Goal: Task Accomplishment & Management: Manage account settings

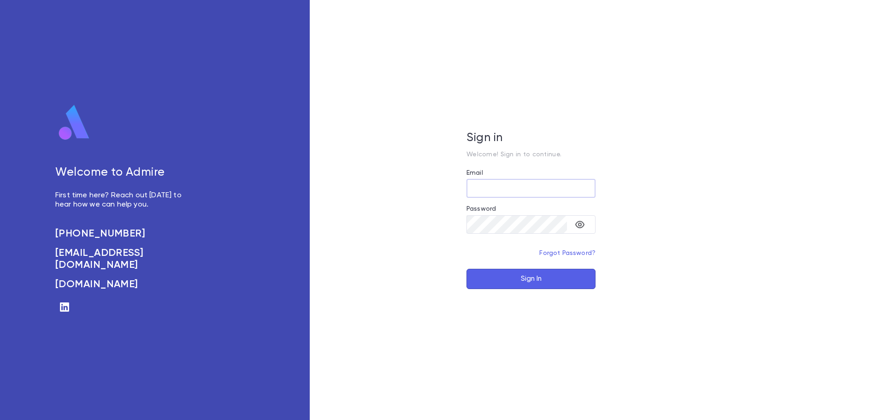
type input "**********"
click at [519, 281] on button "Sign In" at bounding box center [530, 279] width 129 height 20
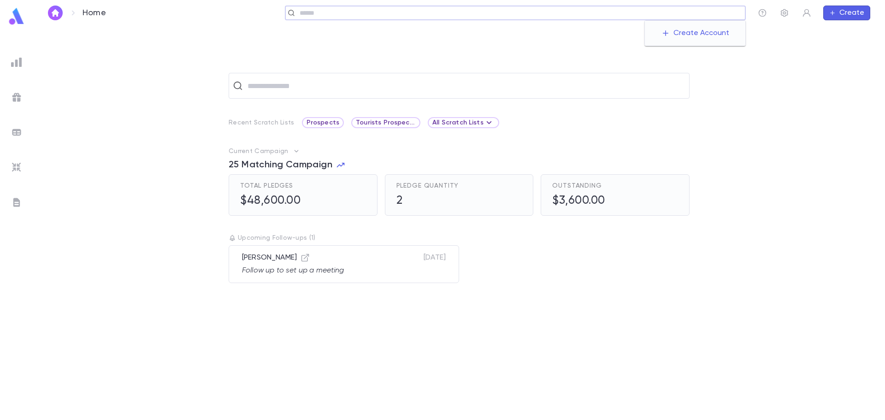
click at [722, 12] on input "text" at bounding box center [519, 13] width 445 height 9
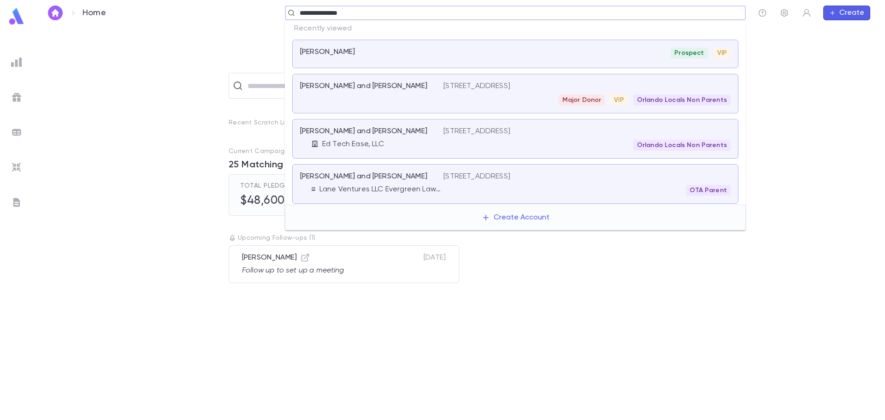
type input "**********"
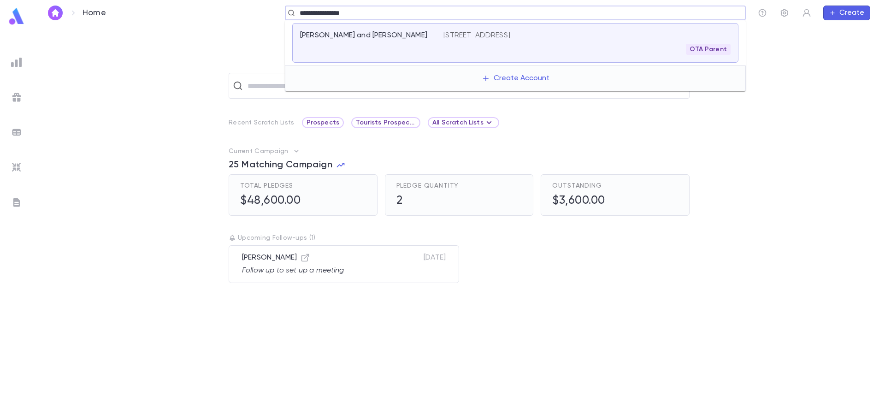
click at [352, 35] on p "[PERSON_NAME] and [PERSON_NAME]" at bounding box center [363, 35] width 127 height 9
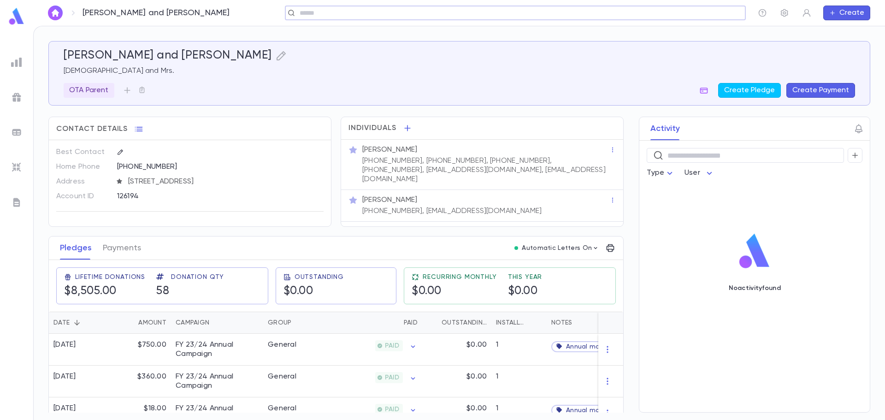
click at [17, 165] on img at bounding box center [16, 167] width 11 height 11
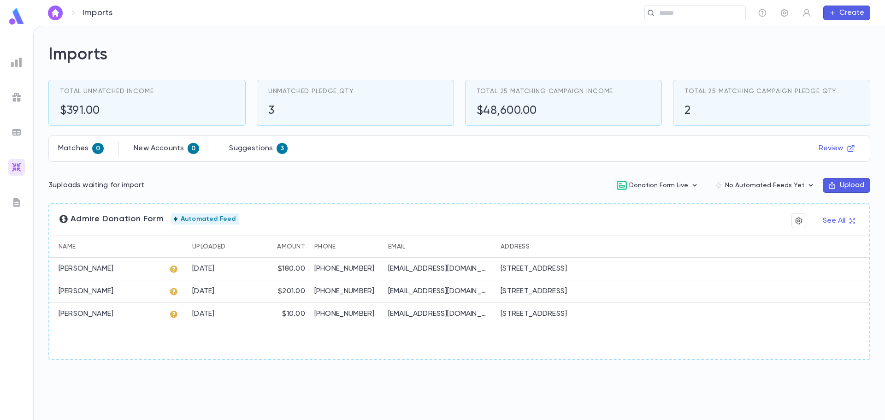
click at [25, 60] on ul at bounding box center [16, 235] width 33 height 370
click at [20, 61] on img at bounding box center [16, 62] width 11 height 11
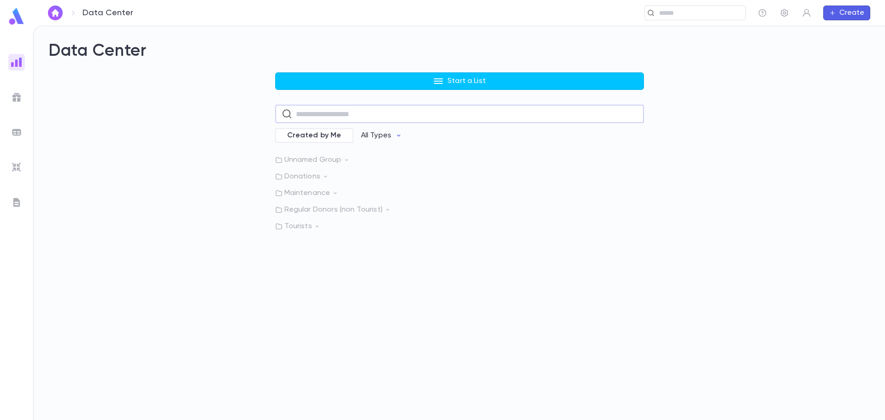
click at [374, 113] on input "text" at bounding box center [467, 114] width 342 height 18
type input "**********"
drag, startPoint x: 441, startPoint y: 114, endPoint x: 256, endPoint y: 106, distance: 184.6
click at [256, 106] on div "**********" at bounding box center [459, 193] width 822 height 242
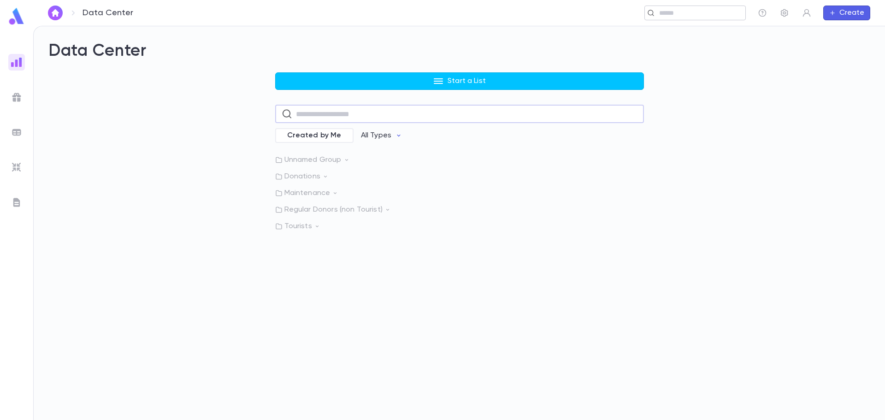
click at [676, 10] on input "text" at bounding box center [691, 13] width 71 height 9
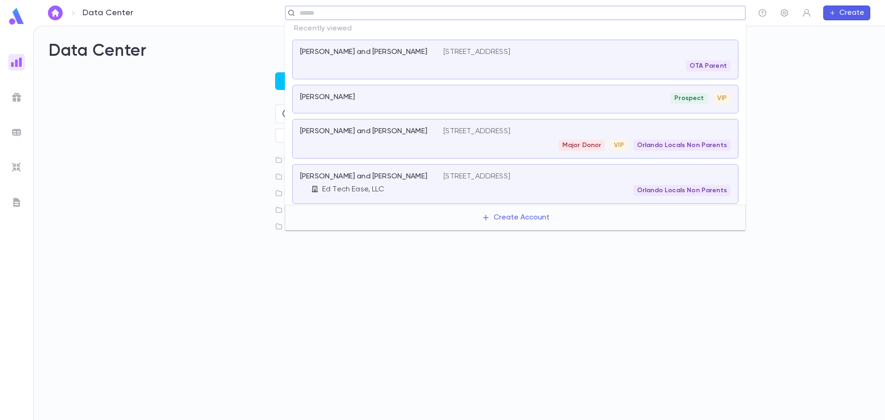
click at [342, 50] on p "[PERSON_NAME] and [PERSON_NAME]" at bounding box center [363, 51] width 127 height 9
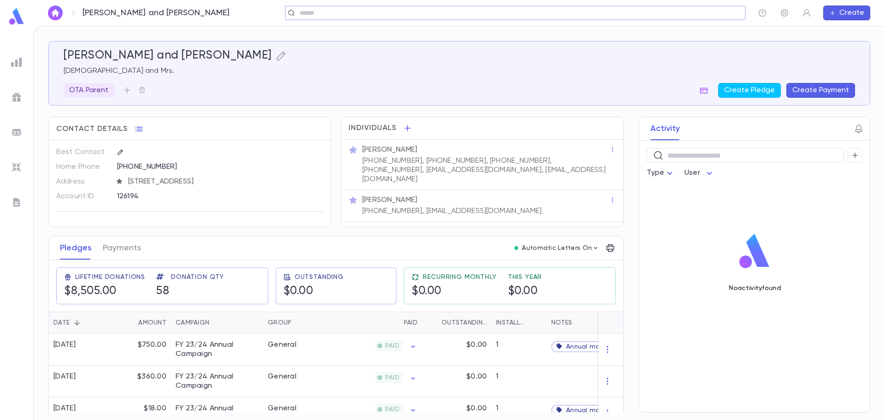
click at [336, 13] on input "text" at bounding box center [512, 13] width 431 height 9
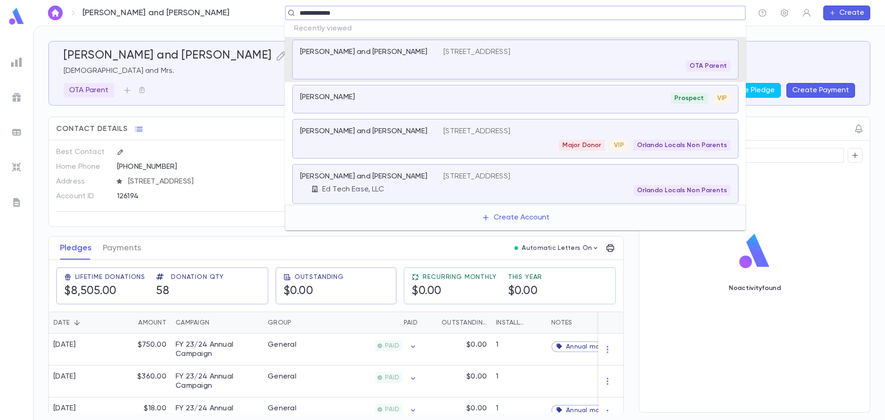
type input "**********"
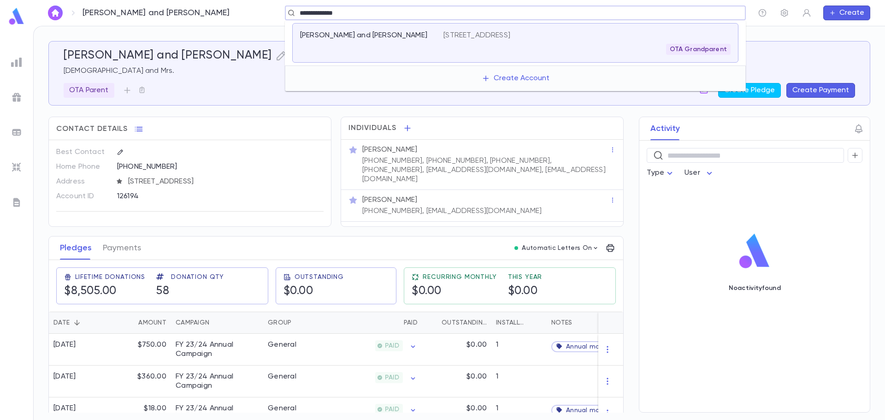
click at [351, 35] on p "[PERSON_NAME] and [PERSON_NAME]" at bounding box center [363, 35] width 127 height 9
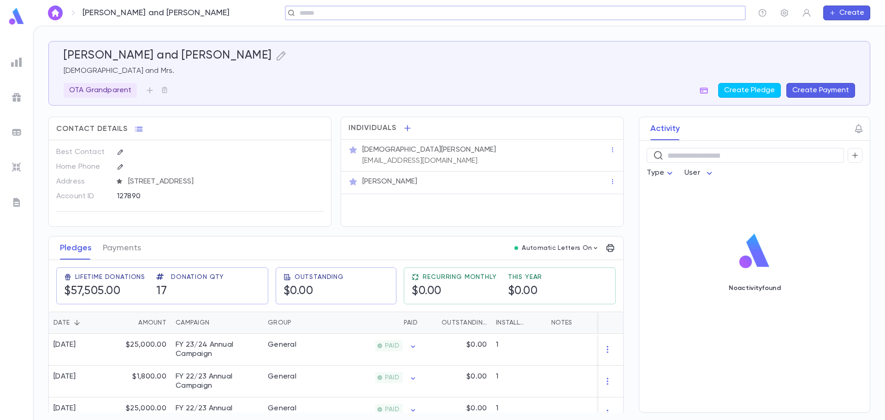
click at [20, 97] on img at bounding box center [16, 97] width 11 height 11
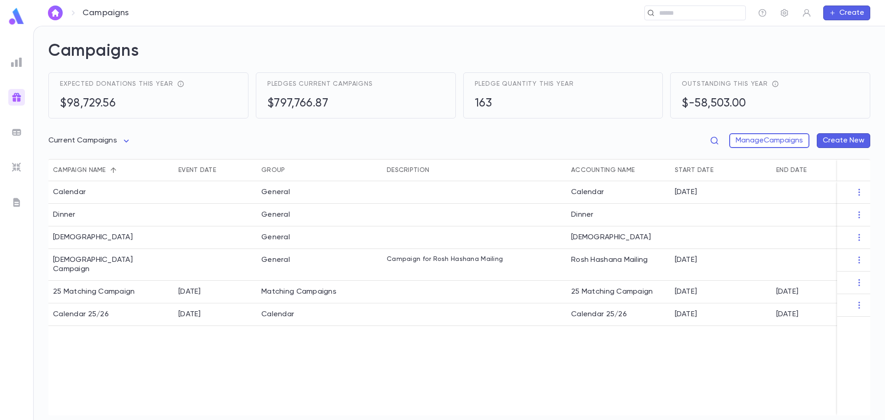
click at [17, 59] on img at bounding box center [16, 62] width 11 height 11
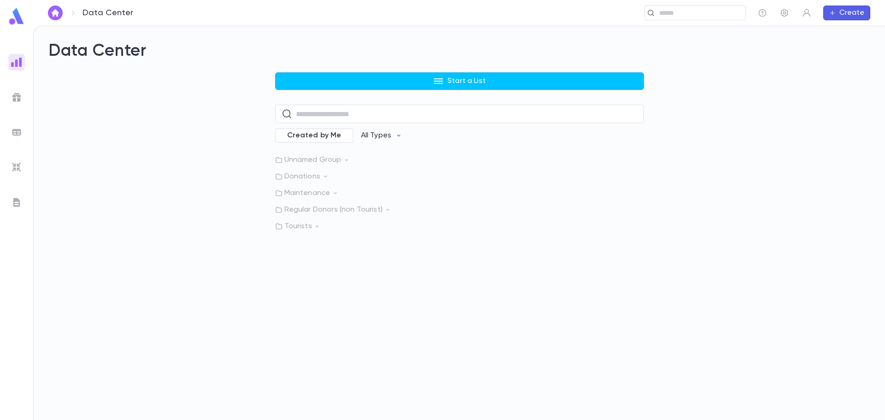
click at [17, 132] on img at bounding box center [16, 132] width 11 height 11
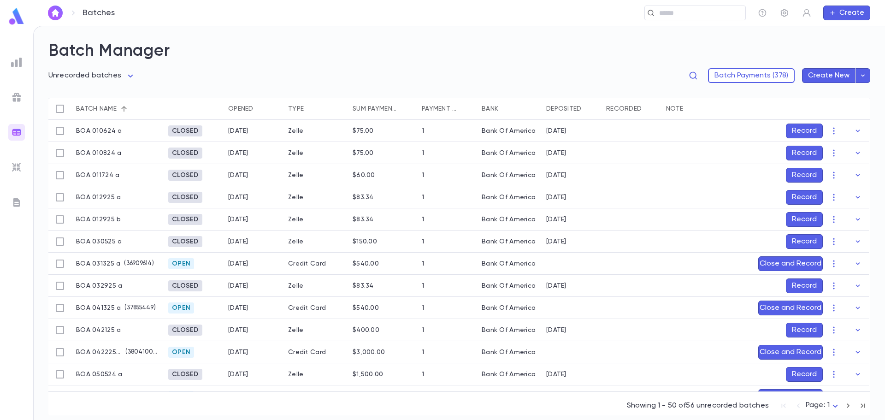
click at [17, 100] on img at bounding box center [16, 97] width 11 height 11
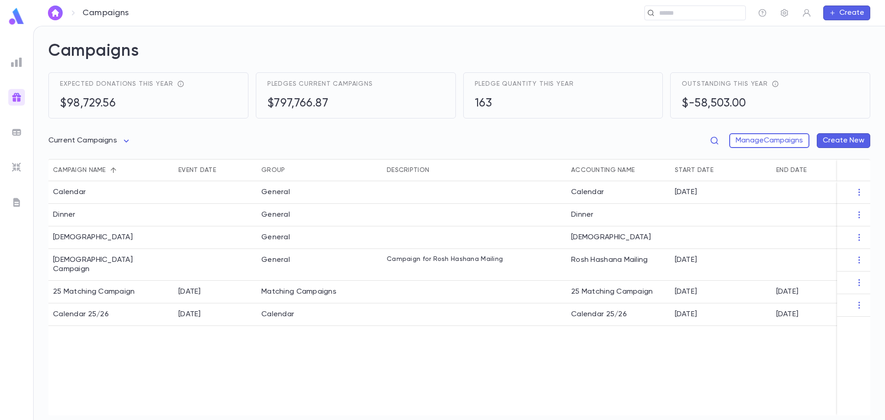
click at [301, 84] on span "Pledges current campaigns" at bounding box center [320, 83] width 106 height 7
drag, startPoint x: 326, startPoint y: 106, endPoint x: 270, endPoint y: 106, distance: 56.2
click at [270, 106] on h5 "$797,766.87" at bounding box center [320, 104] width 106 height 14
click at [348, 106] on h5 "$797,766.87" at bounding box center [320, 104] width 106 height 14
click at [29, 131] on ul at bounding box center [16, 235] width 33 height 370
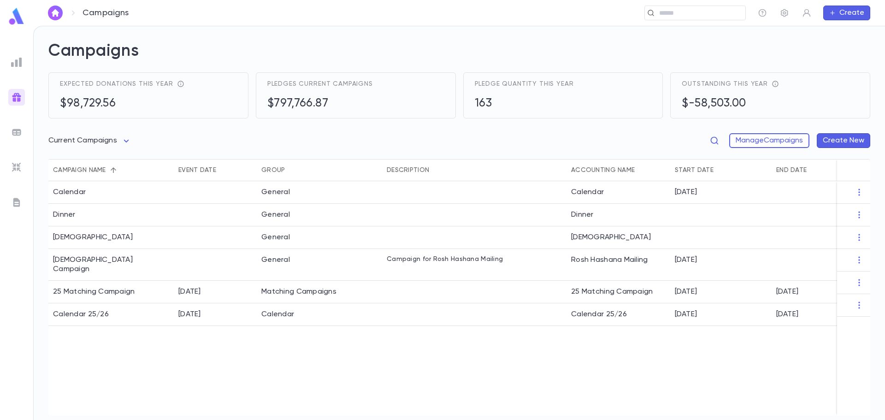
click at [18, 130] on img at bounding box center [16, 132] width 11 height 11
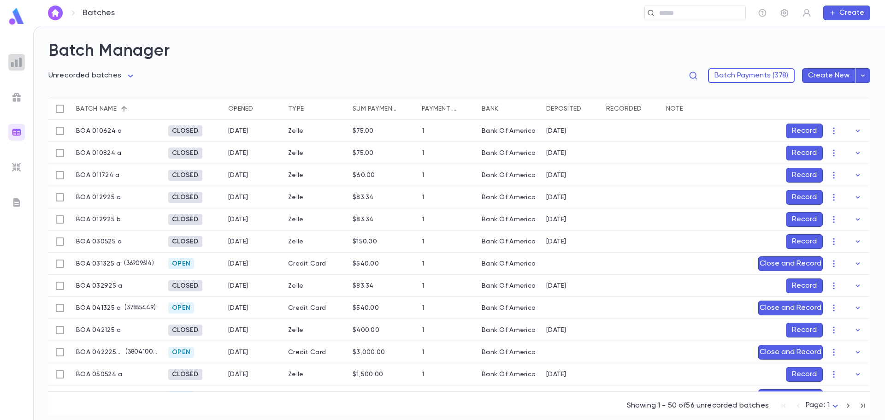
click at [16, 66] on img at bounding box center [16, 62] width 11 height 11
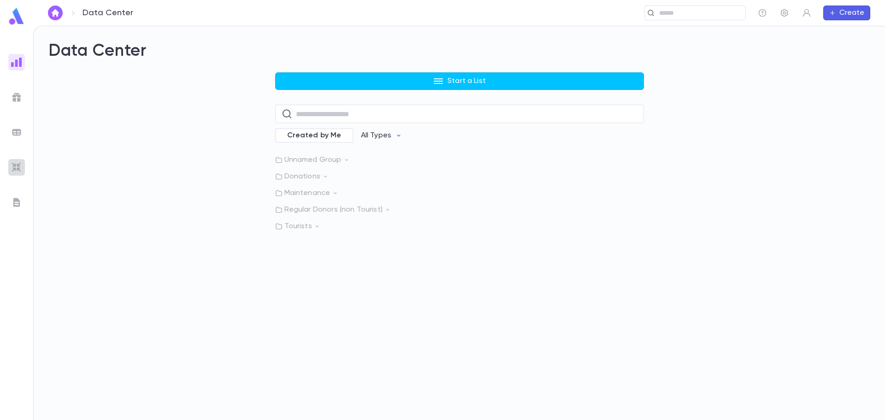
click at [15, 171] on img at bounding box center [16, 167] width 11 height 11
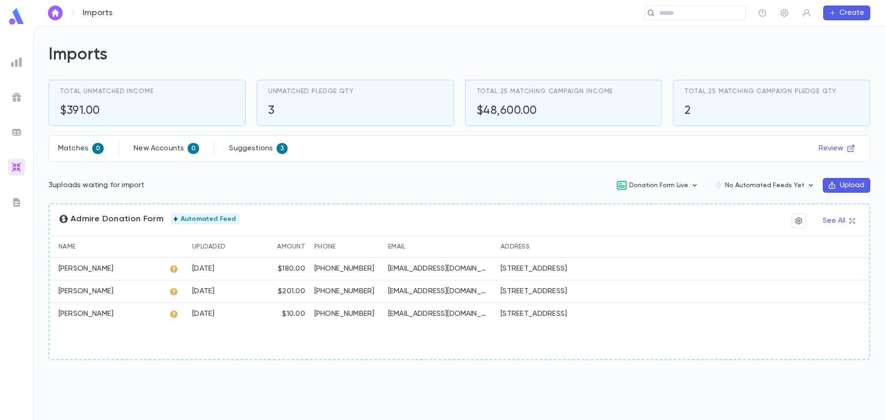
click at [175, 269] on icon at bounding box center [173, 268] width 7 height 7
click at [172, 270] on icon at bounding box center [173, 268] width 7 height 7
click at [812, 183] on icon "button" at bounding box center [810, 185] width 9 height 9
click at [737, 161] on div at bounding box center [442, 210] width 885 height 420
click at [782, 189] on button "No Automated Feeds Yet" at bounding box center [765, 186] width 116 height 18
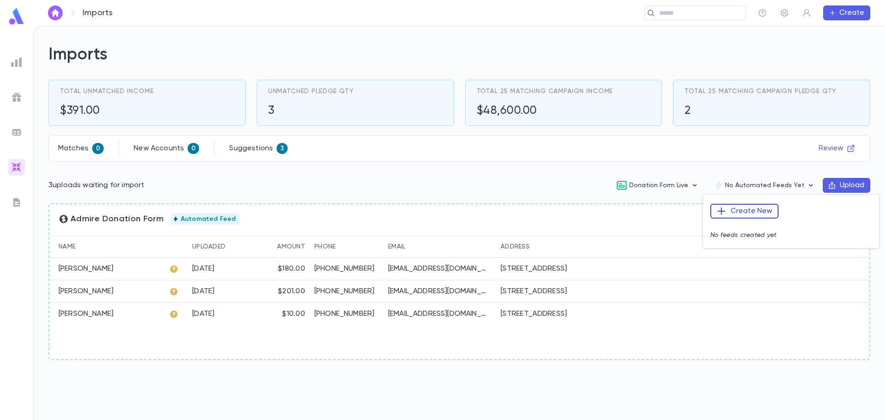
click at [763, 209] on button "Create New" at bounding box center [744, 211] width 68 height 15
click at [746, 225] on li "Accounts" at bounding box center [746, 229] width 67 height 15
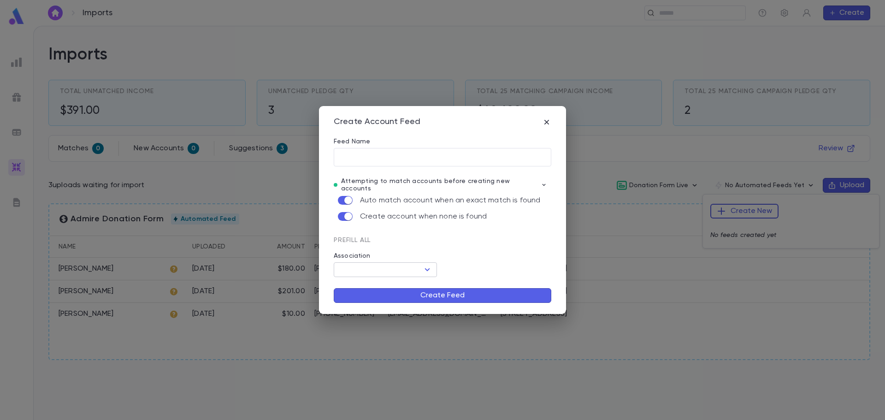
click at [425, 266] on icon "Open" at bounding box center [427, 269] width 11 height 11
click at [443, 240] on div "Prefill All" at bounding box center [437, 236] width 229 height 17
click at [549, 122] on icon "button" at bounding box center [546, 122] width 9 height 9
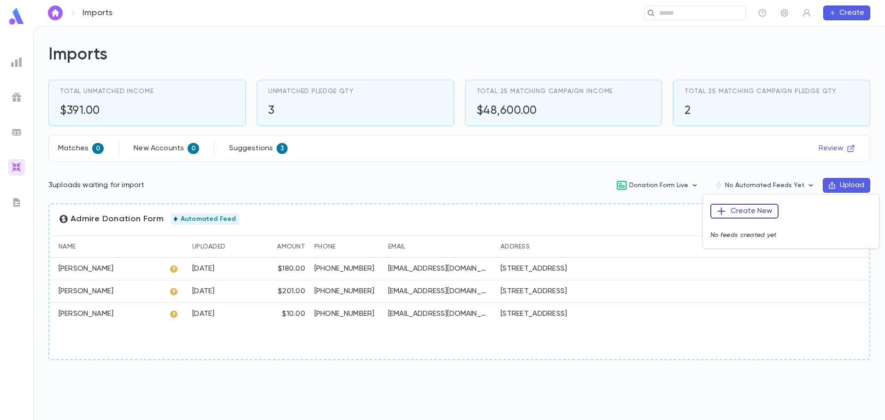
click at [763, 209] on button "Create New" at bounding box center [744, 211] width 68 height 15
click at [735, 245] on li "Donations" at bounding box center [746, 243] width 67 height 15
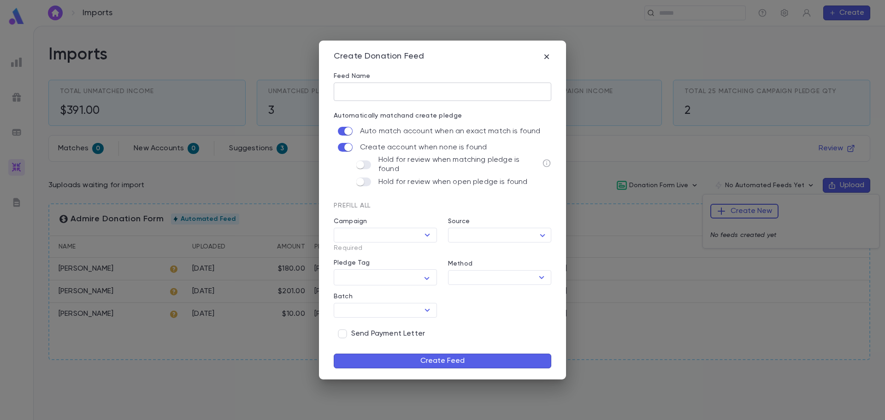
click at [446, 92] on input "Feed Name" at bounding box center [443, 92] width 218 height 18
click at [427, 236] on icon "Open" at bounding box center [427, 235] width 11 height 11
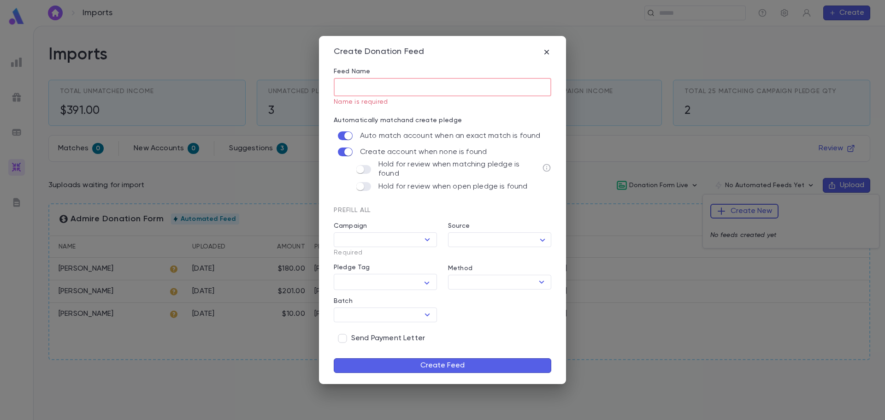
click at [432, 208] on div "Prefill All" at bounding box center [437, 206] width 229 height 17
click at [372, 83] on input "Feed Name" at bounding box center [443, 87] width 218 height 18
click at [394, 84] on input "Feed Name" at bounding box center [443, 87] width 218 height 18
type input "**********"
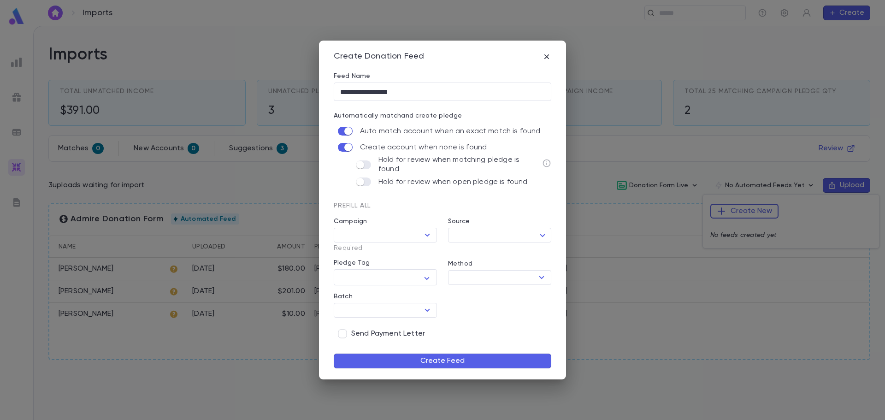
click at [405, 109] on div "Automatically match and create pledge Auto match account when an exact match is…" at bounding box center [437, 145] width 229 height 89
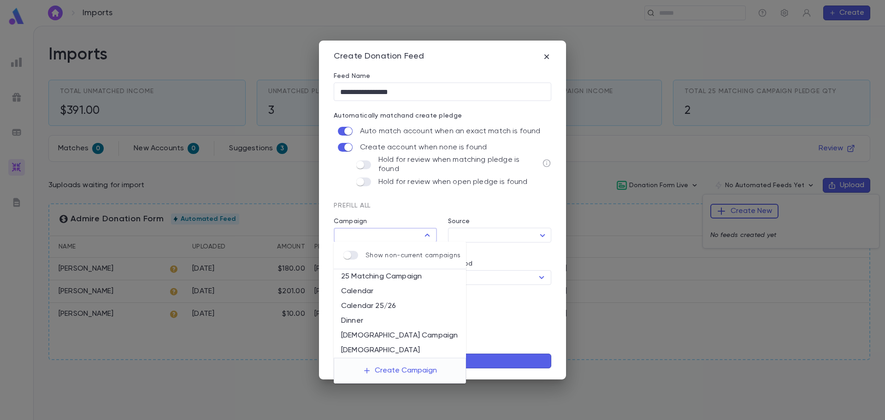
click at [383, 232] on input "Campaign" at bounding box center [377, 235] width 83 height 13
click at [395, 206] on div "Prefill All" at bounding box center [437, 202] width 229 height 17
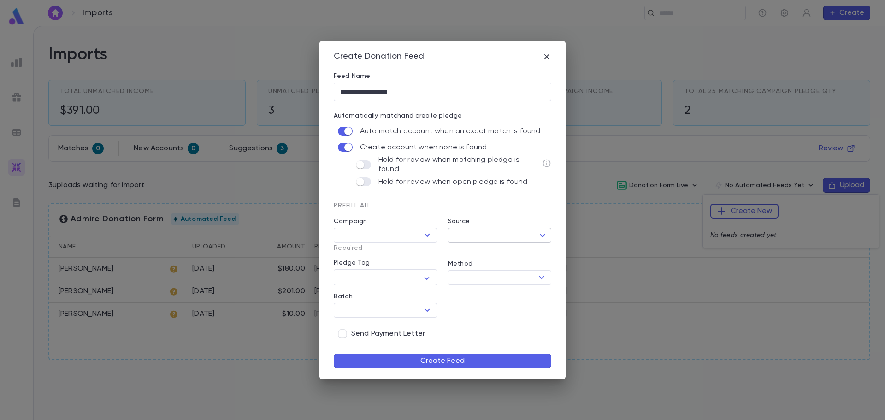
click at [482, 231] on body "Imports ​ Create Imports Total Unmatched Income $391.00 Unmatched Pledge Qty 3 …" at bounding box center [442, 223] width 885 height 394
click at [477, 211] on div at bounding box center [442, 210] width 885 height 420
click at [454, 360] on button "Create Feed" at bounding box center [443, 361] width 218 height 15
click at [417, 236] on input "Campaign" at bounding box center [377, 235] width 83 height 13
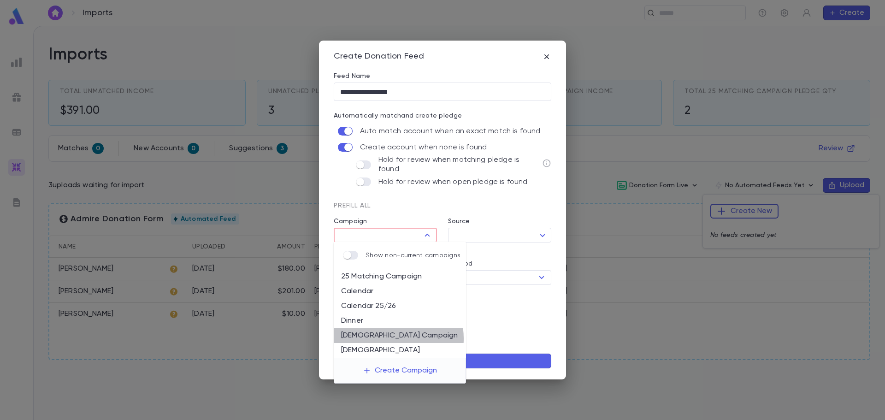
click at [383, 338] on li "[DEMOGRAPHIC_DATA] Campaign" at bounding box center [400, 335] width 132 height 15
type input "**********"
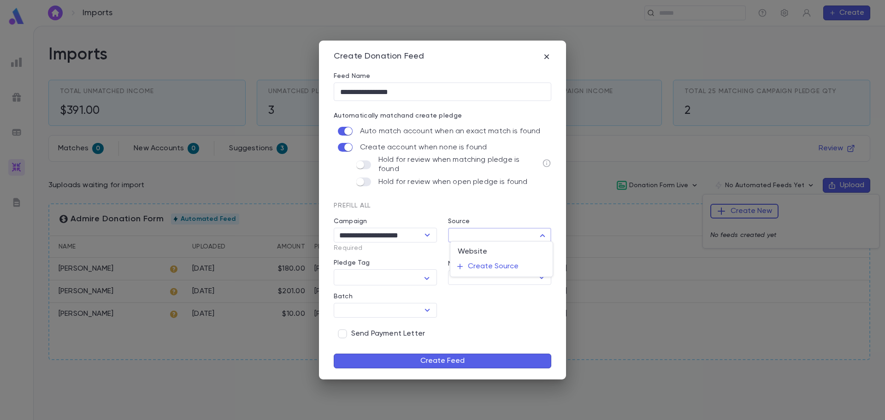
click at [521, 231] on body "Imports ​ Create Imports Total Unmatched Income $391.00 Unmatched Pledge Qty 3 …" at bounding box center [442, 223] width 885 height 394
click at [503, 253] on li "Website" at bounding box center [501, 251] width 102 height 15
type input "**"
click at [503, 253] on div "Method ​" at bounding box center [494, 269] width 114 height 34
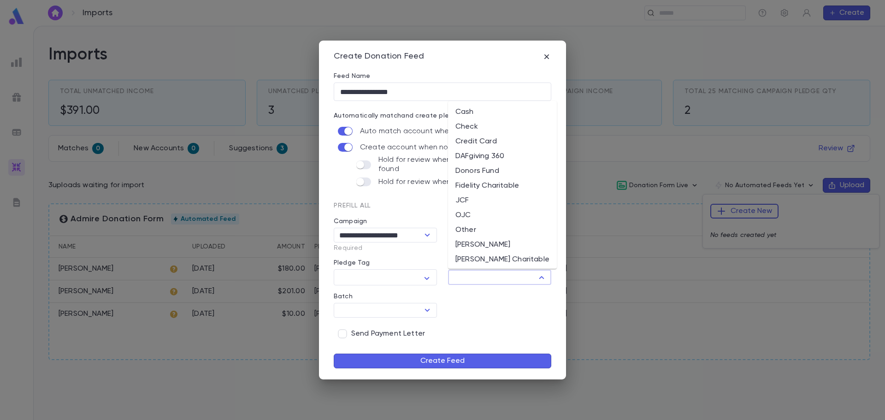
click at [465, 277] on input "Method" at bounding box center [492, 277] width 83 height 13
click at [467, 297] on div "**********" at bounding box center [437, 268] width 229 height 149
click at [480, 277] on input "Method" at bounding box center [492, 277] width 83 height 13
click at [472, 295] on div "**********" at bounding box center [437, 268] width 229 height 149
click at [398, 279] on textarea "Pledge Tag" at bounding box center [378, 278] width 77 height 14
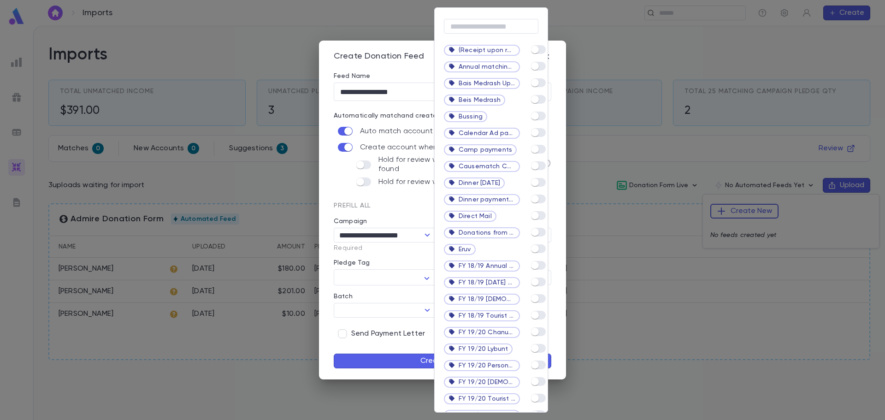
click at [394, 257] on div at bounding box center [442, 210] width 885 height 420
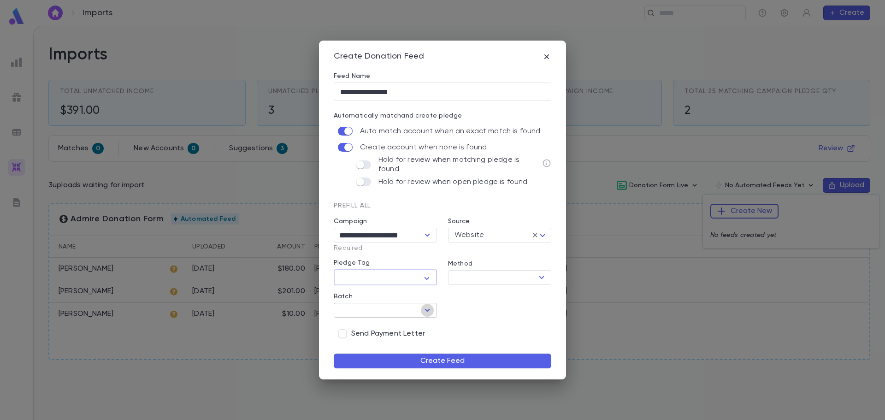
click at [430, 313] on icon "Open" at bounding box center [427, 310] width 11 height 11
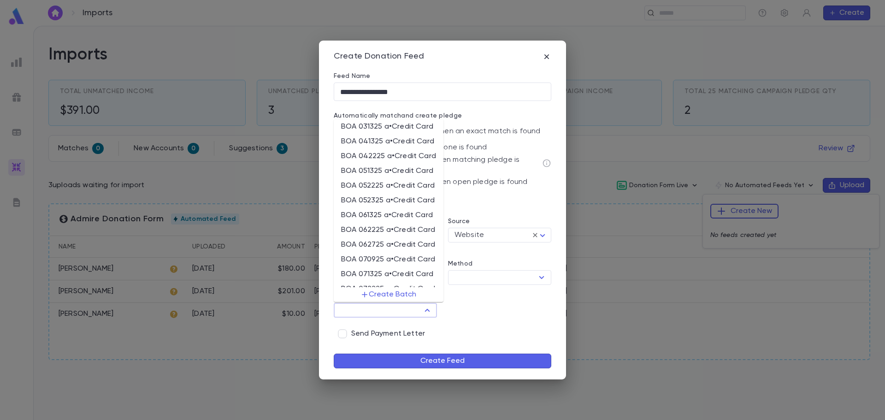
click at [495, 301] on div "**********" at bounding box center [437, 268] width 229 height 149
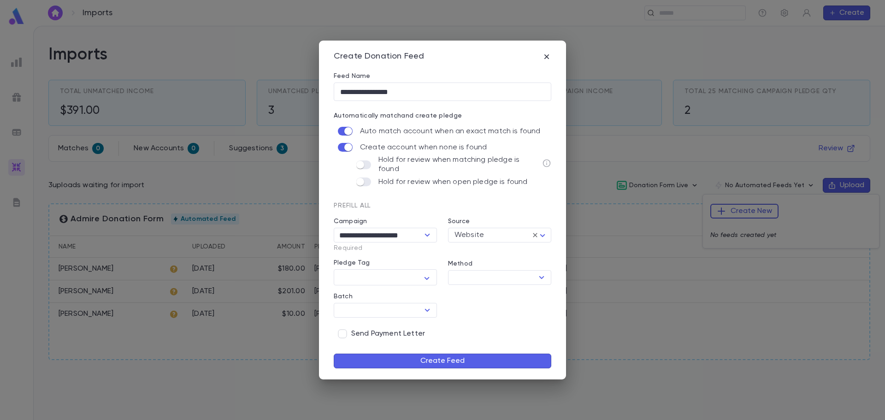
click at [425, 359] on button "Create Feed" at bounding box center [443, 361] width 218 height 15
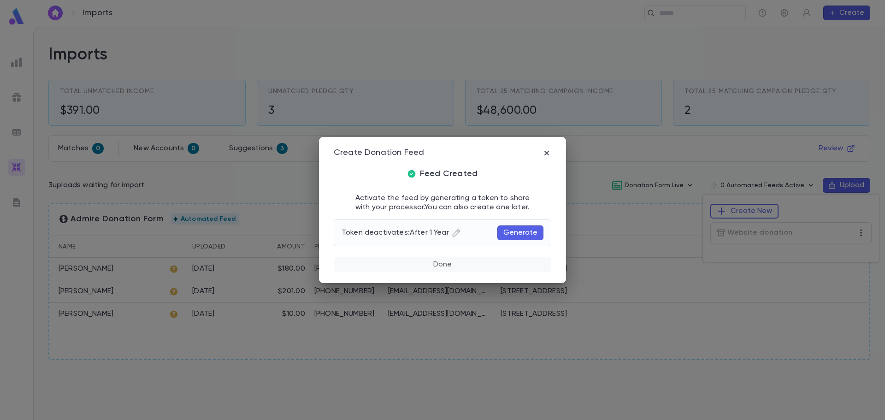
click at [470, 261] on button "Done" at bounding box center [443, 264] width 218 height 15
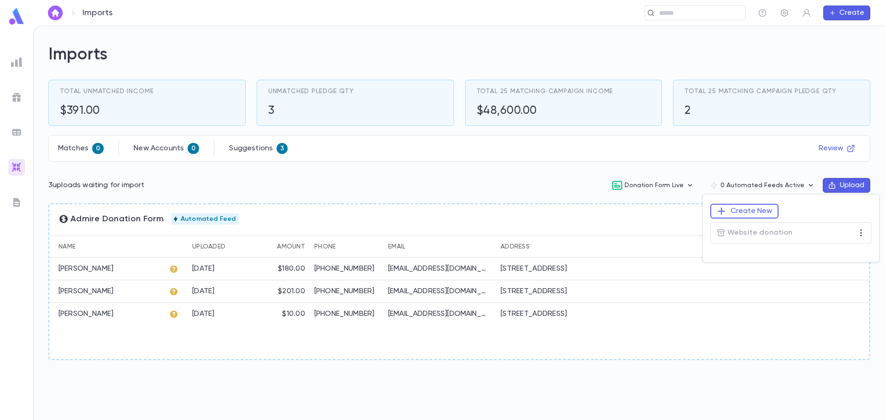
click at [637, 205] on div at bounding box center [442, 210] width 885 height 420
click at [692, 185] on icon "button" at bounding box center [690, 185] width 4 height 2
click at [514, 167] on div at bounding box center [442, 210] width 885 height 420
click at [858, 188] on button "Upload" at bounding box center [846, 185] width 47 height 15
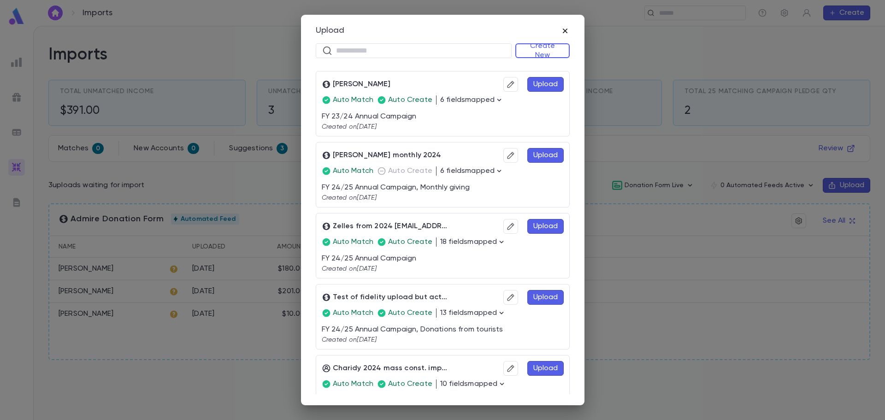
click at [566, 30] on icon "button" at bounding box center [564, 31] width 5 height 5
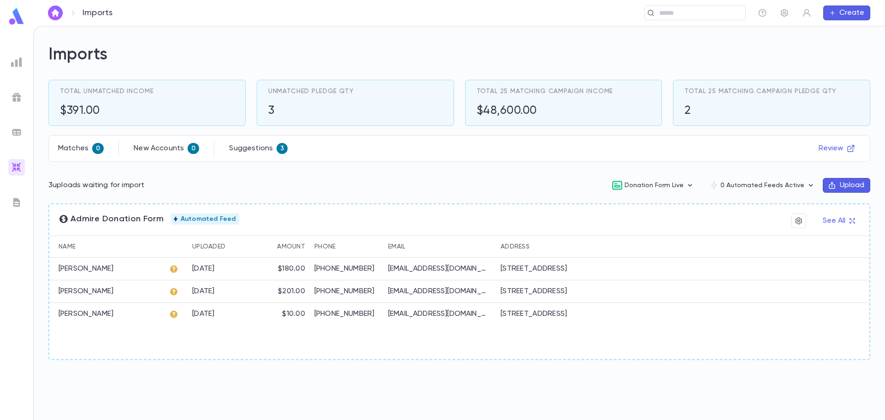
click at [147, 270] on div "[PERSON_NAME]" at bounding box center [106, 269] width 115 height 23
click at [270, 269] on div "$180.00" at bounding box center [283, 269] width 53 height 23
click at [660, 271] on div at bounding box center [763, 269] width 212 height 23
click at [797, 222] on icon "button" at bounding box center [799, 220] width 8 height 9
click at [715, 213] on div at bounding box center [442, 210] width 885 height 420
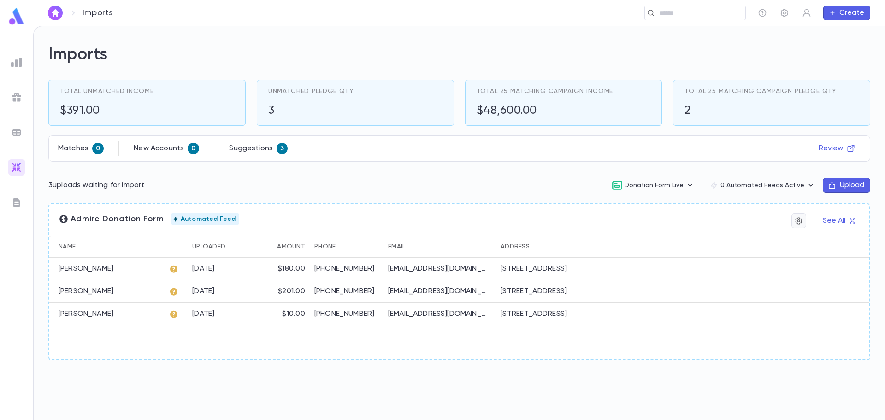
click at [799, 220] on icon "button" at bounding box center [799, 220] width 8 height 9
click at [812, 239] on li "Upload" at bounding box center [814, 238] width 40 height 15
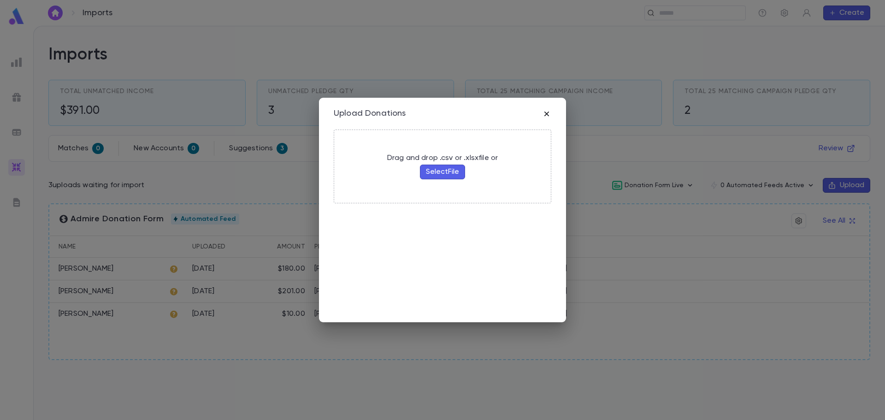
click at [548, 118] on icon "button" at bounding box center [546, 113] width 9 height 9
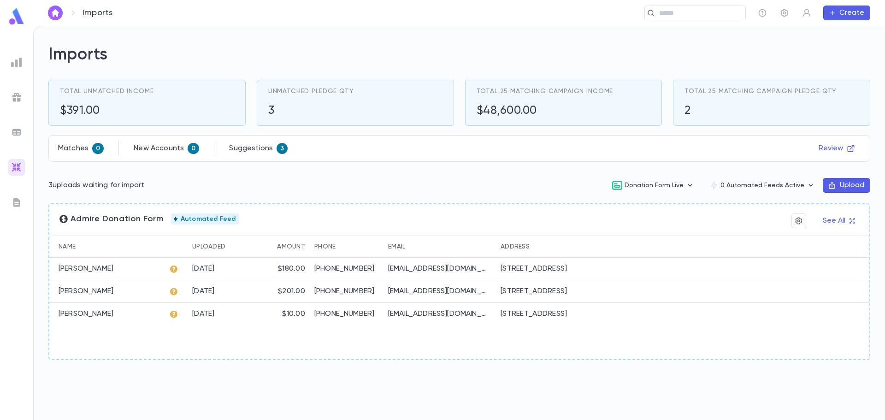
click at [19, 20] on img at bounding box center [16, 16] width 18 height 18
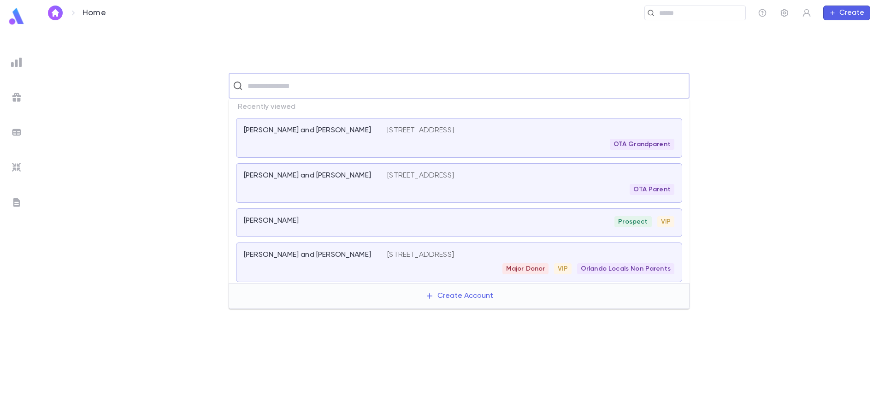
click at [392, 83] on input "text" at bounding box center [465, 86] width 441 height 18
click at [379, 179] on div "[PERSON_NAME] and [PERSON_NAME]" at bounding box center [315, 183] width 143 height 24
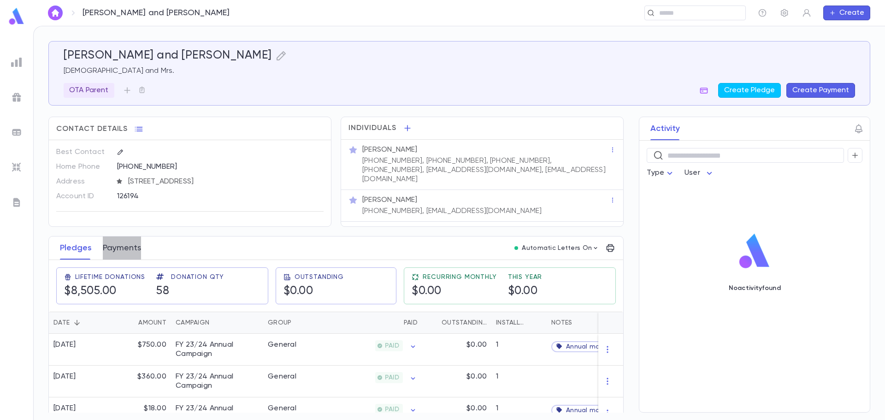
click at [111, 246] on button "Payments" at bounding box center [122, 247] width 38 height 23
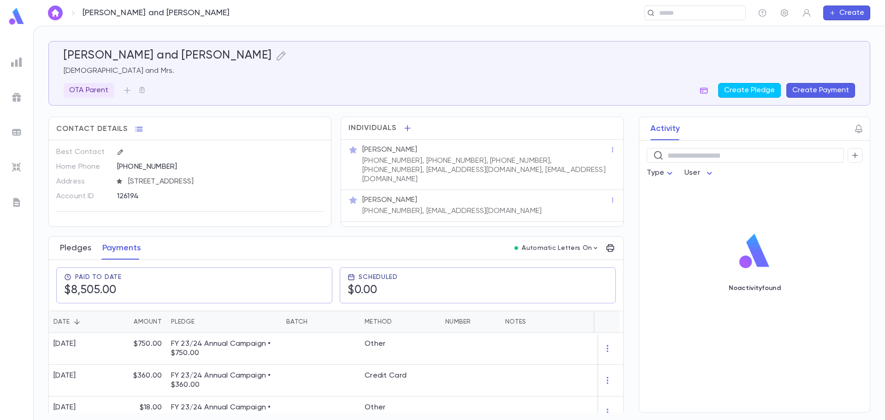
click at [77, 248] on button "Pledges" at bounding box center [75, 247] width 31 height 23
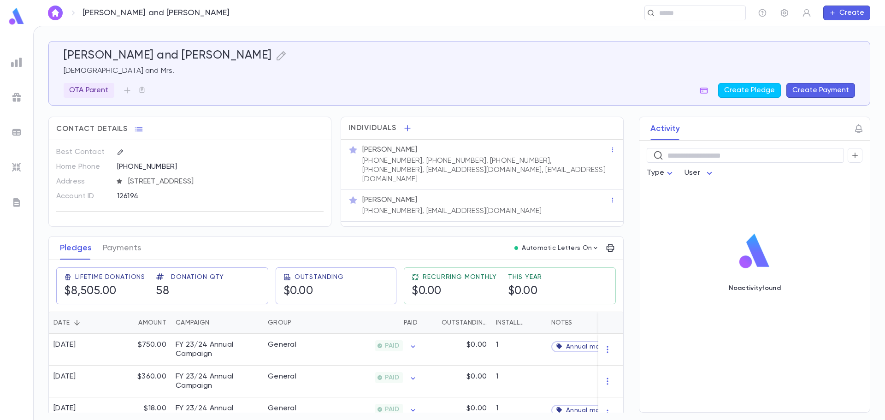
click at [16, 169] on img at bounding box center [16, 167] width 11 height 11
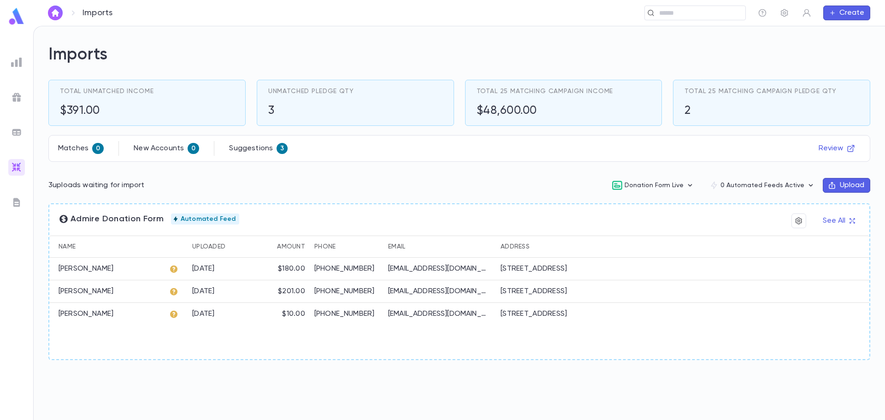
click at [245, 280] on div "[DATE]" at bounding box center [222, 269] width 69 height 23
click at [167, 270] on div at bounding box center [176, 269] width 23 height 23
click at [177, 272] on icon at bounding box center [173, 268] width 9 height 9
click at [174, 270] on icon at bounding box center [173, 268] width 9 height 9
click at [173, 270] on icon at bounding box center [173, 268] width 7 height 7
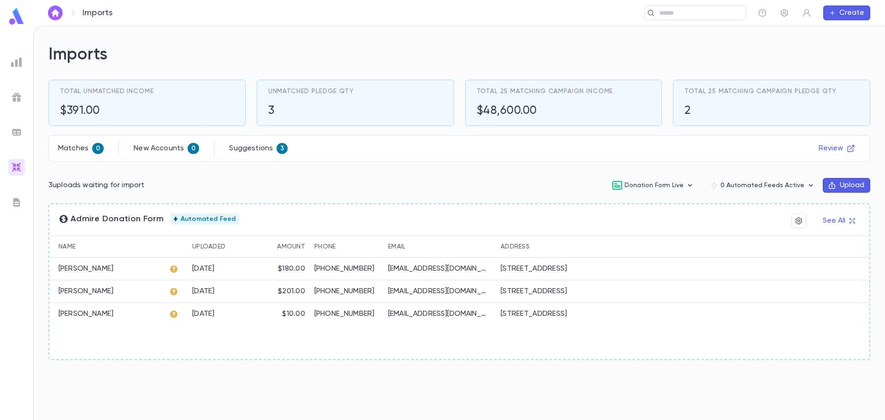
drag, startPoint x: 173, startPoint y: 270, endPoint x: 449, endPoint y: 312, distance: 278.9
click at [174, 270] on icon at bounding box center [173, 268] width 7 height 7
click at [567, 273] on div "[STREET_ADDRESS]" at bounding box center [534, 268] width 66 height 9
click at [202, 218] on span "Automated Feed" at bounding box center [208, 218] width 62 height 7
click at [156, 218] on span "Admire Donation Form" at bounding box center [111, 219] width 105 height 10
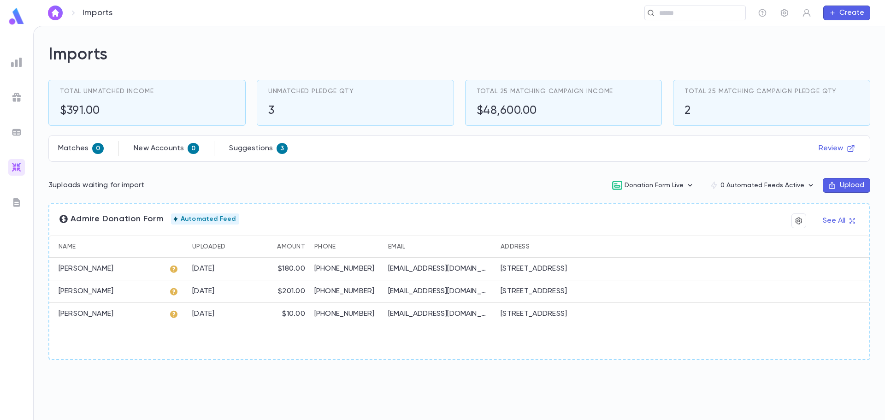
click at [137, 218] on span "Admire Donation Form" at bounding box center [111, 219] width 105 height 10
click at [18, 203] on img at bounding box center [16, 202] width 11 height 11
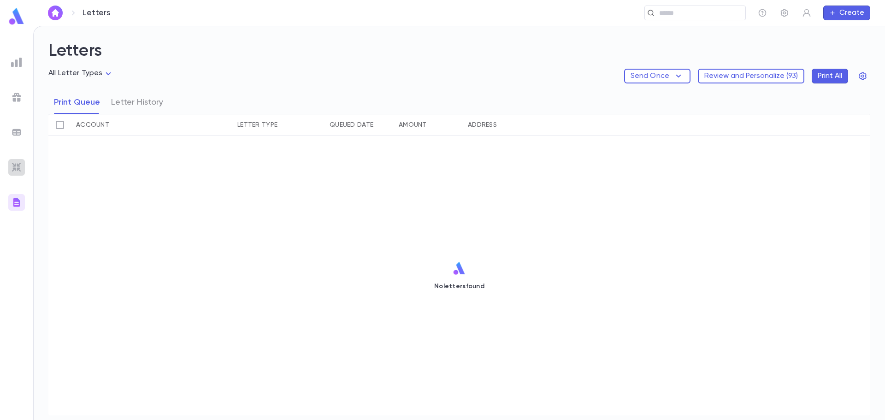
click at [10, 165] on div at bounding box center [16, 167] width 17 height 17
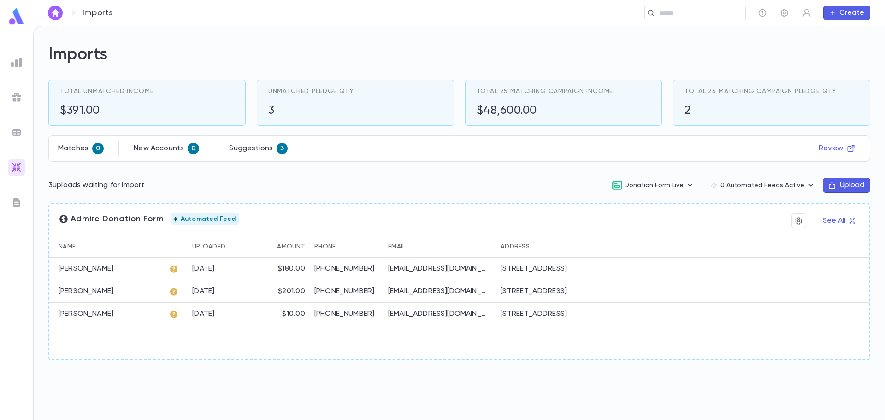
click at [155, 222] on span "Admire Donation Form" at bounding box center [111, 219] width 105 height 10
drag, startPoint x: 190, startPoint y: 218, endPoint x: 169, endPoint y: 222, distance: 22.1
click at [190, 218] on span "Automated Feed" at bounding box center [208, 218] width 62 height 7
drag, startPoint x: 135, startPoint y: 228, endPoint x: 152, endPoint y: 257, distance: 33.3
click at [133, 230] on div "Admire Donation Form Automated Feed See All" at bounding box center [459, 224] width 820 height 22
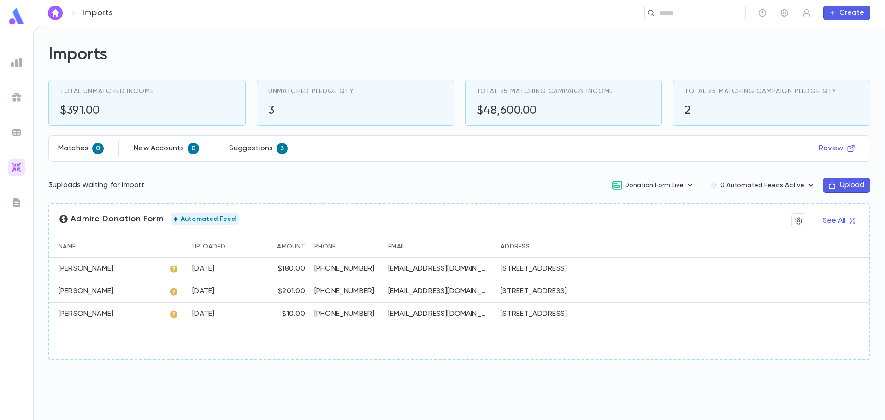
drag, startPoint x: 224, startPoint y: 275, endPoint x: 454, endPoint y: 284, distance: 230.2
click at [287, 275] on div "Wachsman, Avraham 8/20/2025 $180.00 (407) 864-3375 rabbiaw@orlandotorah.com 841…" at bounding box center [459, 269] width 820 height 23
click at [482, 291] on div "[EMAIL_ADDRESS][DOMAIN_NAME]" at bounding box center [439, 291] width 112 height 23
click at [175, 296] on icon at bounding box center [173, 291] width 9 height 9
click at [180, 325] on div at bounding box center [176, 314] width 23 height 23
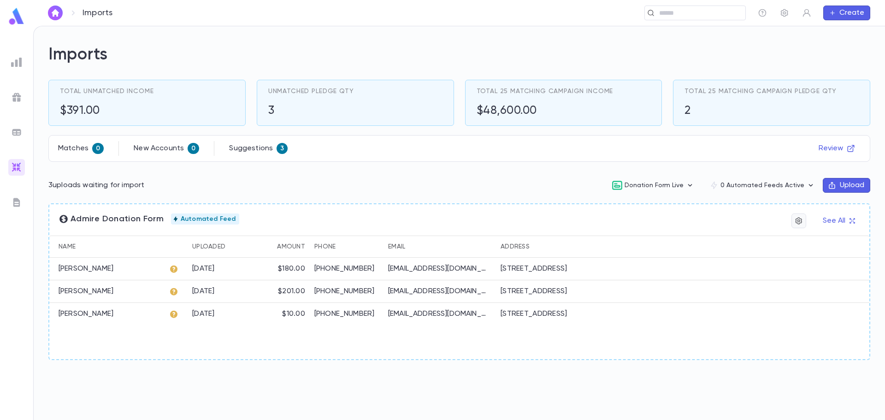
click at [803, 219] on button "button" at bounding box center [798, 220] width 15 height 15
click at [818, 217] on div at bounding box center [442, 210] width 885 height 420
click at [836, 218] on button "See All" at bounding box center [838, 220] width 43 height 15
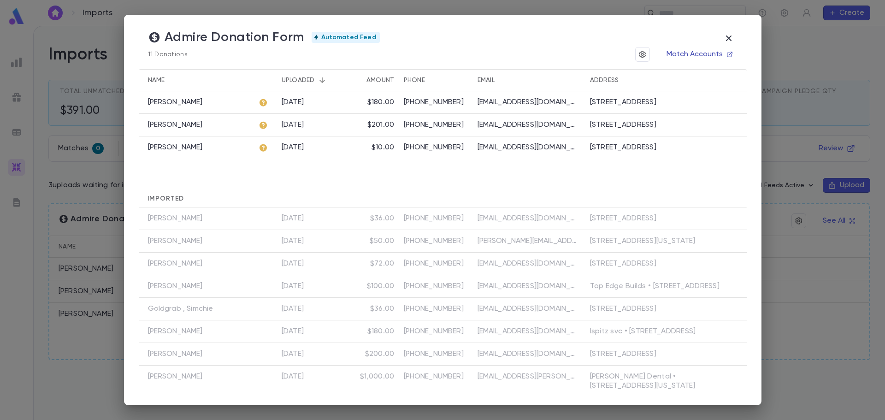
click at [729, 54] on icon "button" at bounding box center [729, 54] width 6 height 6
click at [731, 41] on icon "button" at bounding box center [728, 38] width 11 height 11
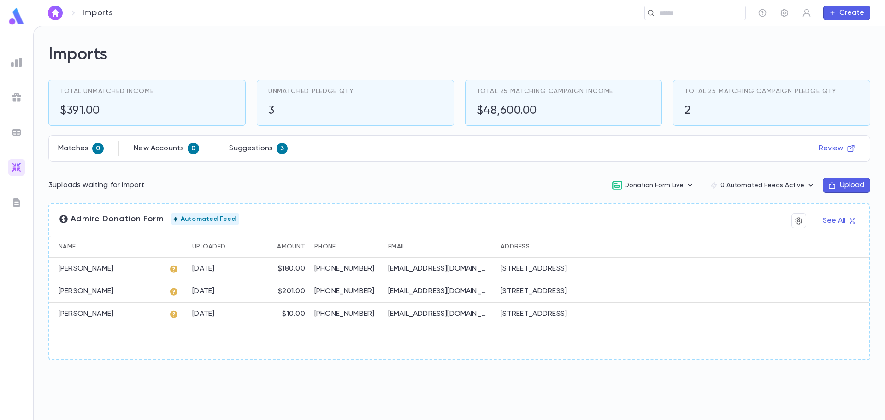
click at [18, 203] on img at bounding box center [16, 202] width 11 height 11
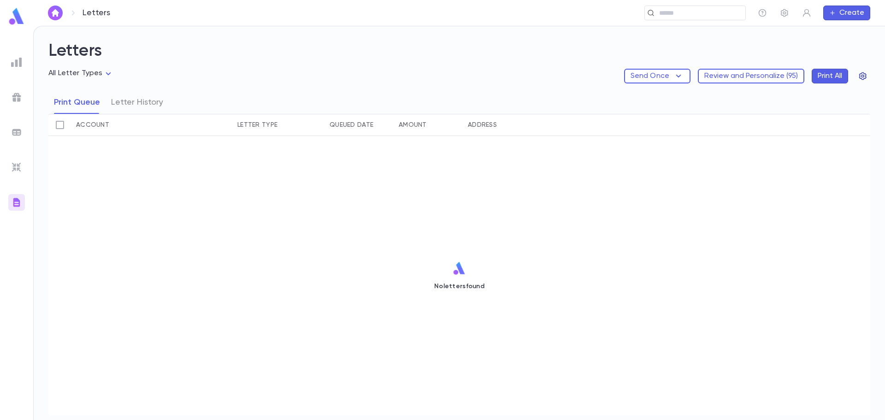
click at [860, 77] on icon "button" at bounding box center [862, 76] width 7 height 8
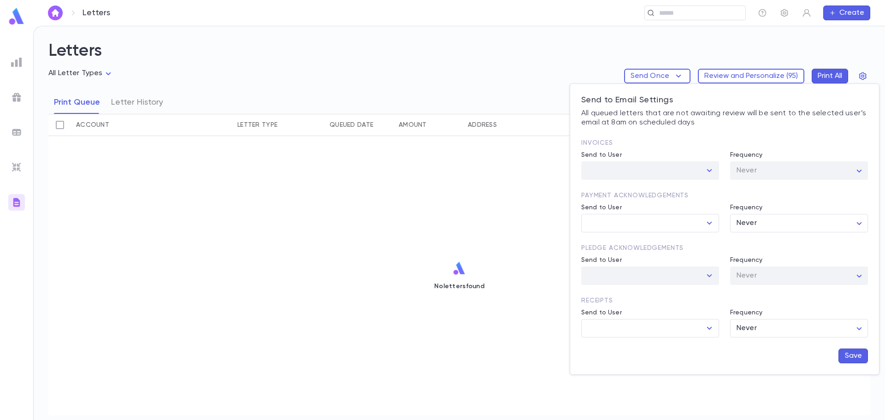
click at [710, 169] on div at bounding box center [709, 170] width 12 height 13
click at [710, 170] on div at bounding box center [709, 170] width 12 height 13
click at [710, 225] on icon "Open" at bounding box center [709, 223] width 11 height 11
click at [706, 203] on div "Payment Acknowledgements Send to User ​ Frequency Never ***** ​" at bounding box center [724, 211] width 287 height 41
click at [715, 330] on button "Open" at bounding box center [709, 328] width 13 height 13
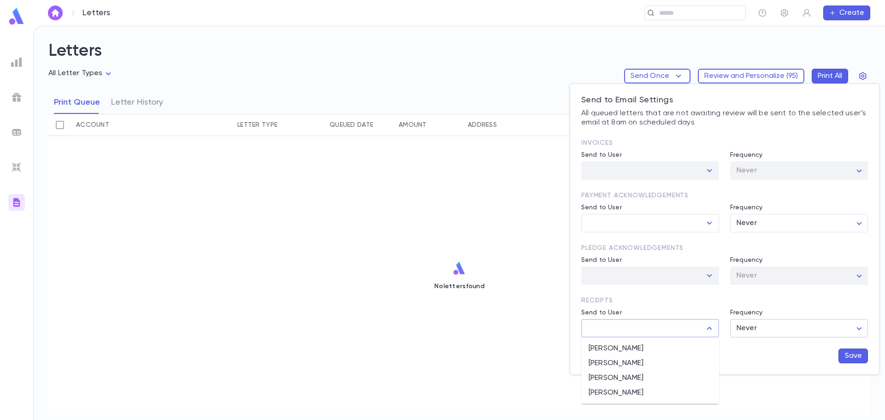
click at [744, 324] on body "Letters ​ Create Letters All Letter Types Send Once Review and Personalize ( 95…" at bounding box center [442, 223] width 885 height 394
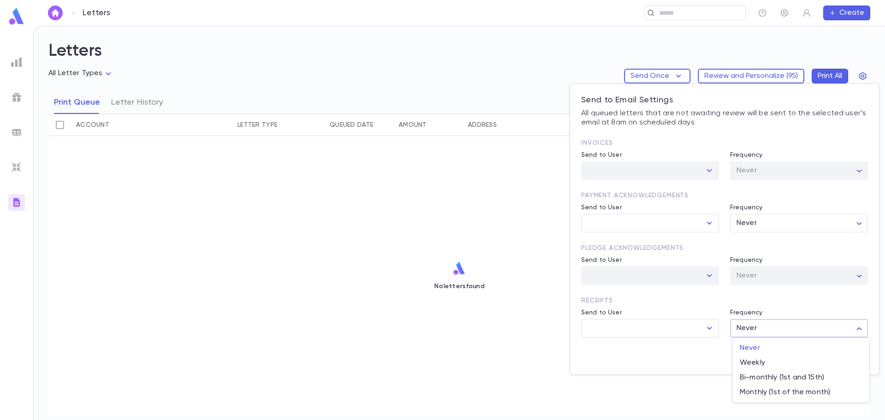
click at [710, 328] on div at bounding box center [442, 210] width 885 height 420
click at [710, 328] on icon "Open" at bounding box center [709, 328] width 5 height 3
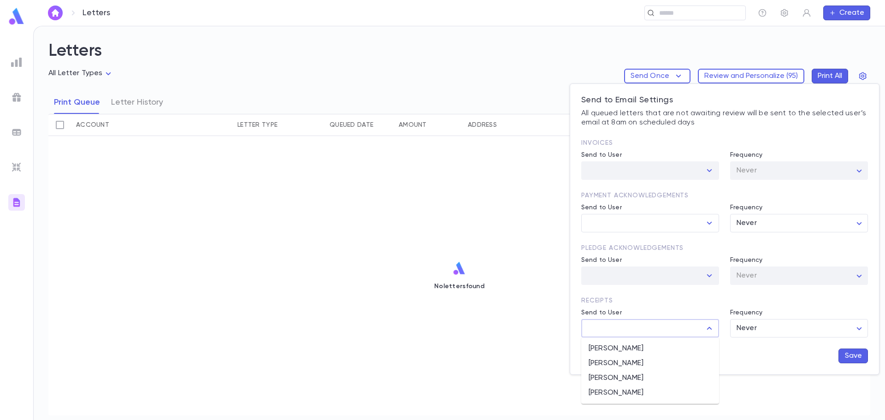
click at [593, 33] on div at bounding box center [442, 210] width 885 height 420
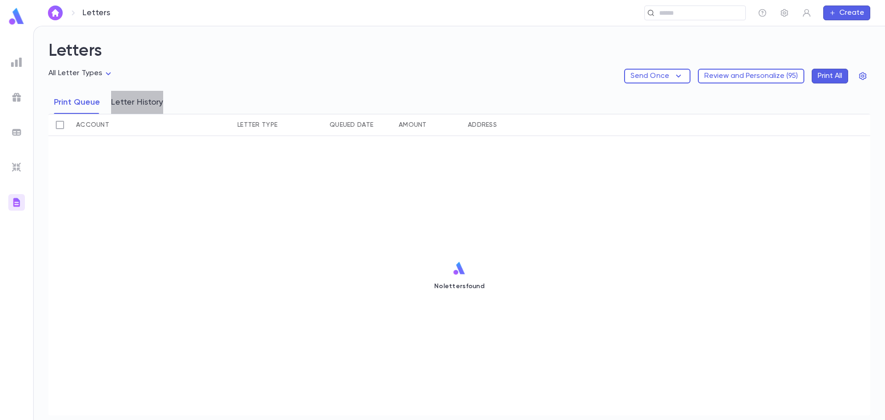
click at [153, 103] on button "Letter History" at bounding box center [137, 102] width 52 height 23
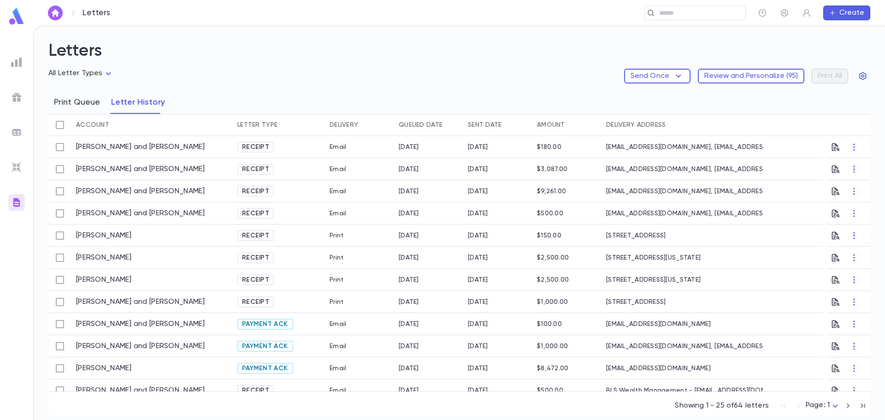
click at [77, 106] on button "Print Queue" at bounding box center [77, 102] width 46 height 23
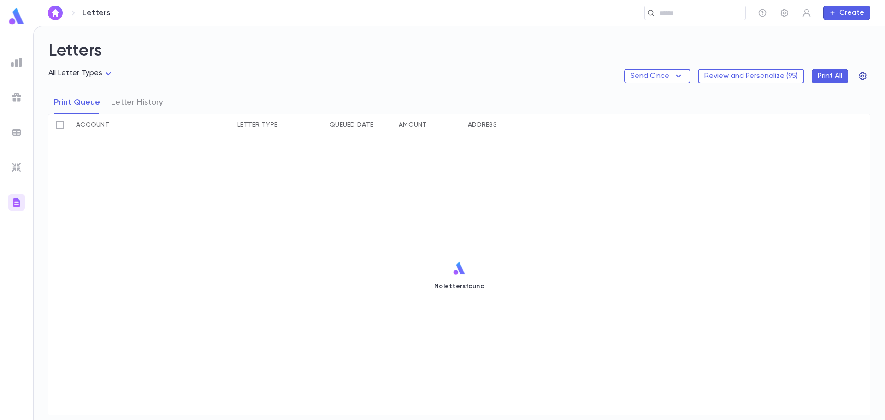
click at [865, 82] on button "button" at bounding box center [862, 76] width 15 height 15
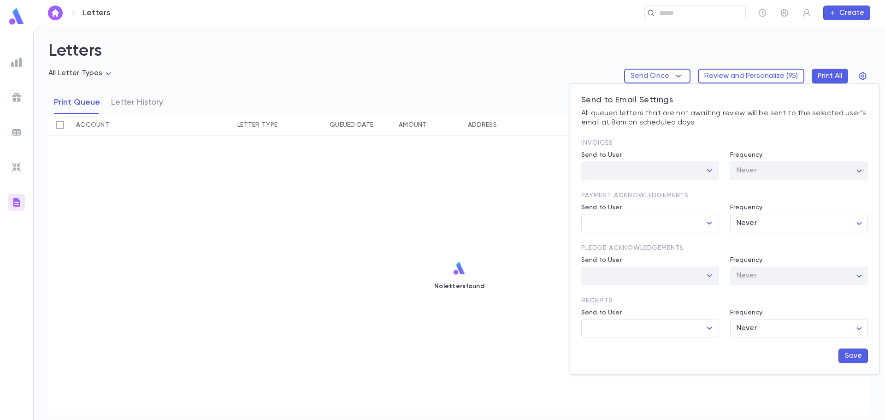
click at [441, 30] on div at bounding box center [442, 210] width 885 height 420
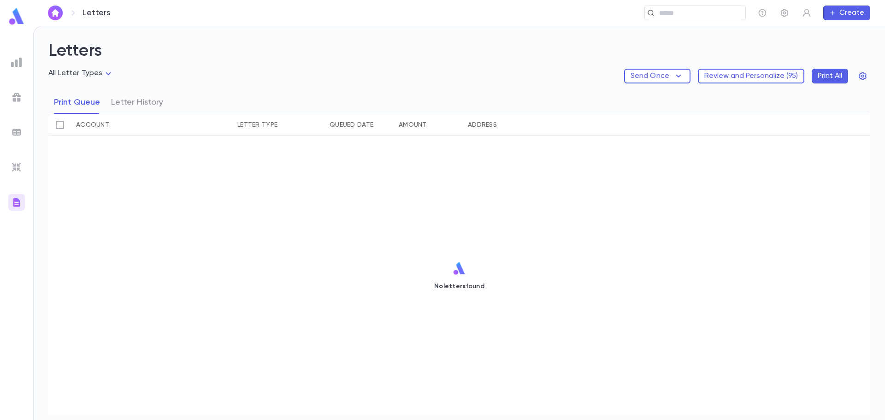
click at [17, 170] on img at bounding box center [16, 167] width 11 height 11
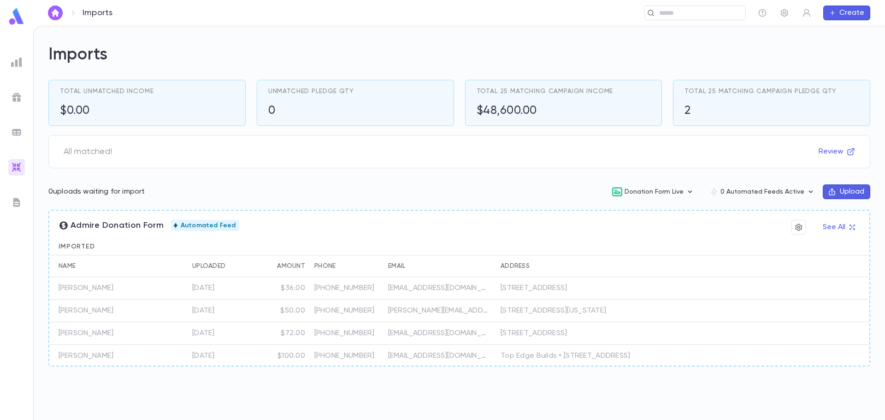
click at [12, 193] on ul at bounding box center [16, 235] width 33 height 370
click at [21, 61] on img at bounding box center [16, 62] width 11 height 11
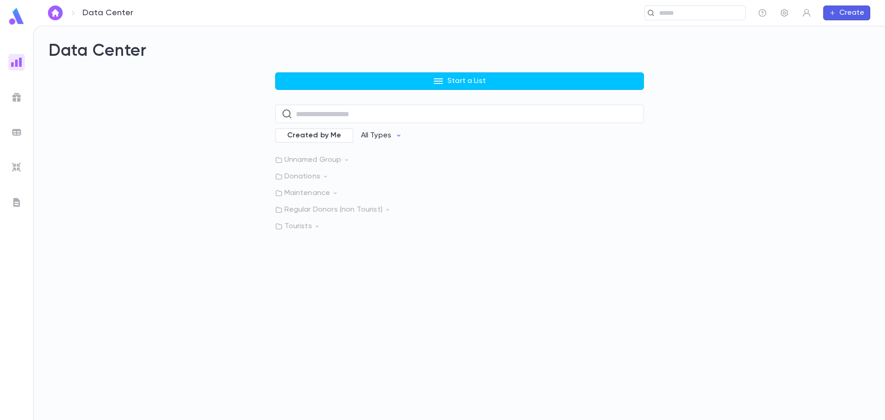
click at [15, 21] on img at bounding box center [16, 16] width 18 height 18
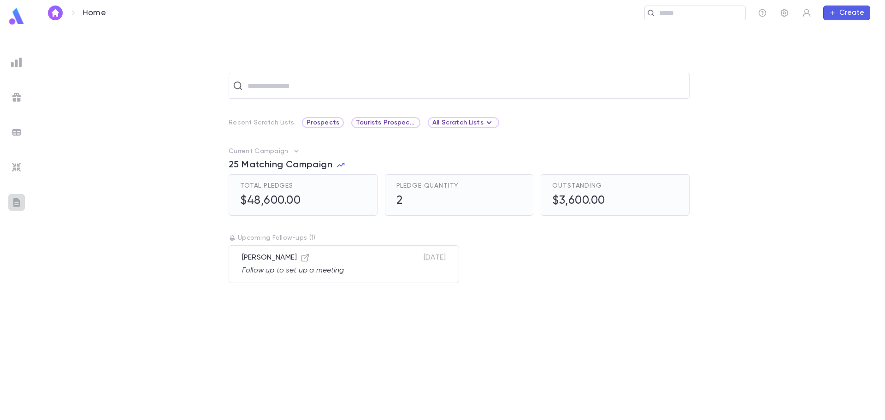
click at [12, 200] on img at bounding box center [16, 202] width 11 height 11
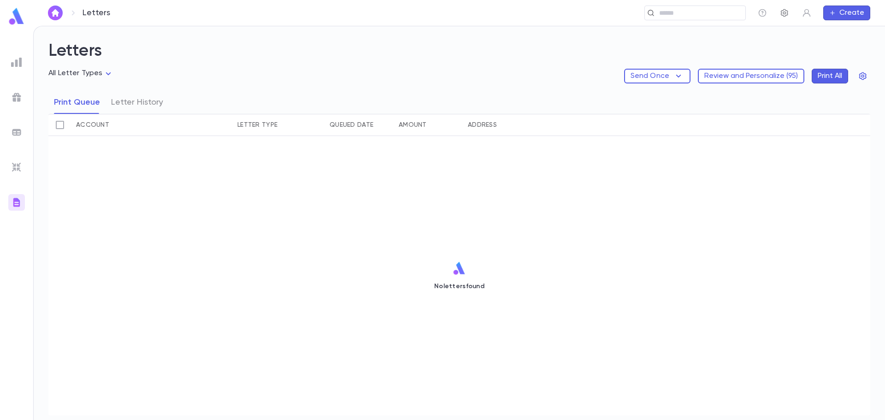
click at [787, 13] on icon "button" at bounding box center [784, 13] width 7 height 8
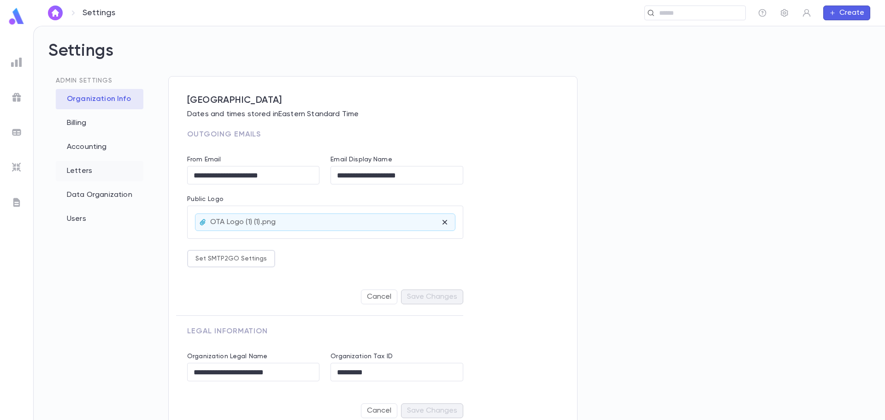
click at [97, 167] on div "Letters" at bounding box center [100, 171] width 88 height 20
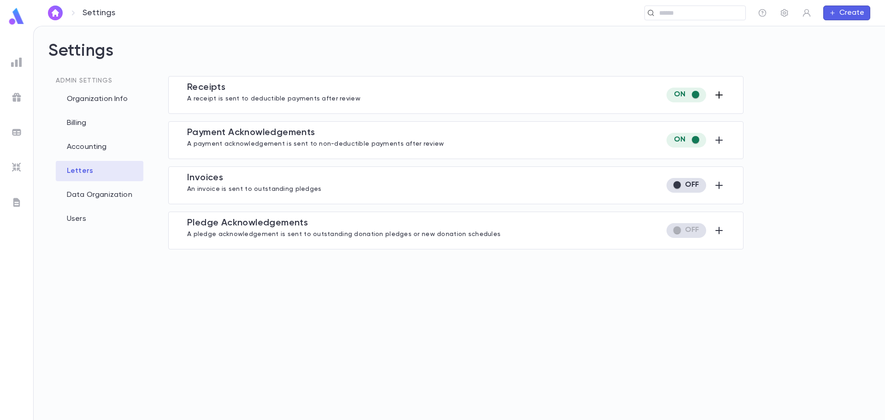
click at [720, 94] on icon "button" at bounding box center [718, 94] width 7 height 7
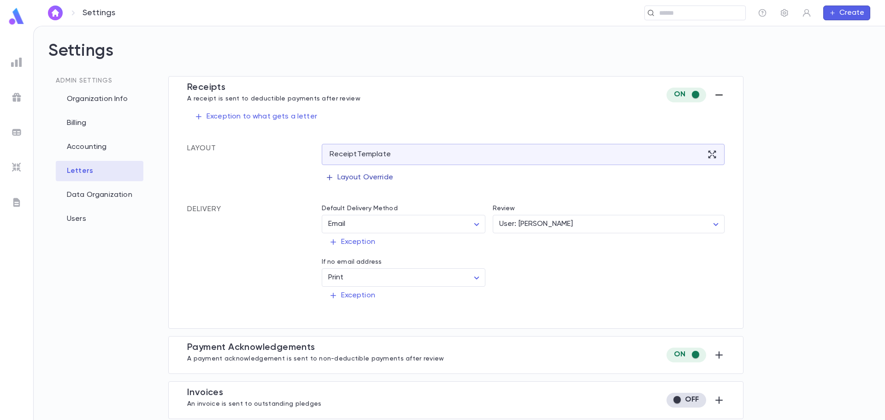
click at [363, 177] on p "Layout Override" at bounding box center [359, 177] width 68 height 9
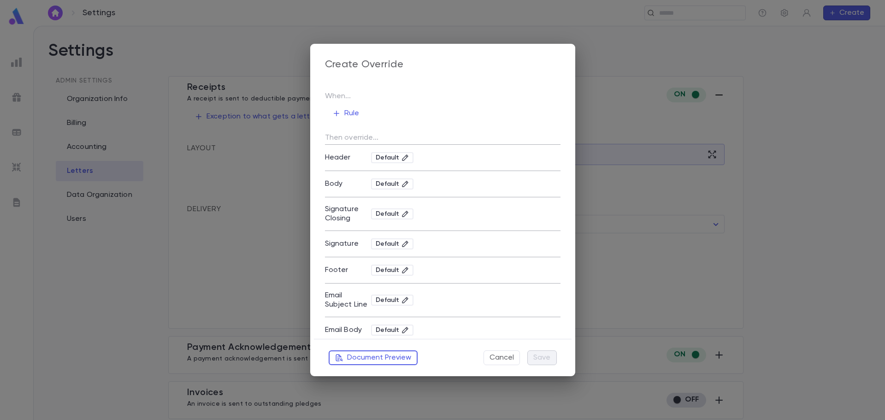
type textarea "**********"
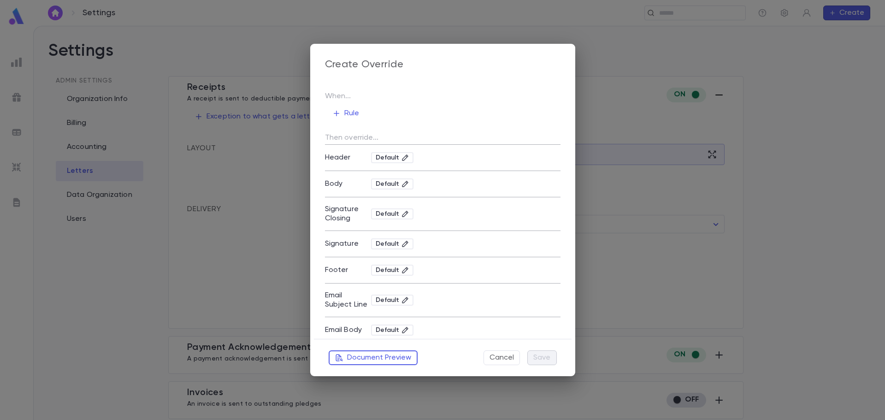
type textarea "**********"
click at [355, 112] on p "Rule" at bounding box center [345, 113] width 27 height 9
click at [448, 104] on div at bounding box center [442, 210] width 885 height 420
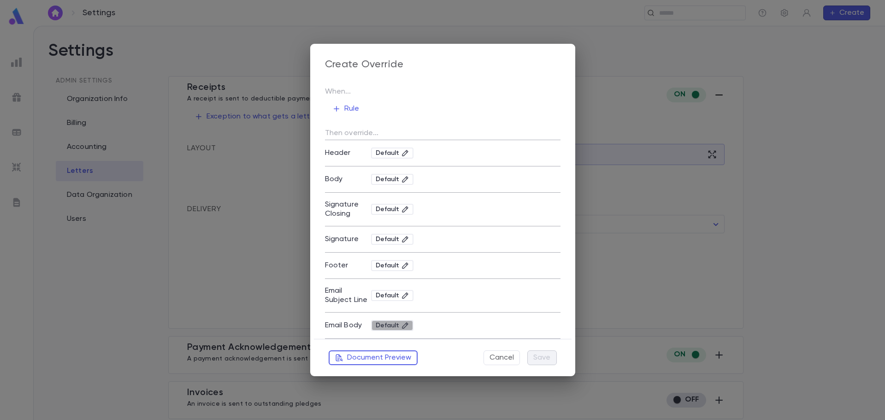
click at [402, 327] on icon at bounding box center [405, 325] width 6 height 6
click at [407, 325] on icon at bounding box center [409, 326] width 4 height 4
click at [401, 328] on icon at bounding box center [404, 325] width 7 height 7
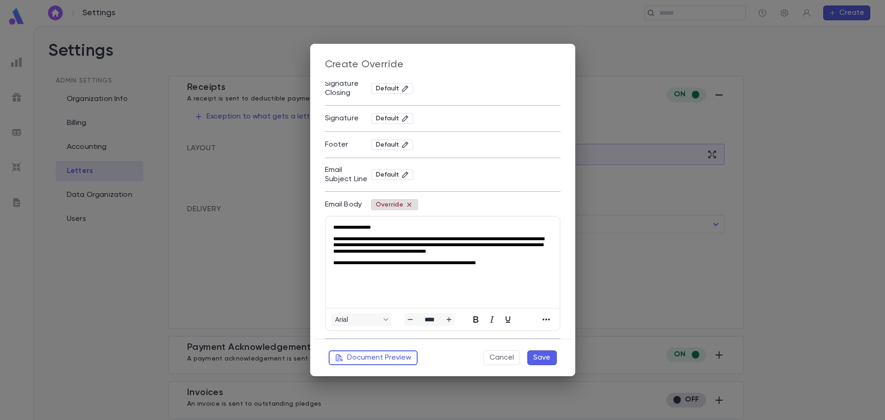
scroll to position [79, 0]
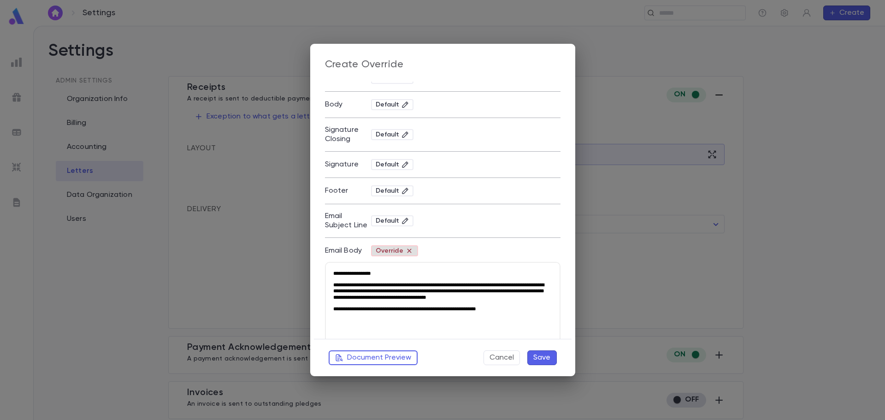
click at [407, 249] on icon at bounding box center [409, 251] width 8 height 8
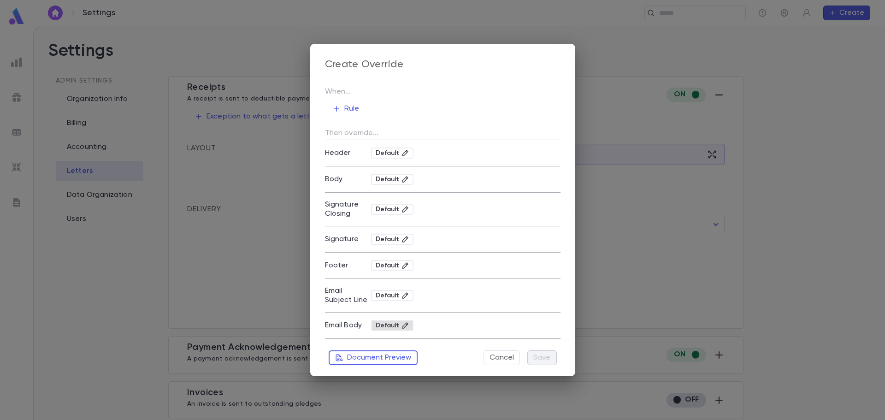
scroll to position [5, 0]
click at [403, 208] on icon at bounding box center [405, 209] width 6 height 6
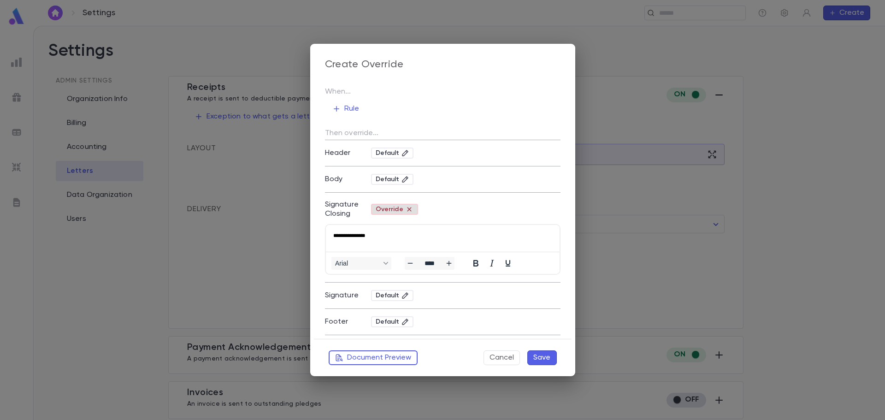
click at [405, 209] on icon at bounding box center [409, 209] width 8 height 8
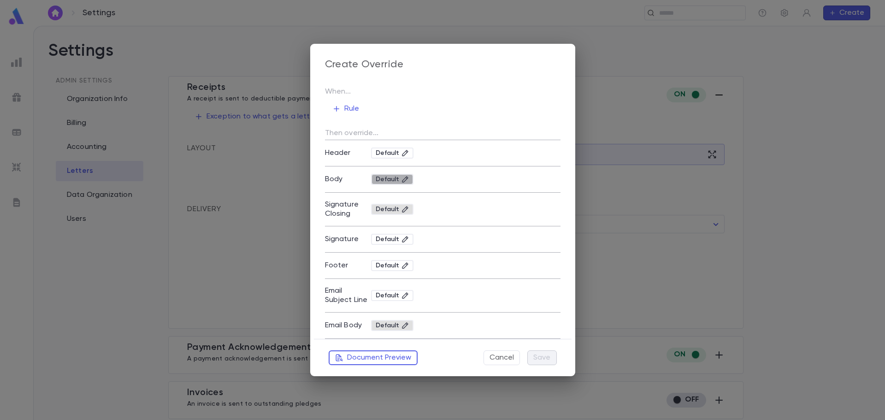
click at [399, 178] on div "Default" at bounding box center [392, 179] width 33 height 7
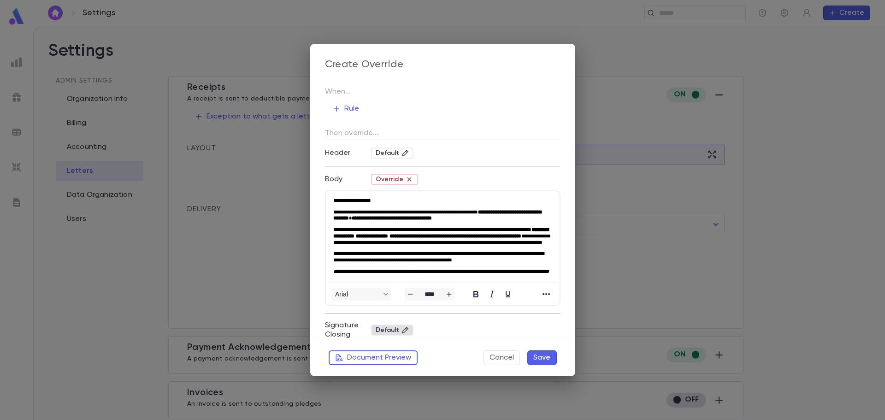
scroll to position [15, 0]
drag, startPoint x: 397, startPoint y: 219, endPoint x: 402, endPoint y: 220, distance: 5.1
click at [390, 227] on strong "**********" at bounding box center [440, 233] width 215 height 12
drag, startPoint x: 421, startPoint y: 222, endPoint x: 399, endPoint y: 222, distance: 22.1
click at [399, 227] on strong "**********" at bounding box center [440, 233] width 215 height 12
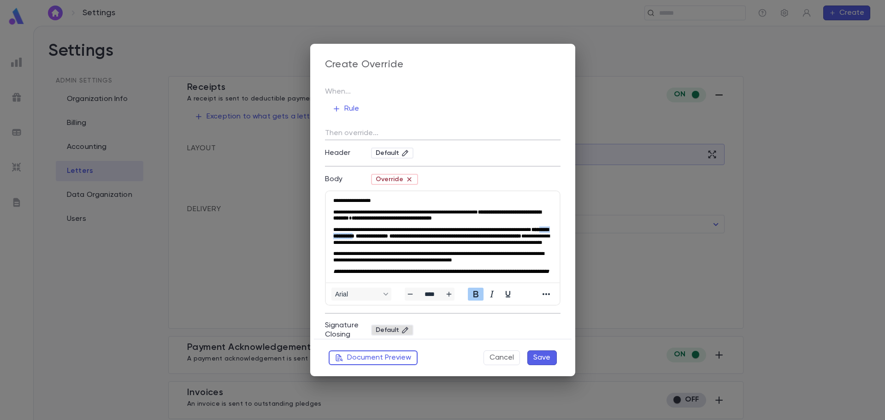
drag, startPoint x: 385, startPoint y: 219, endPoint x: 422, endPoint y: 223, distance: 37.0
click at [422, 227] on strong "**********" at bounding box center [440, 233] width 215 height 12
click at [407, 178] on icon at bounding box center [409, 179] width 4 height 4
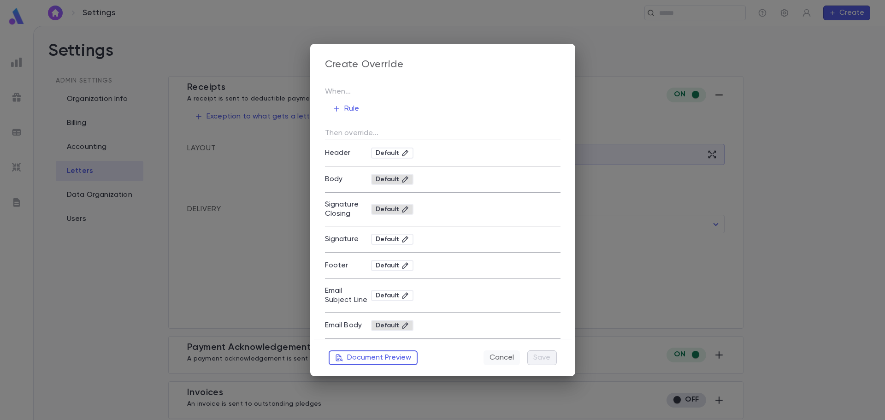
click at [506, 359] on button "Cancel" at bounding box center [502, 357] width 36 height 15
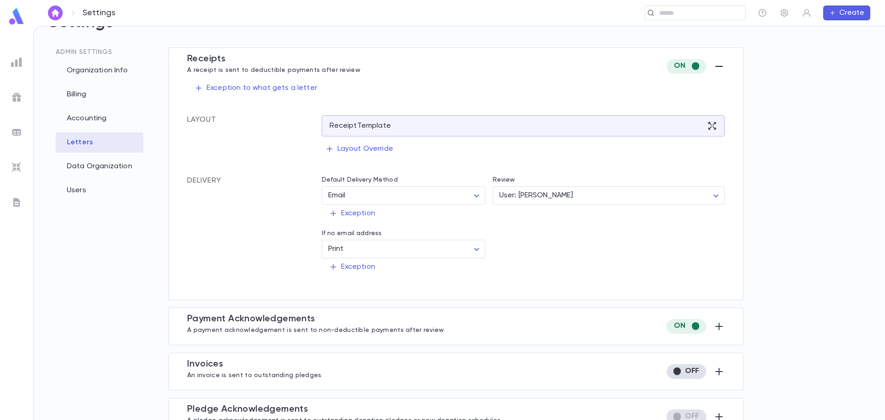
scroll to position [44, 0]
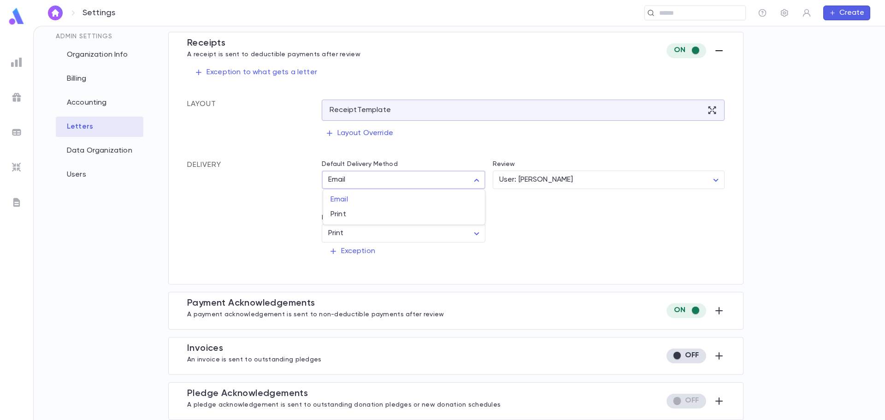
click at [479, 183] on body "Settings ​ Create Settings Admin Settings Organization Info Billing Accounting …" at bounding box center [442, 223] width 885 height 394
click at [479, 183] on div at bounding box center [442, 210] width 885 height 420
click at [361, 195] on p "Exception" at bounding box center [352, 197] width 46 height 9
click at [422, 202] on div at bounding box center [442, 210] width 885 height 420
click at [361, 205] on button "Exception" at bounding box center [352, 198] width 61 height 18
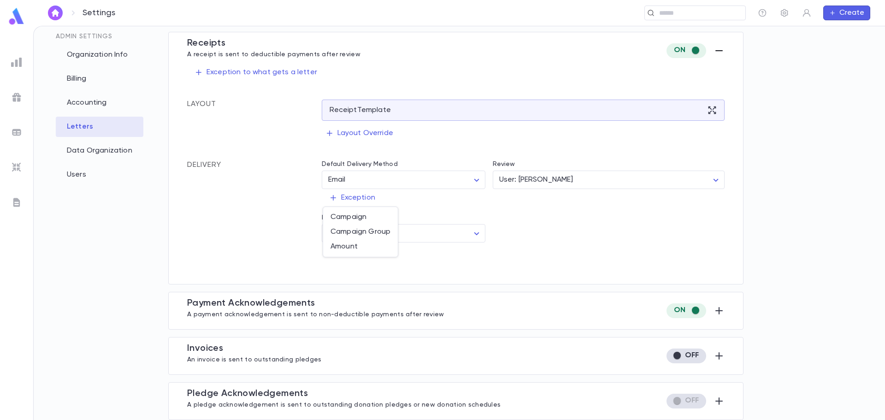
click at [412, 204] on div at bounding box center [442, 210] width 885 height 420
click at [715, 309] on icon "button" at bounding box center [719, 310] width 11 height 11
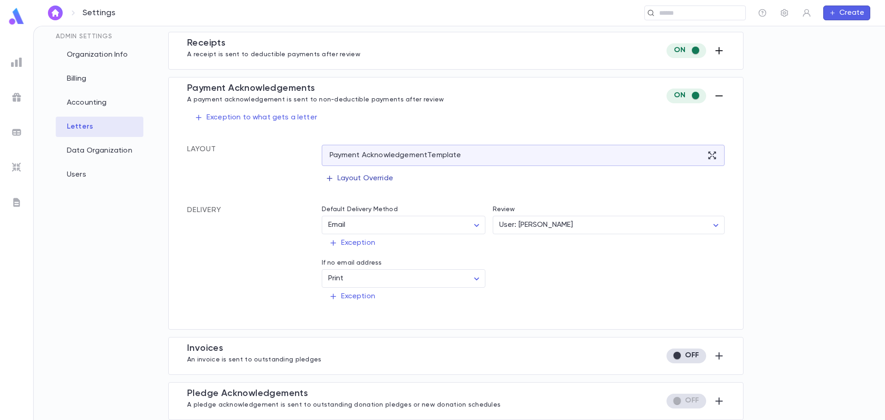
click at [349, 181] on p "Layout Override" at bounding box center [359, 178] width 68 height 9
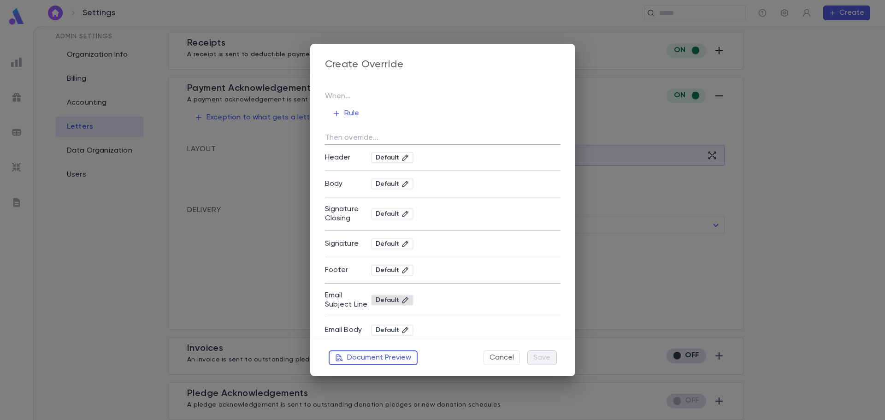
scroll to position [5, 0]
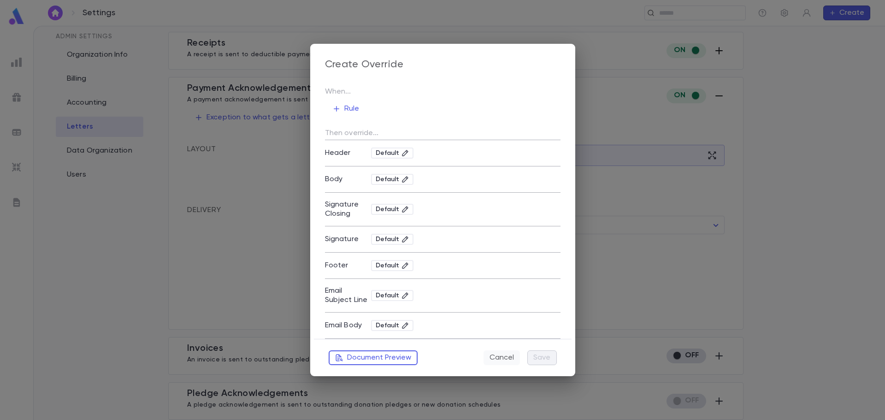
click at [506, 360] on button "Cancel" at bounding box center [502, 357] width 36 height 15
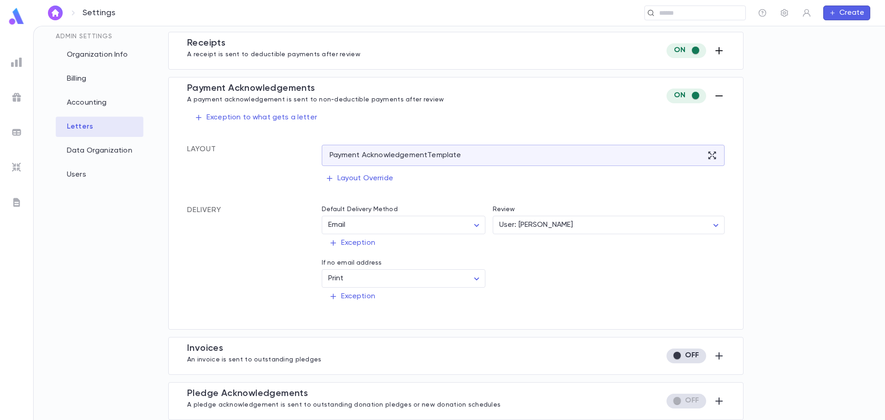
click at [714, 95] on icon "button" at bounding box center [719, 95] width 11 height 11
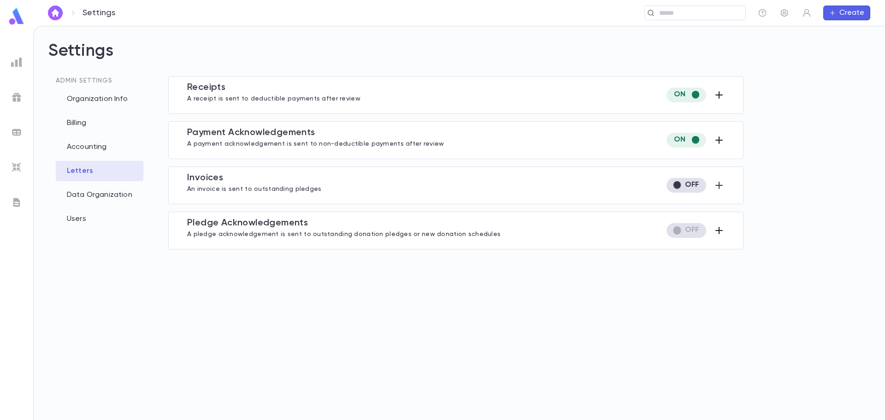
click at [721, 232] on icon "button" at bounding box center [719, 230] width 11 height 11
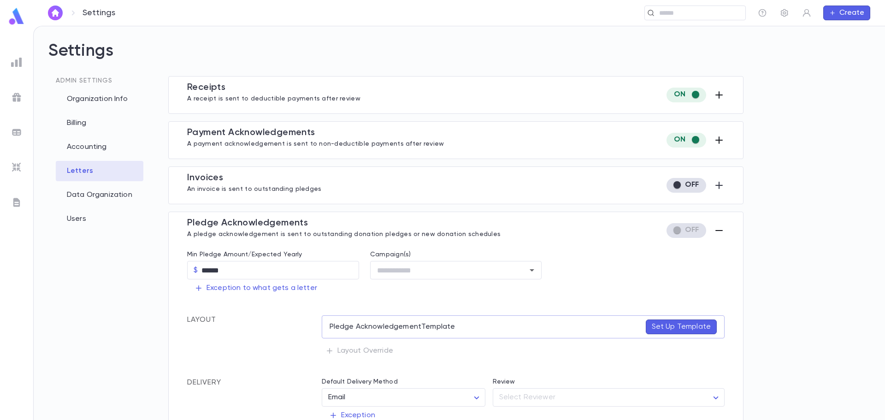
click at [717, 95] on icon "button" at bounding box center [718, 94] width 7 height 7
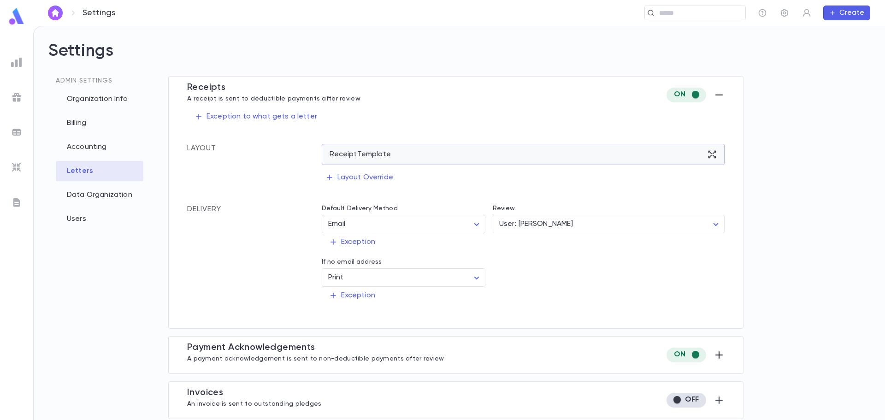
click at [659, 160] on div "Receipt Template" at bounding box center [523, 154] width 403 height 21
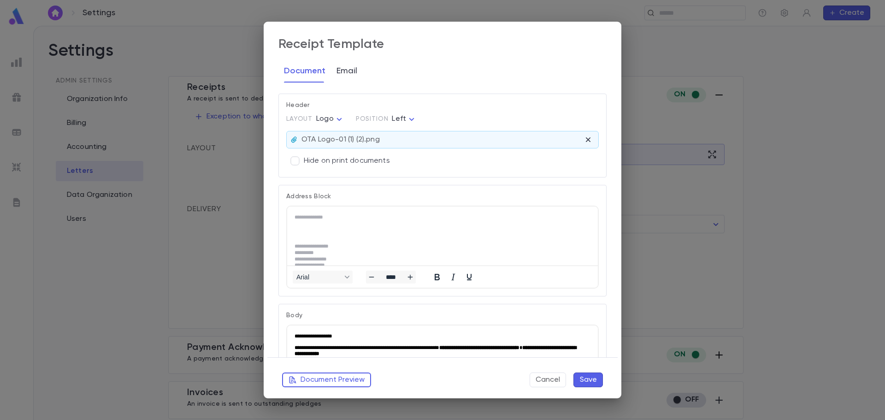
click at [352, 71] on button "Email" at bounding box center [346, 70] width 21 height 23
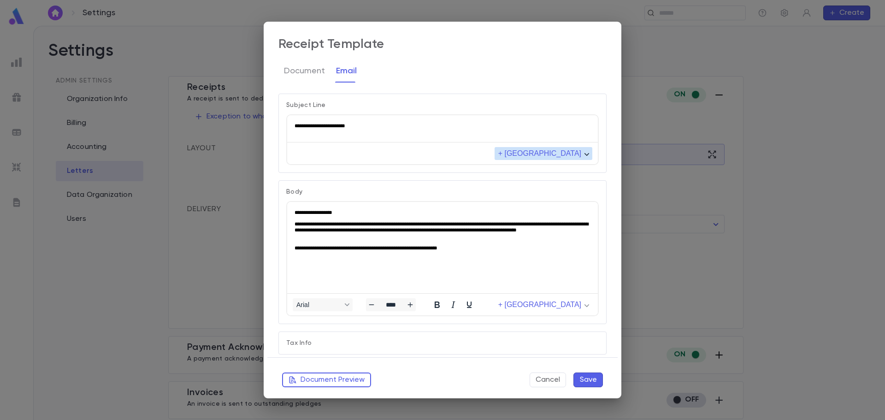
click at [587, 153] on icon "button" at bounding box center [586, 154] width 5 height 5
click at [614, 154] on div "**********" at bounding box center [443, 210] width 358 height 377
click at [586, 307] on icon "button" at bounding box center [586, 305] width 5 height 5
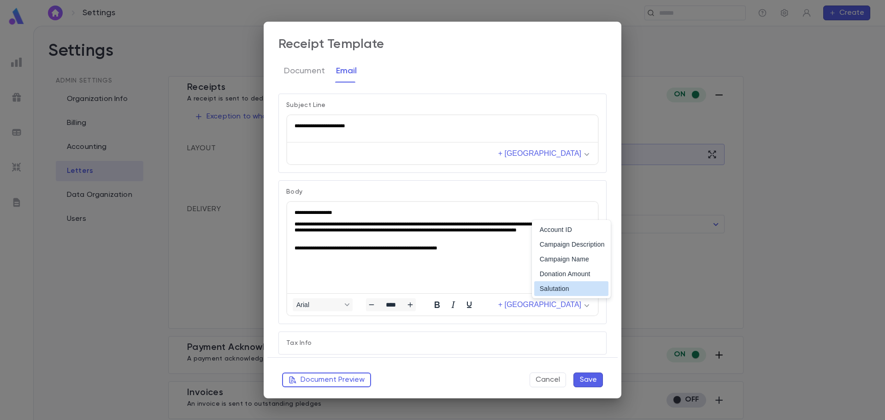
click at [461, 259] on html "**********" at bounding box center [442, 230] width 311 height 57
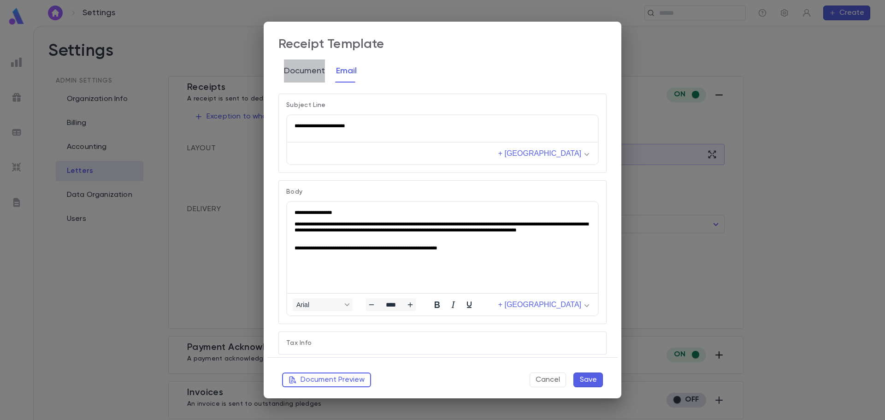
click at [307, 75] on button "Document" at bounding box center [304, 70] width 41 height 23
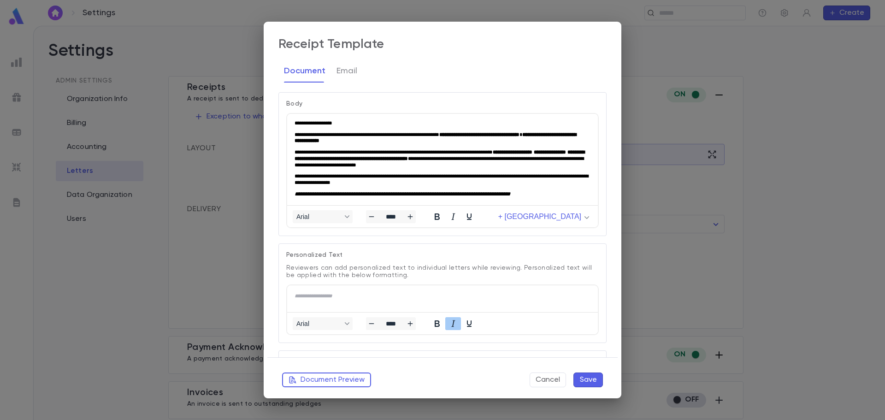
scroll to position [230, 0]
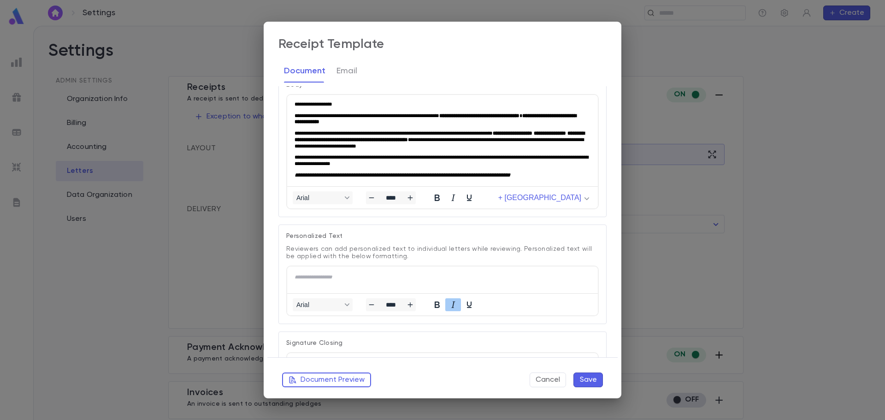
drag, startPoint x: 419, startPoint y: 226, endPoint x: 427, endPoint y: 231, distance: 9.6
click at [427, 231] on div "**********" at bounding box center [442, 274] width 328 height 100
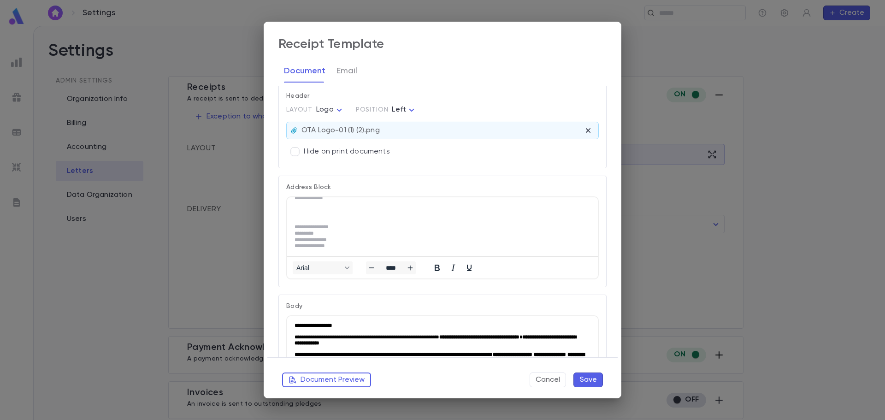
scroll to position [0, 0]
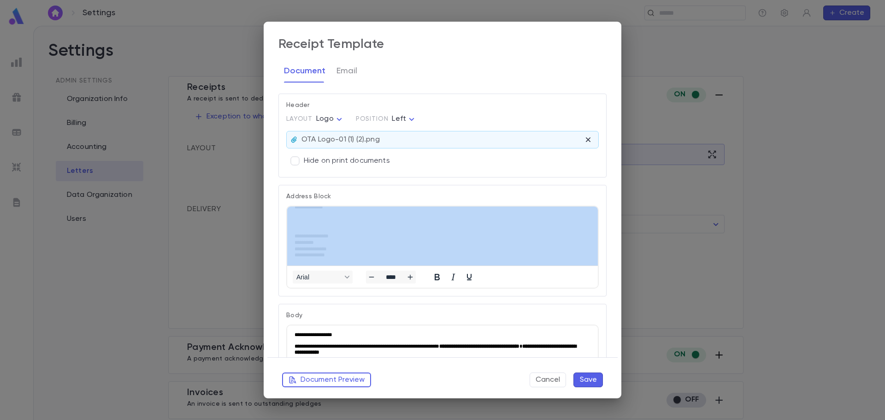
drag, startPoint x: 397, startPoint y: 184, endPoint x: 398, endPoint y: 201, distance: 16.2
click at [398, 203] on div "**********" at bounding box center [439, 236] width 336 height 119
drag, startPoint x: 281, startPoint y: 188, endPoint x: 280, endPoint y: 223, distance: 35.0
click at [281, 227] on div "**********" at bounding box center [442, 241] width 328 height 112
click at [280, 223] on div "**********" at bounding box center [442, 241] width 328 height 112
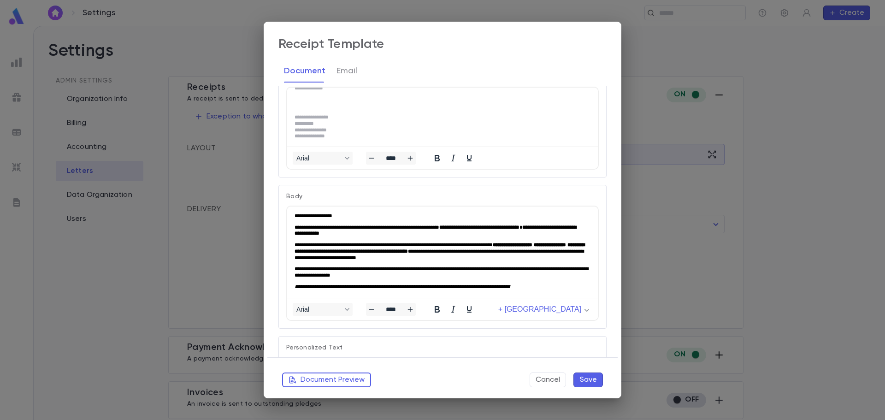
scroll to position [138, 0]
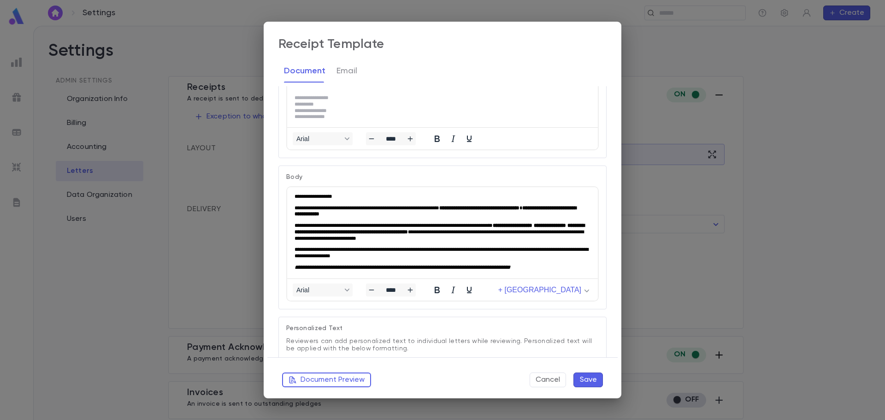
click at [298, 177] on p "Body" at bounding box center [442, 176] width 313 height 7
drag, startPoint x: 294, startPoint y: 169, endPoint x: 283, endPoint y: 174, distance: 12.8
click at [283, 174] on div "Body Arial **** + Merge Field" at bounding box center [442, 237] width 328 height 144
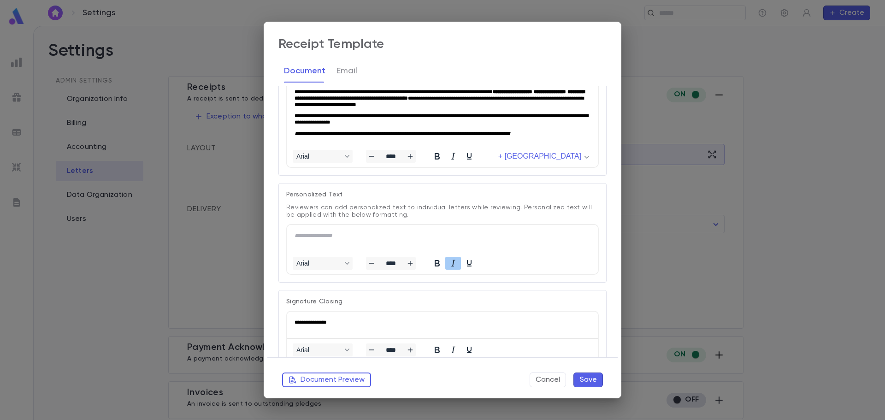
scroll to position [277, 0]
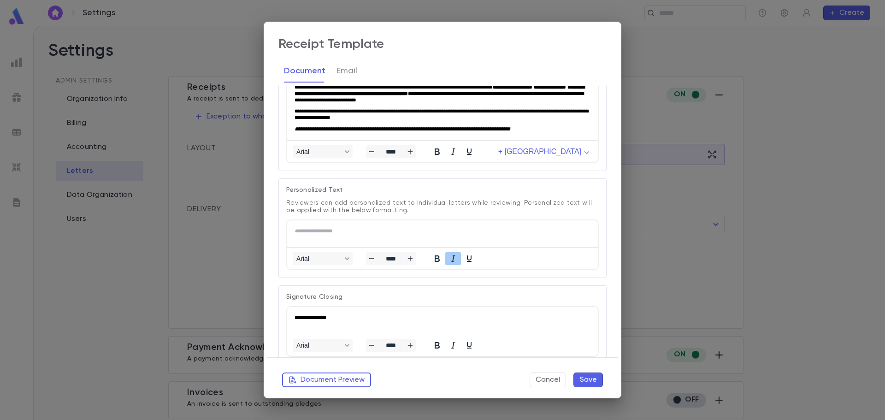
drag, startPoint x: 311, startPoint y: 190, endPoint x: 301, endPoint y: 183, distance: 11.9
click at [297, 183] on div "**********" at bounding box center [442, 228] width 328 height 100
drag, startPoint x: 590, startPoint y: 198, endPoint x: 591, endPoint y: 202, distance: 4.8
click at [591, 205] on p "Reviewers can add personalized text to individual letters while reviewing. Pers…" at bounding box center [442, 204] width 313 height 20
click at [591, 200] on p "Reviewers can add personalized text to individual letters while reviewing. Pers…" at bounding box center [442, 204] width 313 height 20
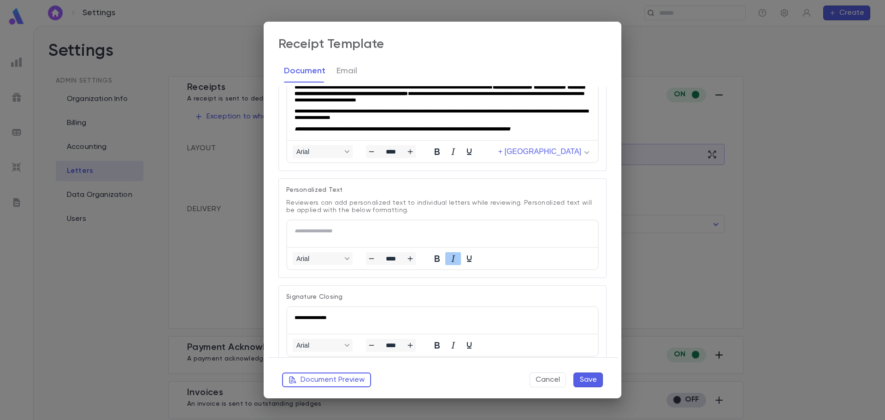
click at [592, 196] on p "Reviewers can add personalized text to individual letters while reviewing. Pers…" at bounding box center [442, 204] width 313 height 20
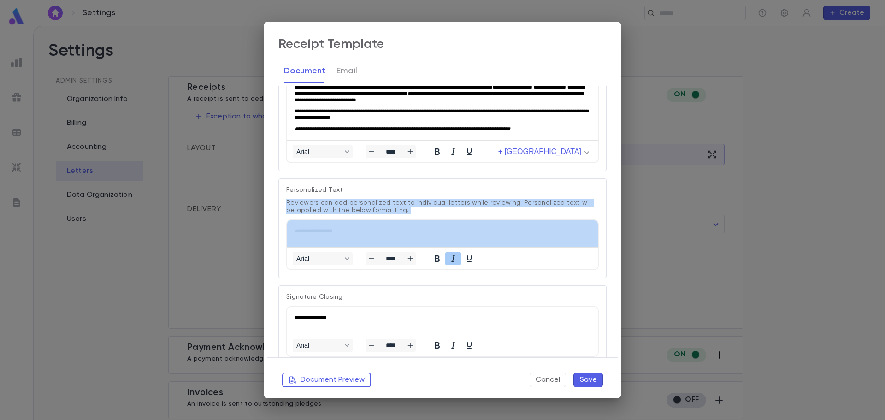
click at [592, 196] on p "Reviewers can add personalized text to individual letters while reviewing. Pers…" at bounding box center [442, 204] width 313 height 20
click at [589, 195] on p "Reviewers can add personalized text to individual letters while reviewing. Pers…" at bounding box center [442, 204] width 313 height 20
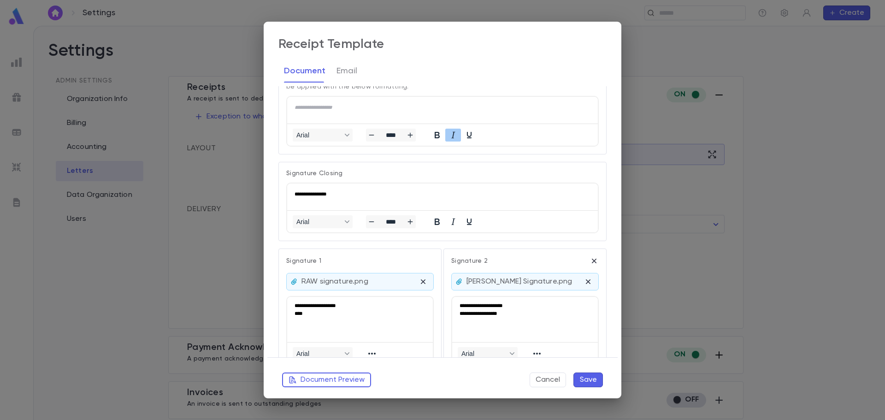
scroll to position [415, 0]
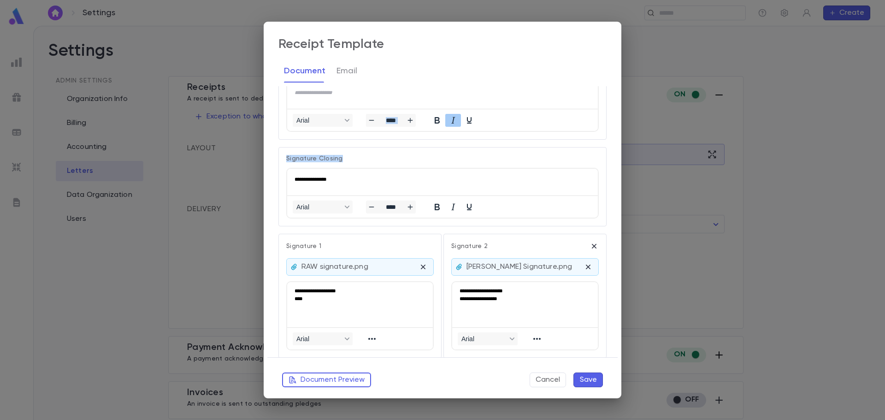
drag, startPoint x: 350, startPoint y: 158, endPoint x: 298, endPoint y: 136, distance: 56.8
click at [298, 136] on div "**********" at bounding box center [439, 221] width 336 height 271
click at [295, 152] on div "**********" at bounding box center [442, 186] width 328 height 79
click at [371, 345] on button "Reveal or hide additional toolbar items" at bounding box center [372, 338] width 16 height 13
click at [397, 355] on div "**********" at bounding box center [359, 296] width 163 height 124
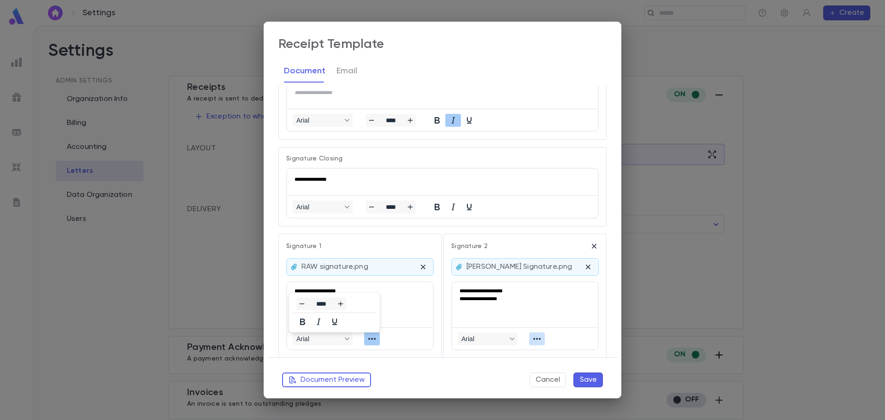
click at [537, 342] on icon "Reveal or hide additional toolbar items" at bounding box center [536, 338] width 11 height 11
click at [513, 367] on div "Document Preview Cancel Save" at bounding box center [442, 376] width 321 height 22
click at [504, 355] on div "**********" at bounding box center [524, 296] width 163 height 124
click at [420, 224] on div "**********" at bounding box center [442, 186] width 328 height 79
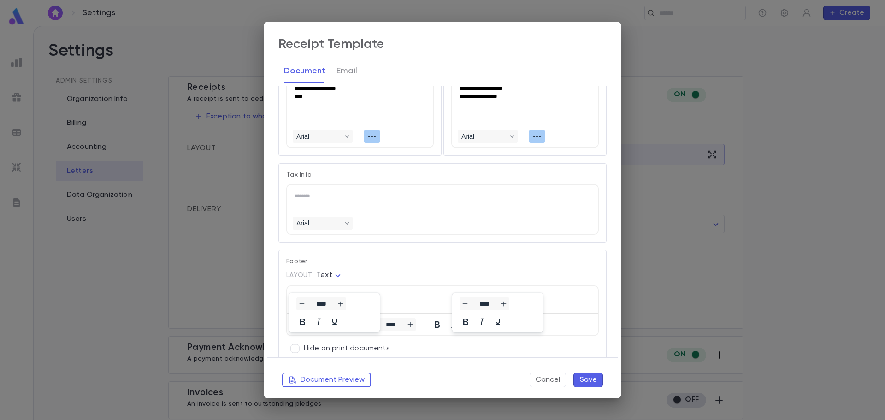
scroll to position [625, 0]
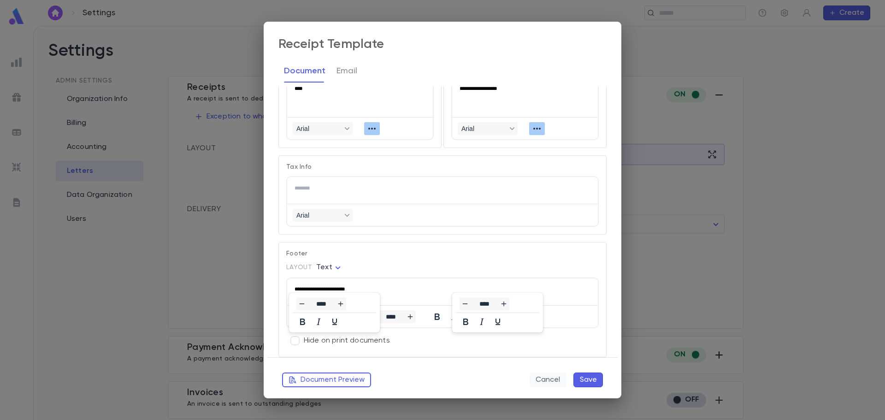
click at [540, 379] on button "Cancel" at bounding box center [548, 379] width 36 height 15
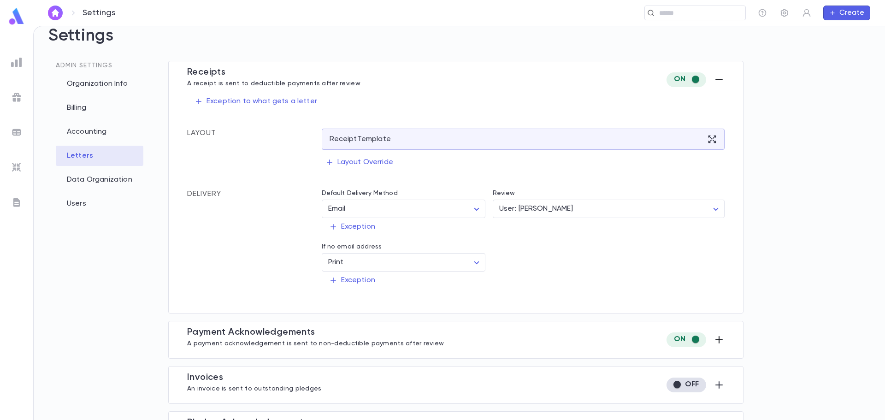
scroll to position [0, 0]
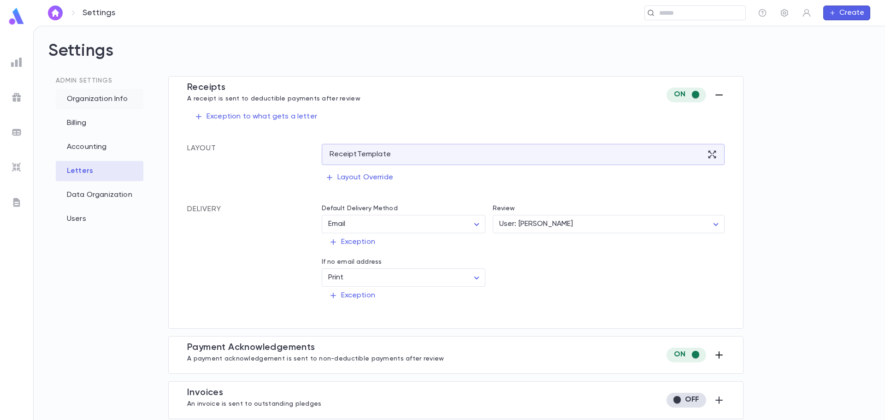
click at [104, 100] on div "Organization Info" at bounding box center [100, 99] width 88 height 20
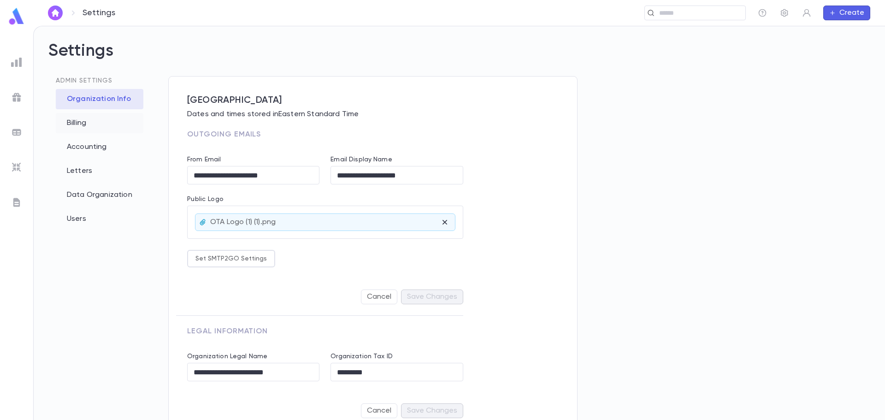
click at [90, 129] on div "Billing" at bounding box center [100, 123] width 88 height 20
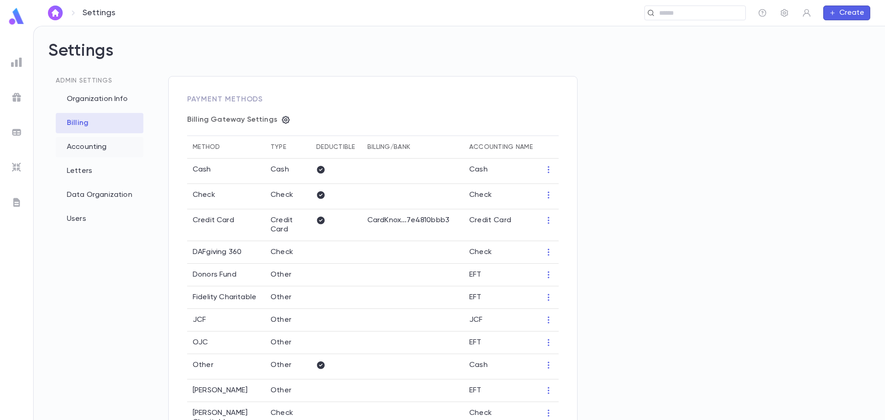
click at [76, 142] on div "Accounting" at bounding box center [100, 147] width 88 height 20
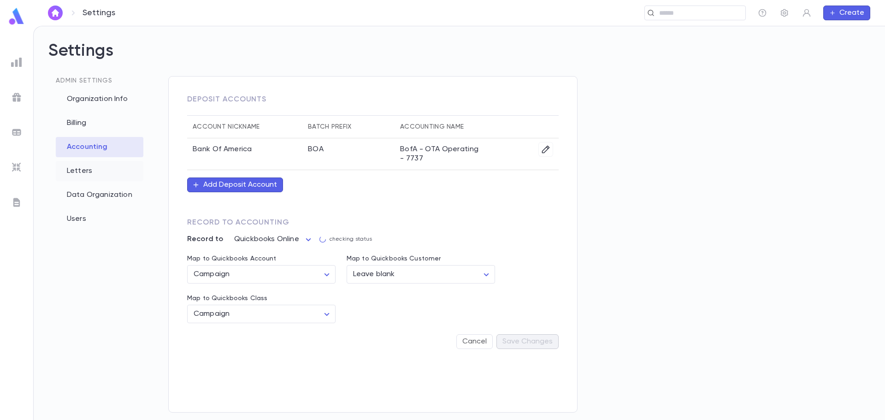
click at [72, 171] on div "Letters" at bounding box center [100, 171] width 88 height 20
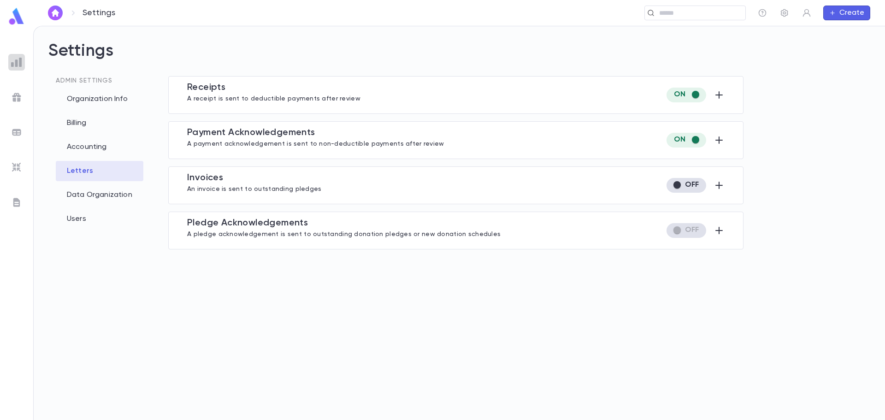
click at [15, 54] on div at bounding box center [16, 62] width 17 height 17
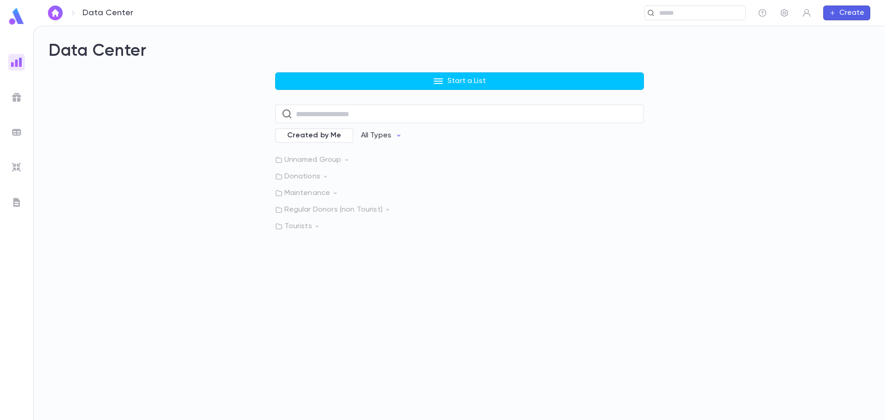
click at [23, 22] on img at bounding box center [16, 16] width 18 height 18
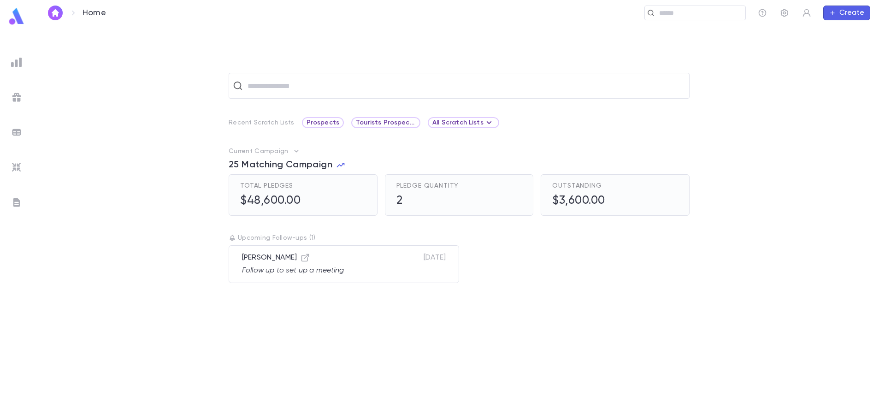
click at [70, 160] on div "Current Campaign 25 Matching Campaign Total Pledges $48,600.00 Pledge Quantity …" at bounding box center [459, 181] width 822 height 69
click at [18, 70] on ul at bounding box center [16, 235] width 33 height 370
click at [18, 60] on img at bounding box center [16, 62] width 11 height 11
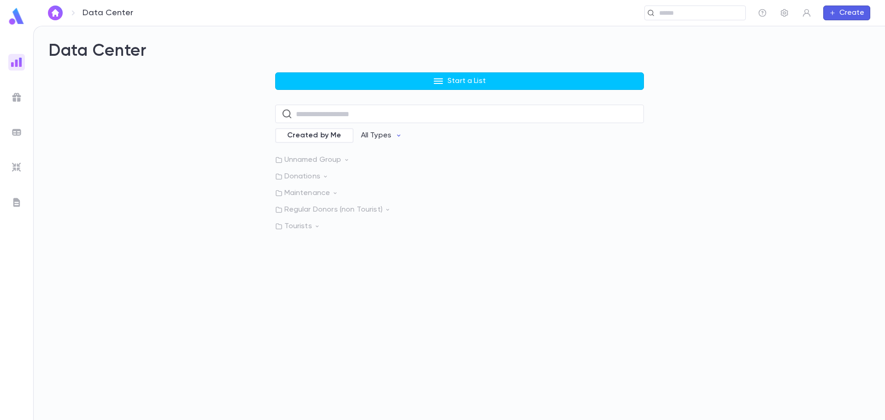
click at [20, 109] on ul at bounding box center [16, 235] width 33 height 370
click at [16, 92] on img at bounding box center [16, 97] width 11 height 11
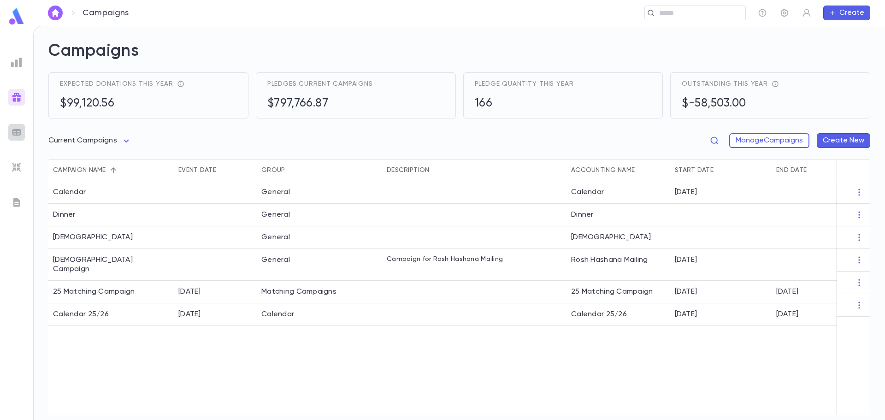
click at [15, 132] on img at bounding box center [16, 132] width 11 height 11
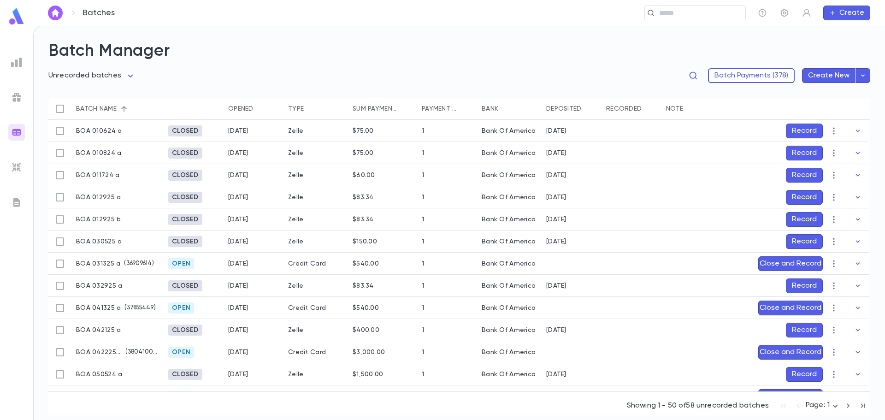
click at [17, 164] on img at bounding box center [16, 167] width 11 height 11
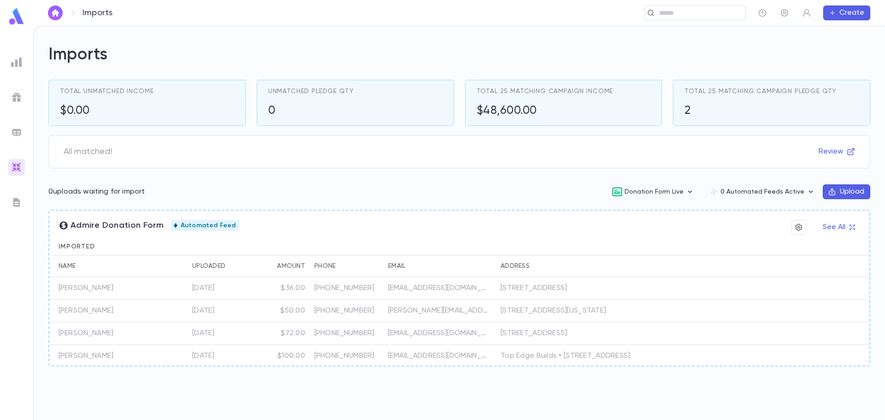
click at [20, 204] on img at bounding box center [16, 202] width 11 height 11
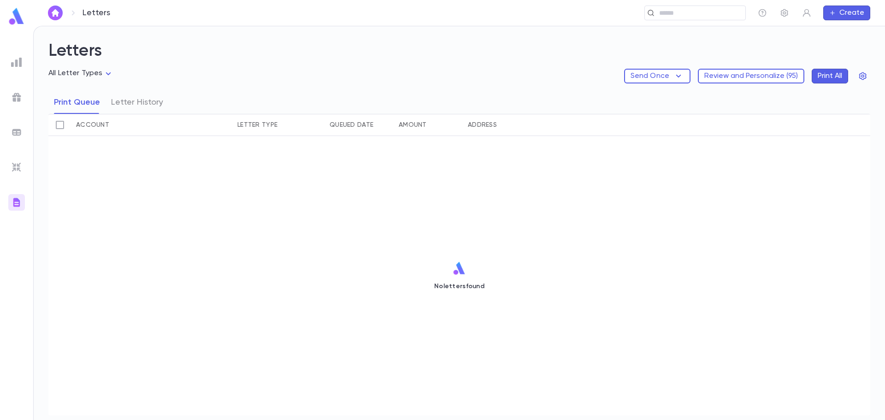
click at [21, 66] on img at bounding box center [16, 62] width 11 height 11
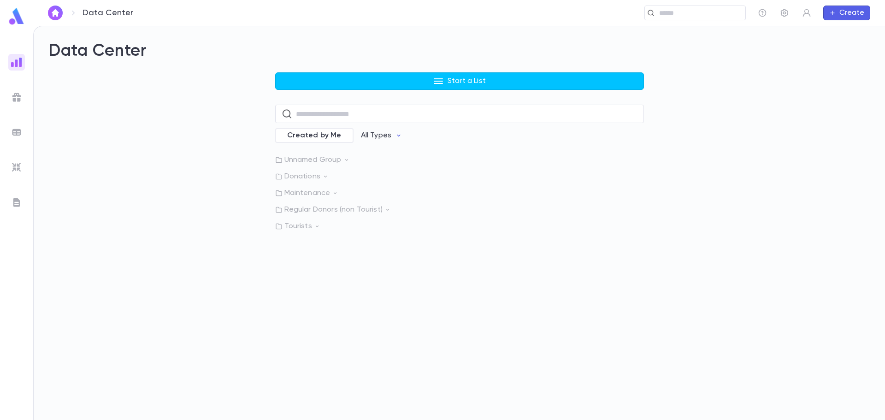
click at [9, 101] on div at bounding box center [16, 97] width 17 height 17
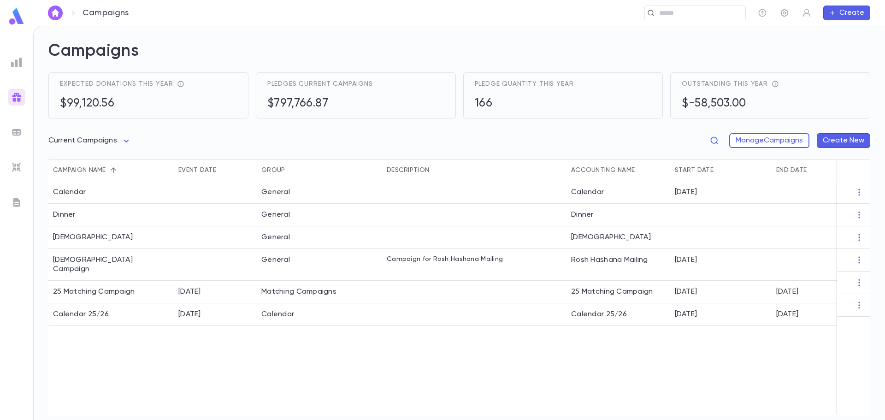
click at [19, 131] on img at bounding box center [16, 132] width 11 height 11
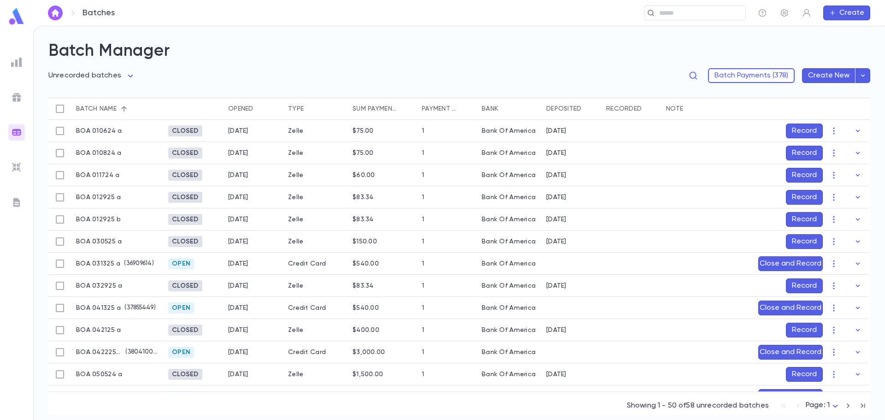
click at [12, 161] on div at bounding box center [16, 167] width 17 height 17
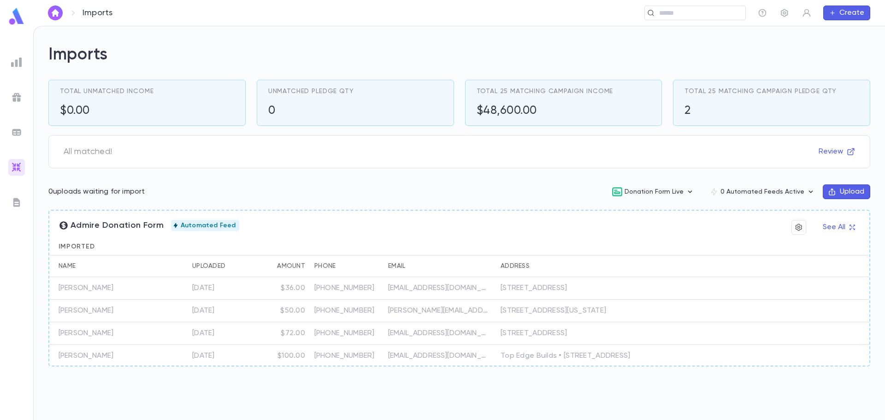
click at [16, 197] on img at bounding box center [16, 202] width 11 height 11
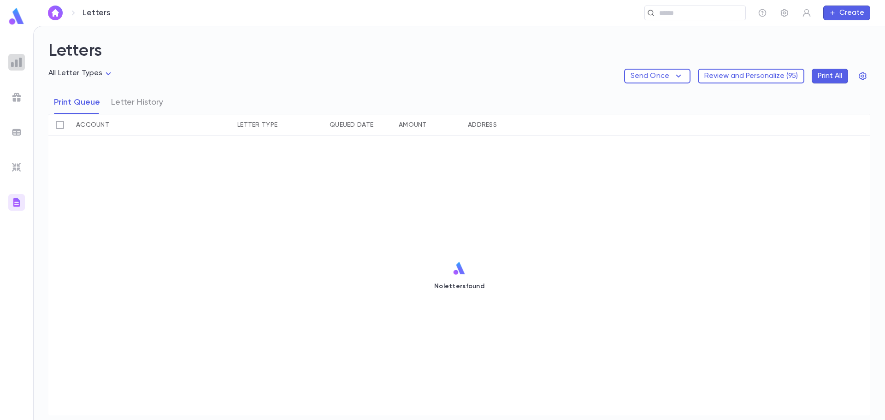
click at [17, 63] on img at bounding box center [16, 62] width 11 height 11
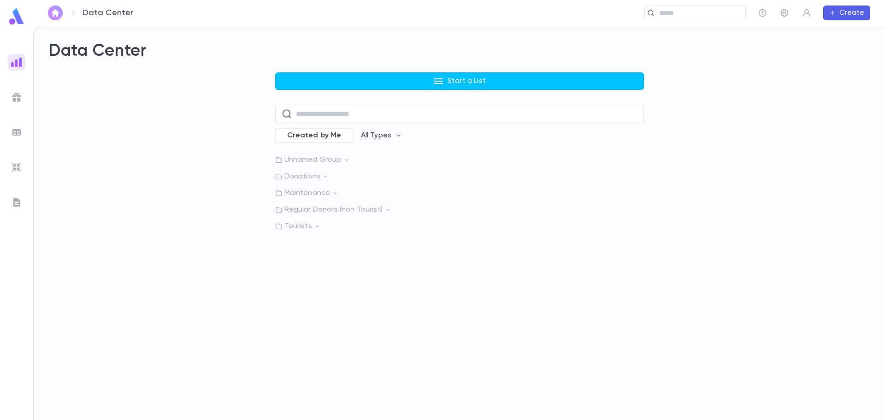
click at [53, 17] on button "button" at bounding box center [55, 13] width 15 height 15
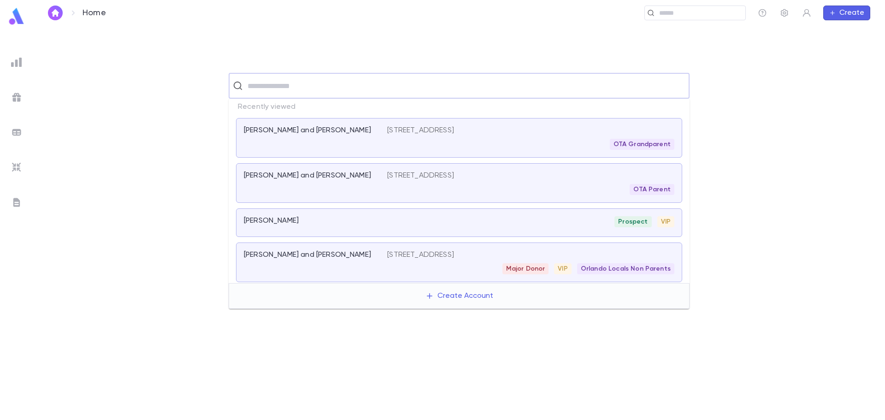
click at [315, 86] on input "text" at bounding box center [465, 86] width 441 height 18
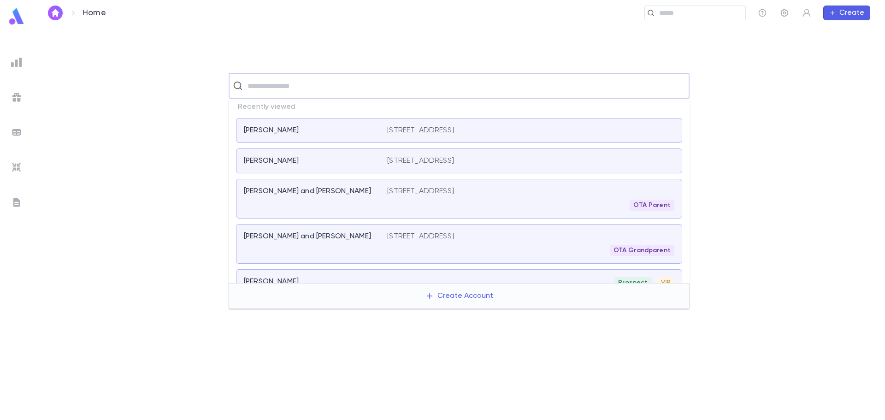
click at [348, 236] on div "[PERSON_NAME] and [PERSON_NAME]" at bounding box center [310, 236] width 132 height 9
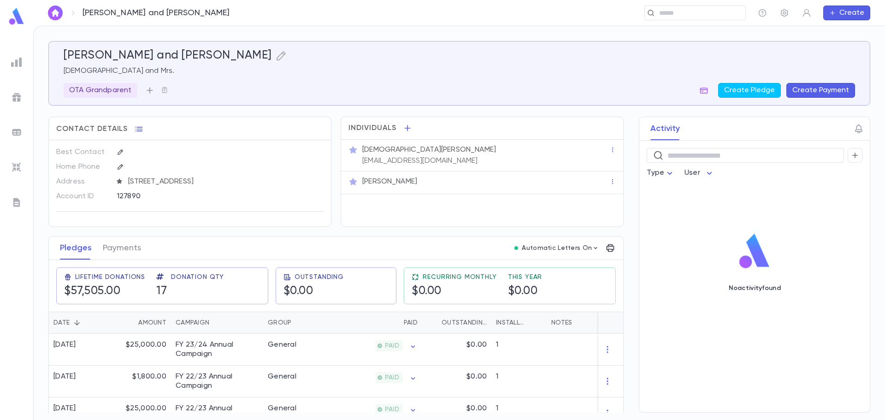
click at [150, 93] on icon "button" at bounding box center [149, 90] width 9 height 9
click at [202, 80] on div at bounding box center [442, 210] width 885 height 420
click at [146, 89] on icon "button" at bounding box center [149, 90] width 9 height 9
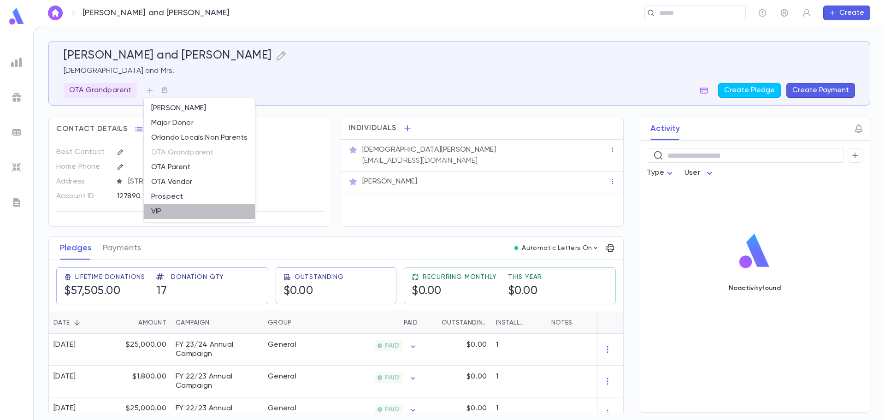
click at [173, 210] on li "VIP" at bounding box center [199, 211] width 111 height 15
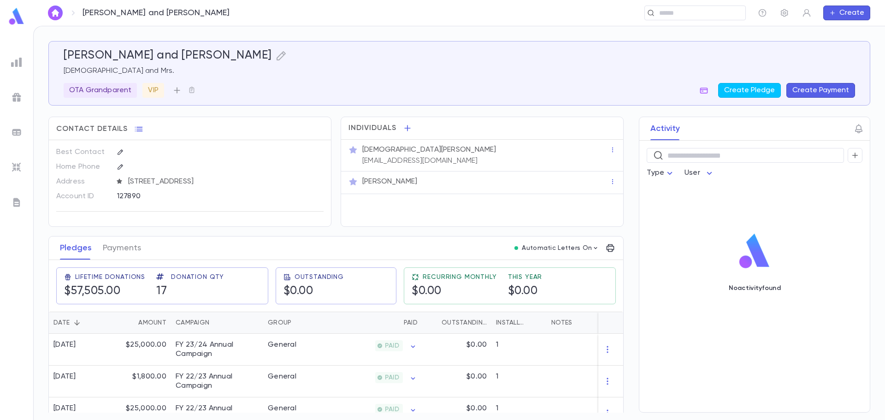
click at [174, 91] on icon "button" at bounding box center [176, 90] width 9 height 9
click at [176, 89] on div at bounding box center [442, 210] width 885 height 420
click at [176, 89] on icon "button" at bounding box center [177, 90] width 6 height 6
click at [326, 41] on div at bounding box center [442, 210] width 885 height 420
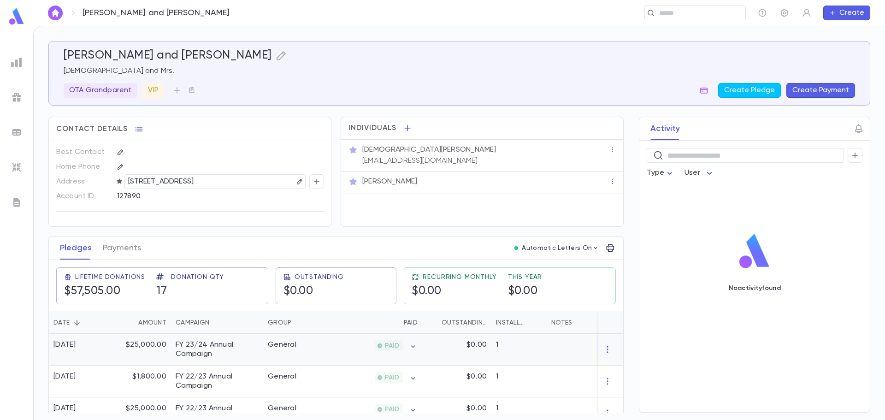
click at [127, 366] on div "$25,000.00" at bounding box center [141, 350] width 60 height 32
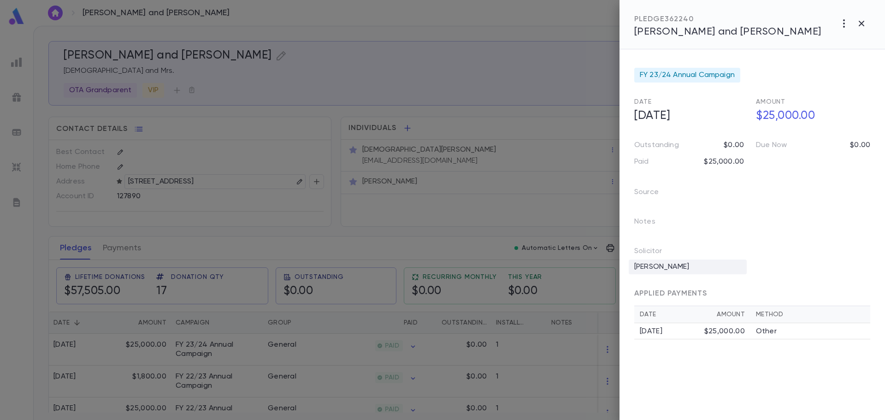
click at [684, 268] on div "Rabbi Wachsman" at bounding box center [688, 267] width 118 height 15
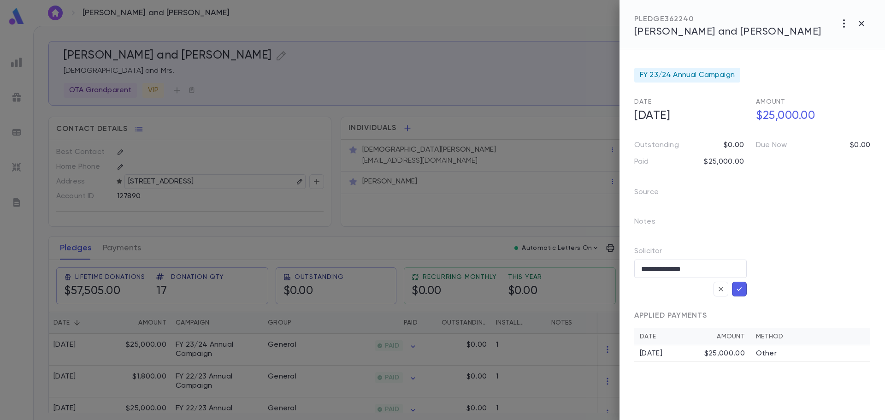
click at [737, 287] on icon "button" at bounding box center [739, 288] width 8 height 9
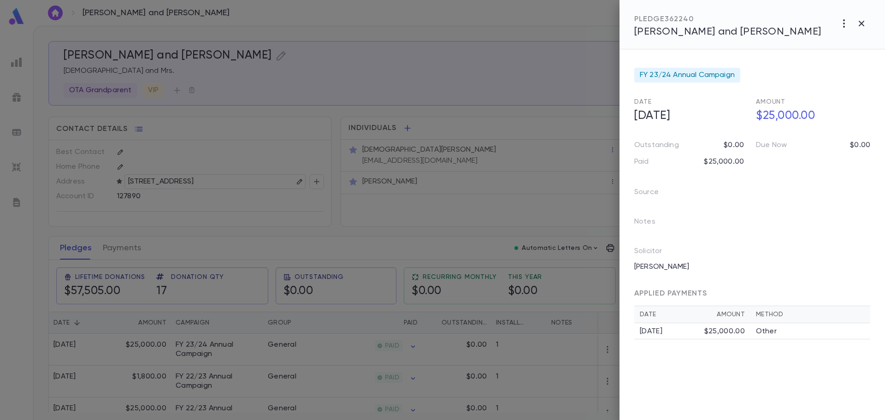
drag, startPoint x: 722, startPoint y: 269, endPoint x: 755, endPoint y: 223, distance: 56.2
drag, startPoint x: 755, startPoint y: 223, endPoint x: 860, endPoint y: 23, distance: 226.6
click at [860, 23] on icon "button" at bounding box center [862, 24] width 6 height 6
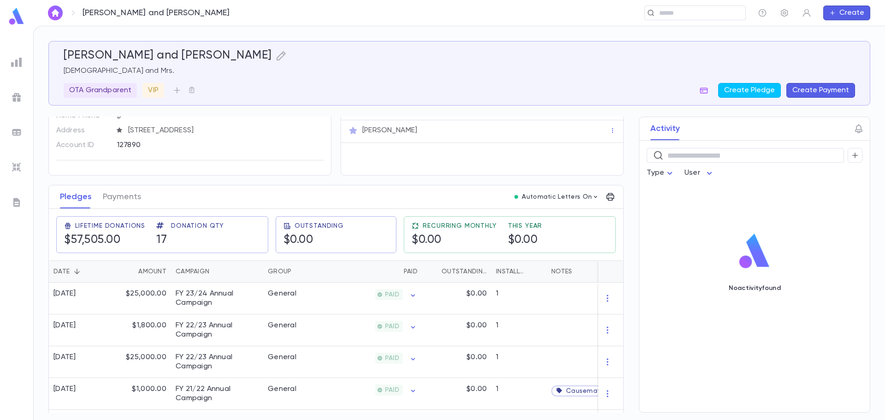
scroll to position [0, 0]
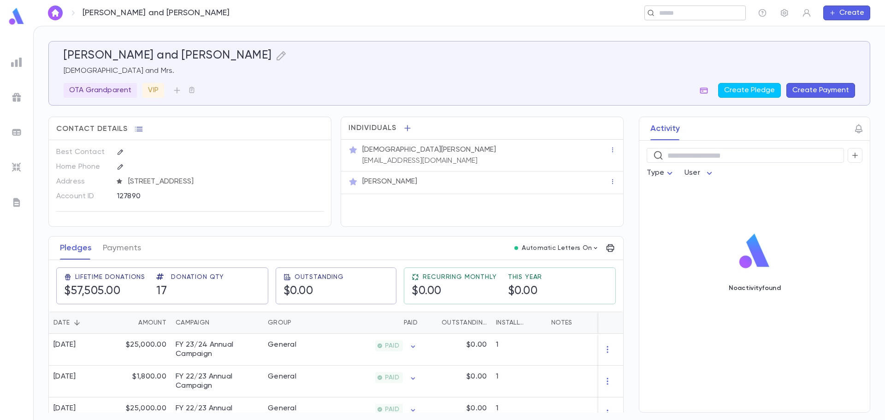
click at [700, 12] on input "text" at bounding box center [691, 13] width 71 height 9
click at [648, 13] on input "text" at bounding box center [512, 13] width 431 height 9
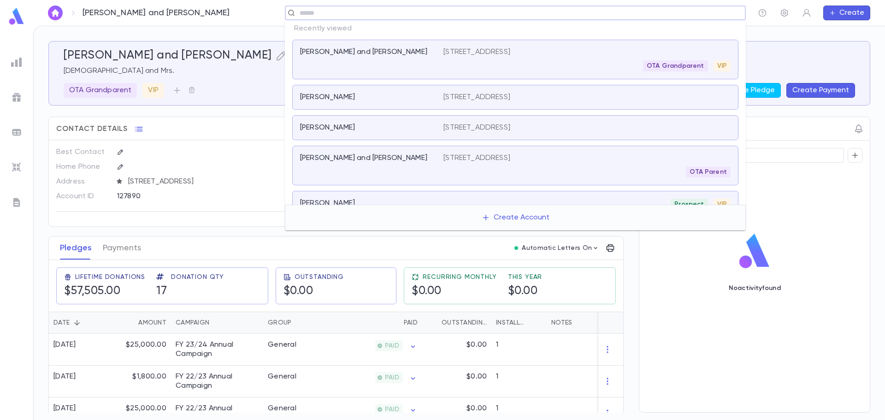
click at [648, 13] on input "text" at bounding box center [512, 13] width 431 height 9
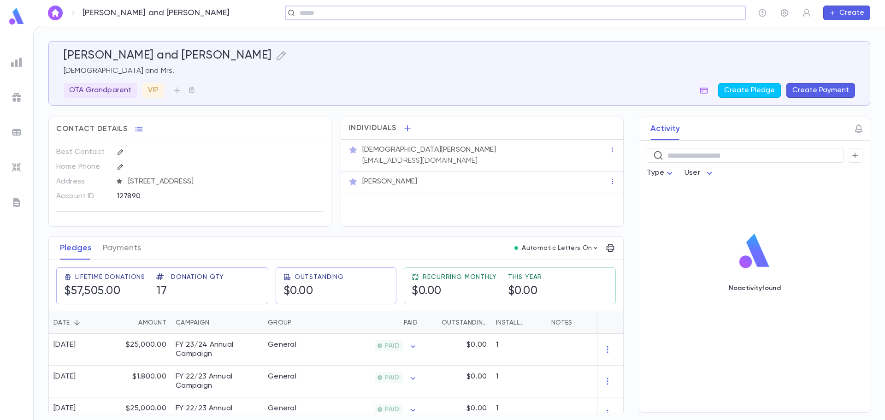
click at [648, 13] on input "text" at bounding box center [512, 13] width 431 height 9
click at [721, 30] on div "Yachnes, Nesanel and Nancy Rabbi and Mrs. OTA Grandparent VIP Create Pledge Cre…" at bounding box center [459, 223] width 851 height 394
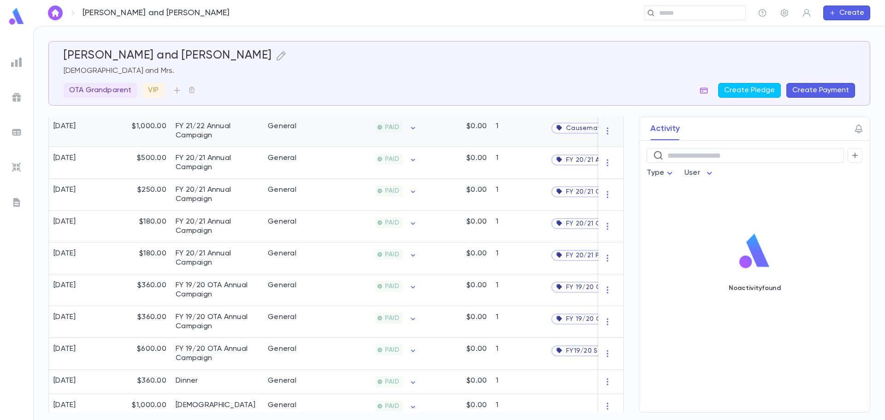
scroll to position [197, 0]
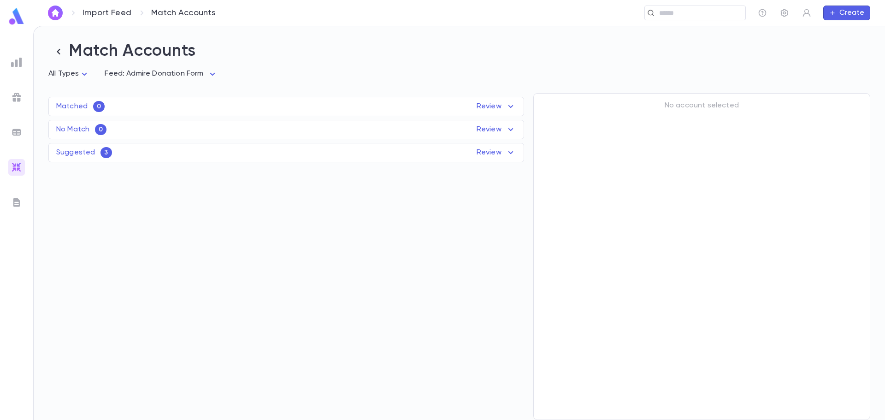
click at [511, 154] on icon at bounding box center [510, 152] width 5 height 3
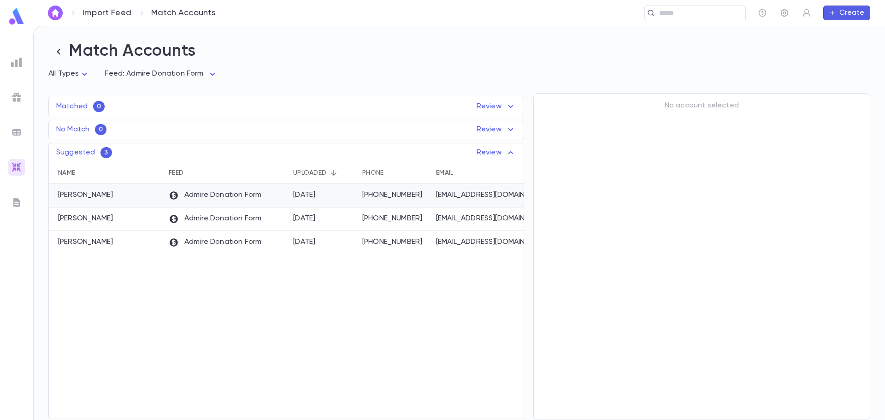
click at [263, 206] on div "Admire Donation Form" at bounding box center [226, 196] width 124 height 24
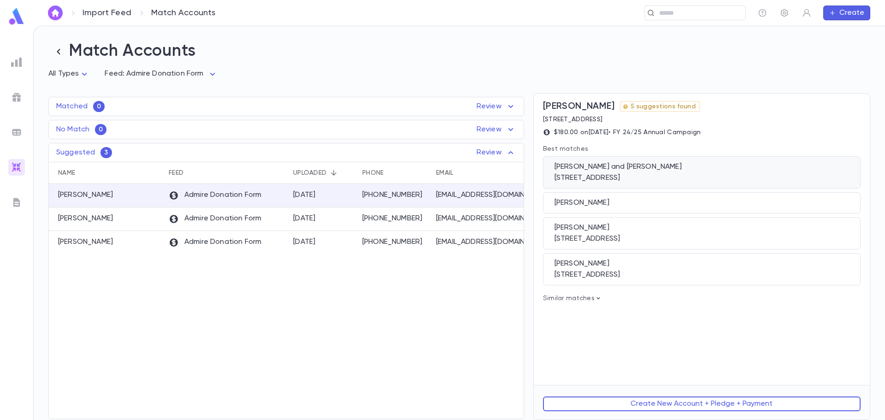
click at [610, 178] on div "[STREET_ADDRESS]" at bounding box center [702, 177] width 295 height 9
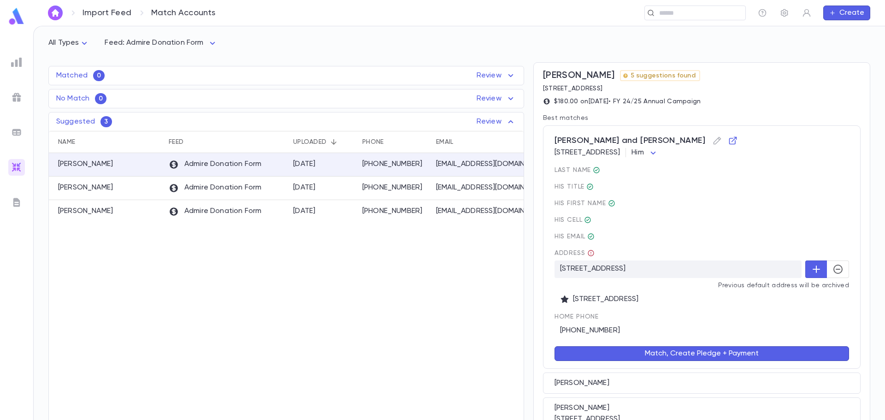
scroll to position [46, 0]
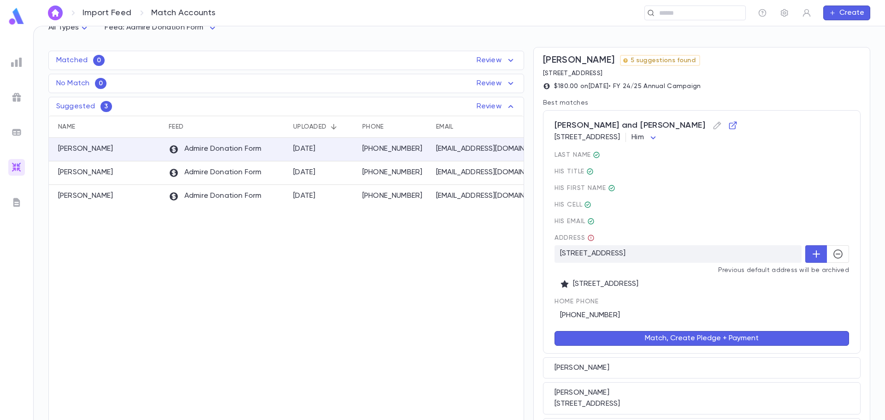
click at [692, 338] on button "Match, Create Pledge + Payment" at bounding box center [702, 338] width 295 height 15
click at [219, 143] on div "Admire Donation Form" at bounding box center [226, 150] width 124 height 24
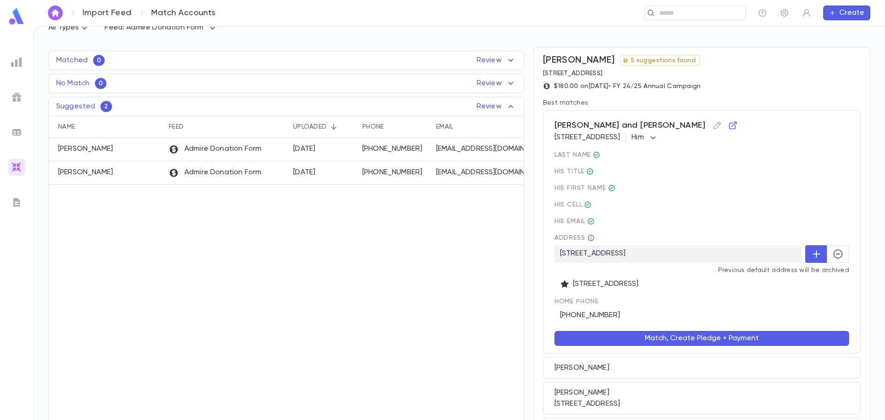
scroll to position [0, 0]
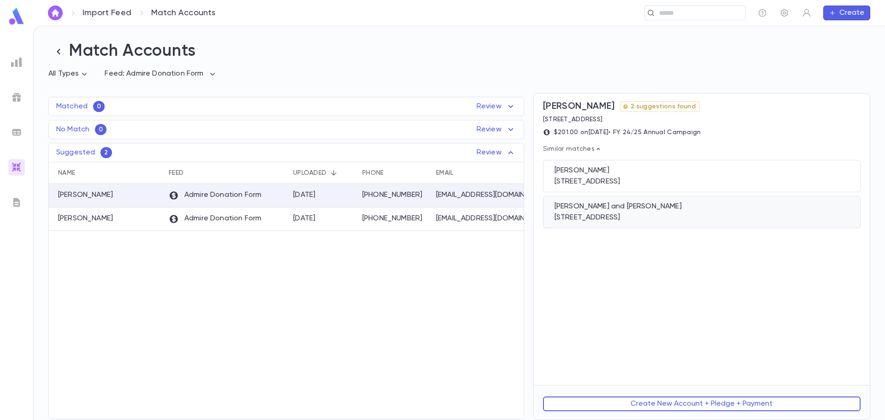
click at [594, 213] on div "[PERSON_NAME] and [PERSON_NAME] [STREET_ADDRESS][PERSON_NAME]" at bounding box center [702, 212] width 318 height 32
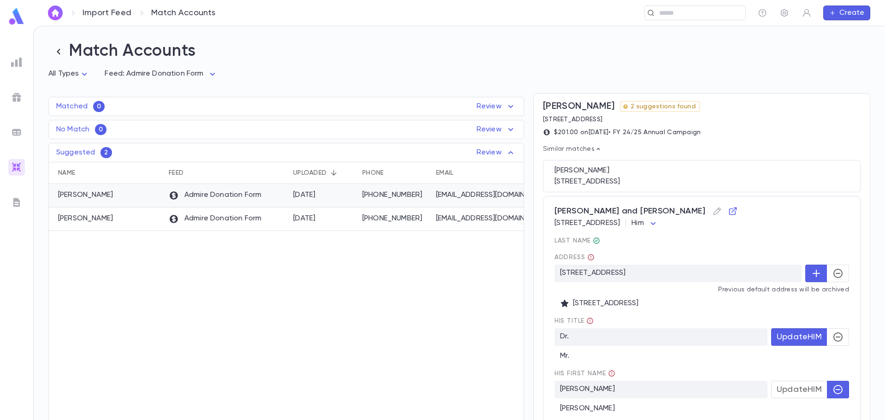
click at [354, 199] on div "[DATE]" at bounding box center [323, 196] width 69 height 24
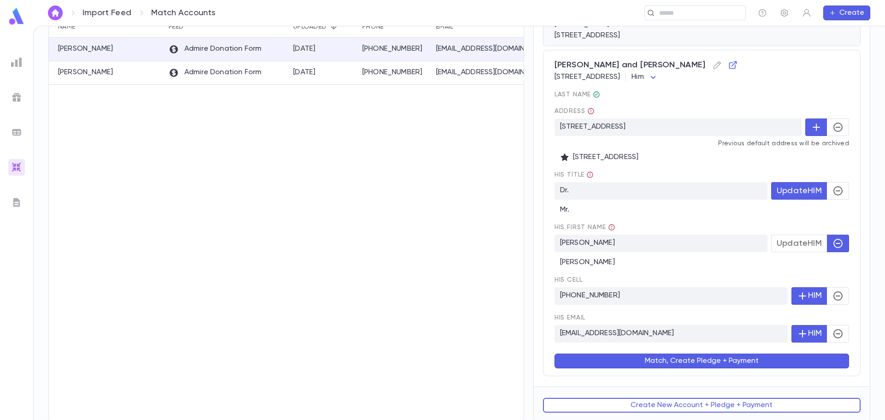
scroll to position [149, 0]
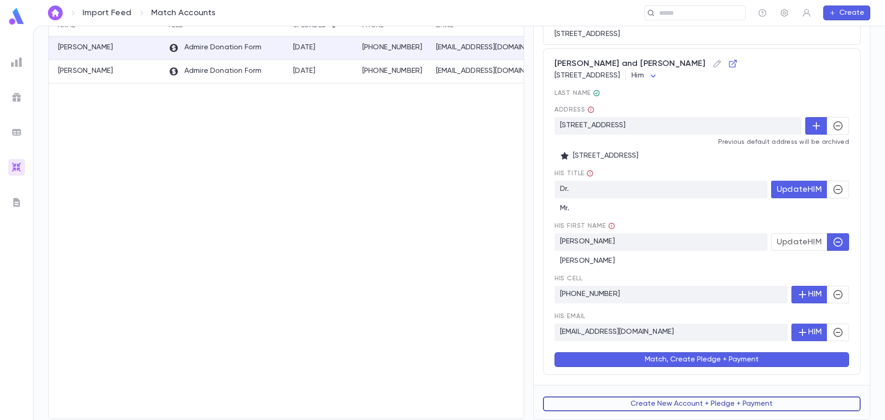
click at [721, 402] on button "Create New Account + Pledge + Payment" at bounding box center [702, 403] width 318 height 15
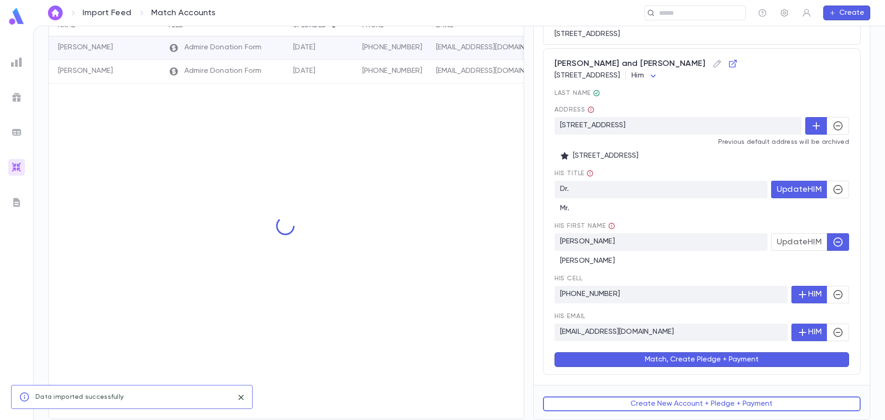
scroll to position [0, 0]
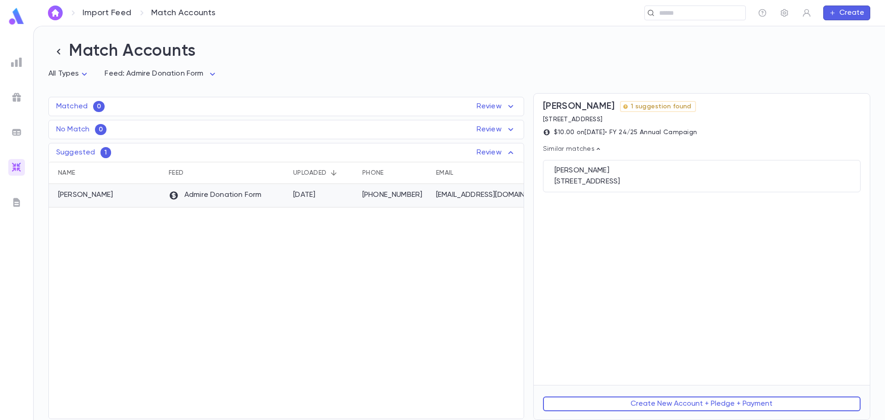
click at [388, 205] on div "[PHONE_NUMBER]" at bounding box center [395, 196] width 74 height 24
click at [647, 172] on div "[PERSON_NAME]" at bounding box center [702, 170] width 295 height 9
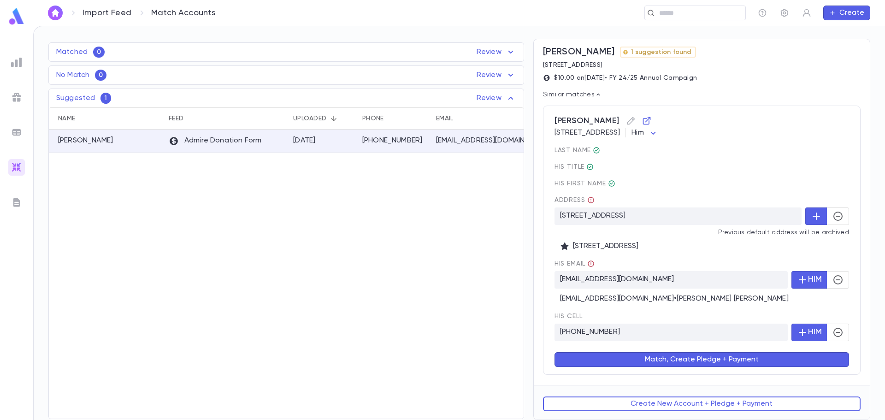
scroll to position [56, 0]
click at [673, 406] on button "Create New Account + Pledge + Payment" at bounding box center [702, 403] width 318 height 15
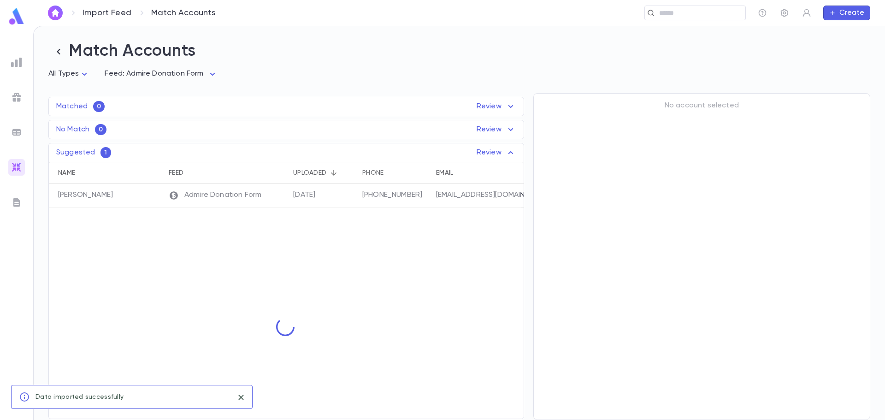
scroll to position [0, 0]
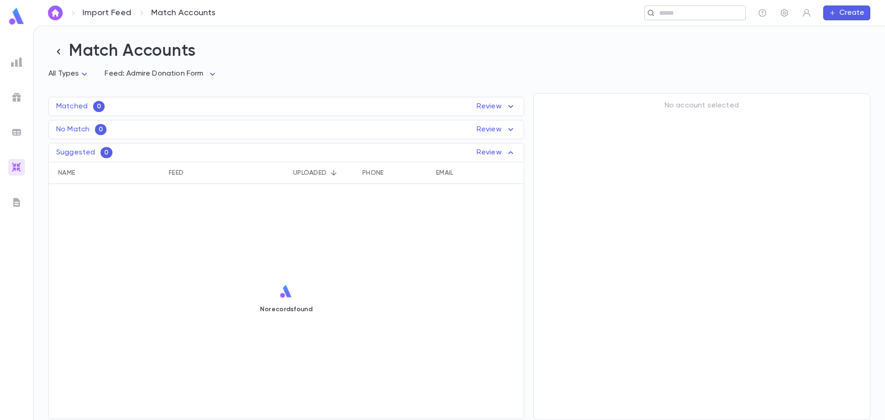
click at [680, 10] on input "text" at bounding box center [698, 13] width 85 height 9
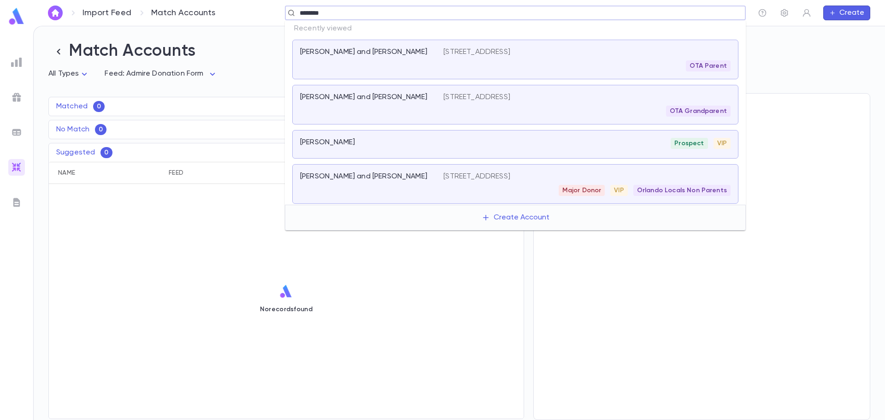
type input "*********"
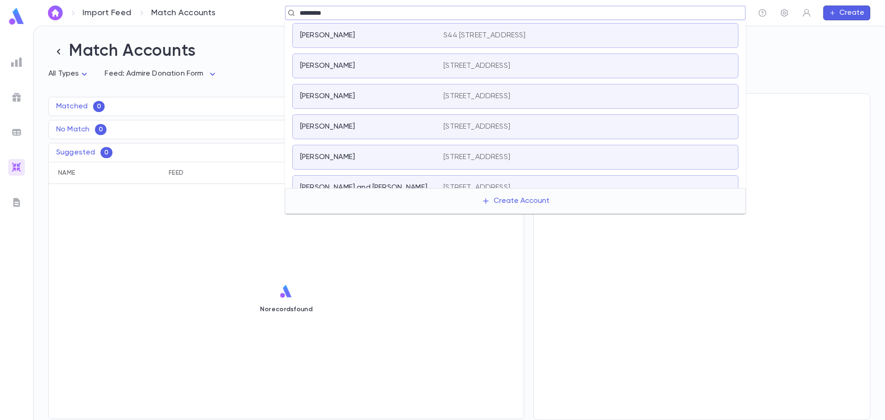
click at [394, 119] on div "[PERSON_NAME] [STREET_ADDRESS][PERSON_NAME]" at bounding box center [515, 126] width 446 height 25
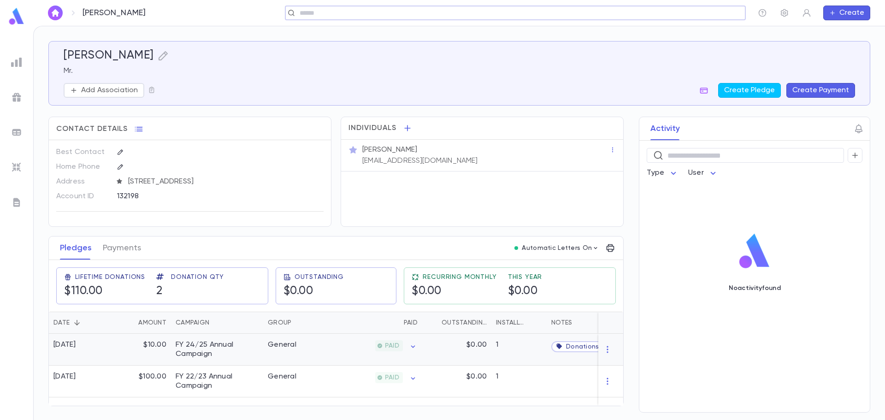
click at [197, 352] on div "FY 24/25 Annual Campaign" at bounding box center [217, 349] width 83 height 18
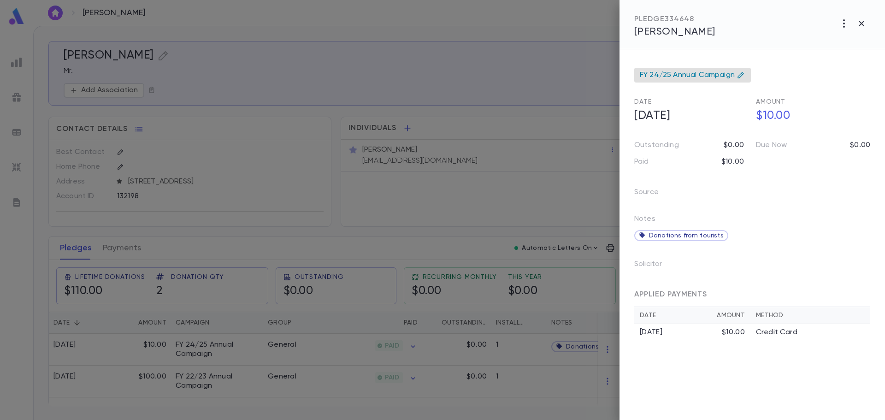
click at [741, 71] on div "FY 24/25 Annual Campaign" at bounding box center [692, 75] width 117 height 15
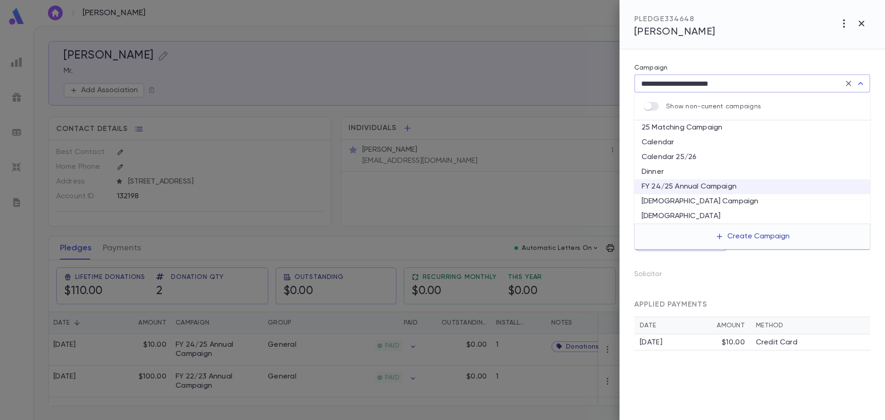
click at [766, 238] on button "Create Campaign" at bounding box center [752, 237] width 89 height 18
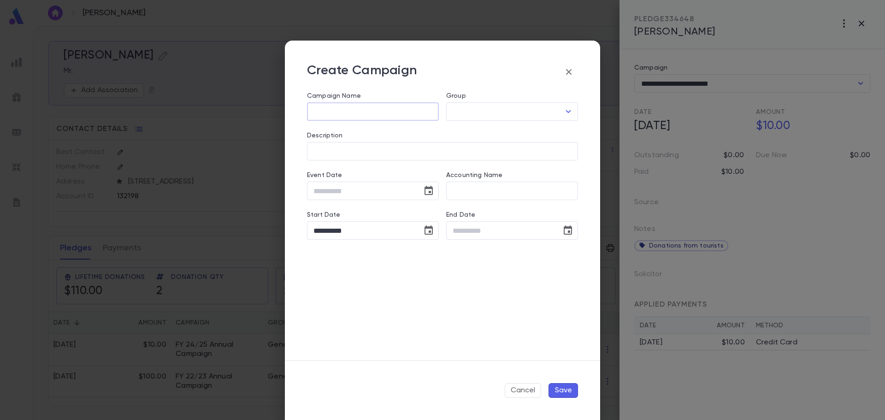
click at [356, 105] on input "Campaign Name" at bounding box center [373, 112] width 132 height 18
click at [513, 384] on button "Cancel" at bounding box center [523, 390] width 36 height 15
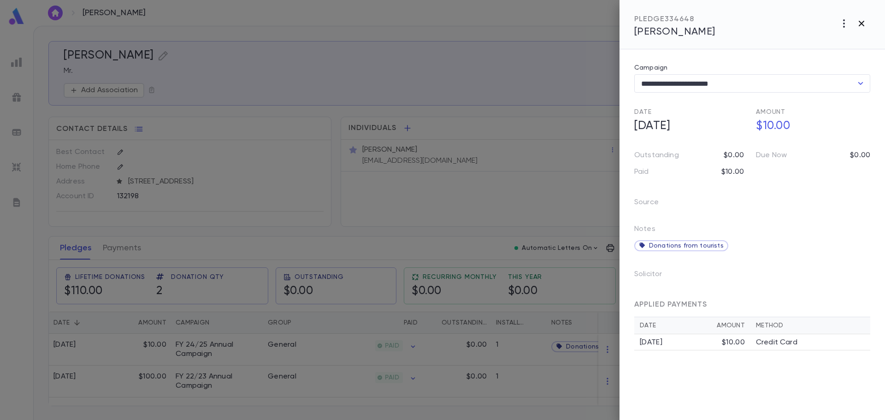
click at [861, 25] on icon "button" at bounding box center [862, 24] width 6 height 6
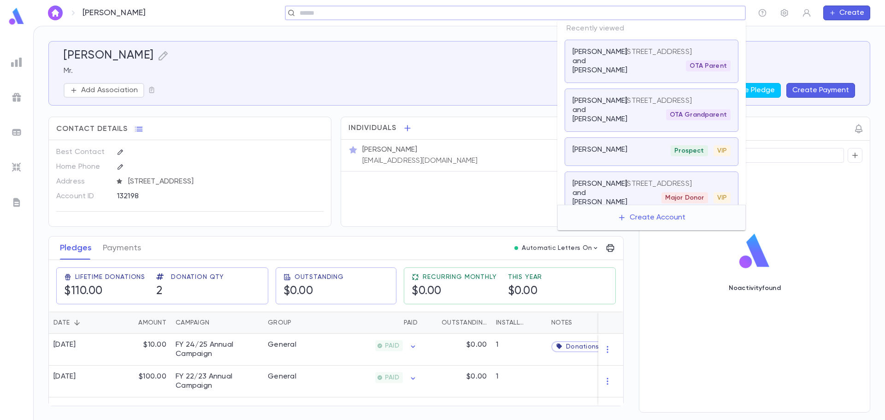
click at [714, 15] on input "text" at bounding box center [512, 13] width 431 height 9
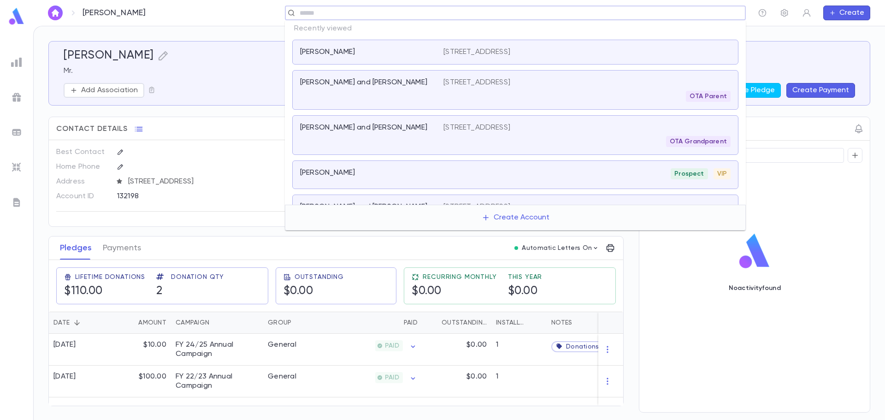
click at [563, 18] on div "​" at bounding box center [515, 13] width 461 height 15
type input "*********"
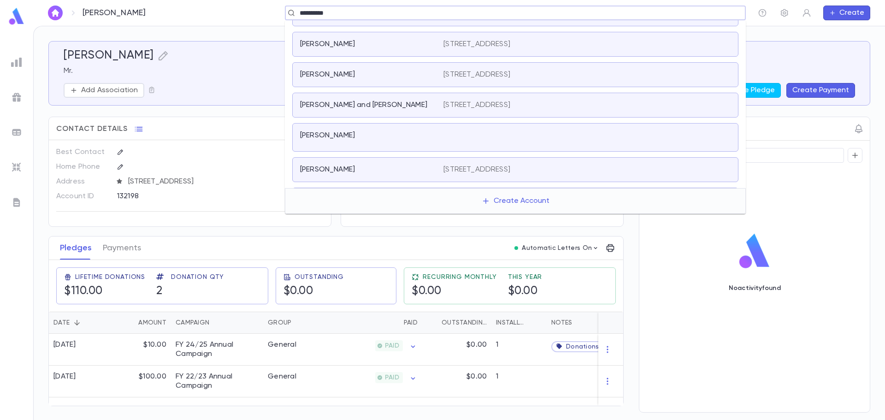
scroll to position [92, 0]
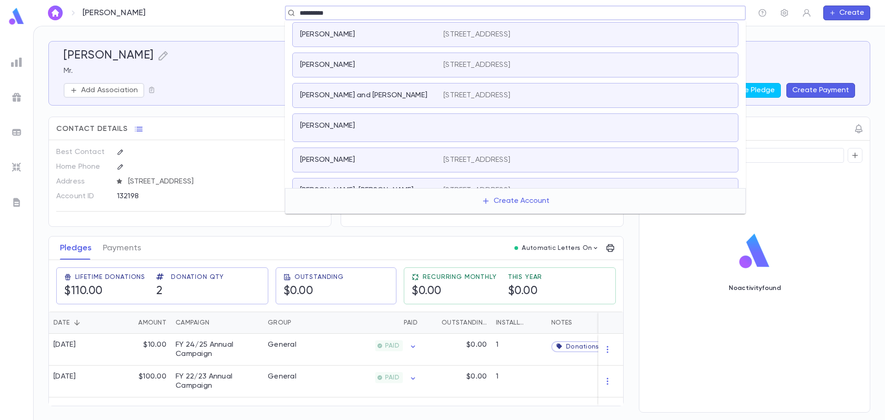
click at [370, 153] on div "[PERSON_NAME] [STREET_ADDRESS]" at bounding box center [515, 159] width 446 height 25
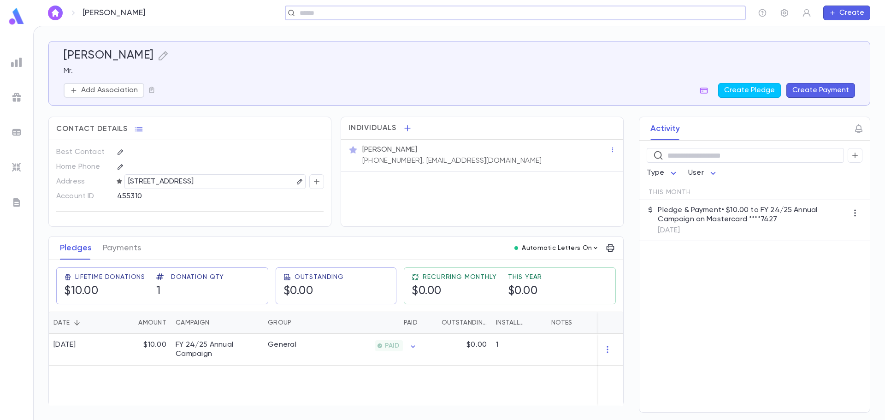
click at [580, 248] on p "Automatic Letters On" at bounding box center [557, 247] width 70 height 7
click at [657, 273] on div at bounding box center [442, 210] width 885 height 420
click at [17, 197] on img at bounding box center [16, 202] width 11 height 11
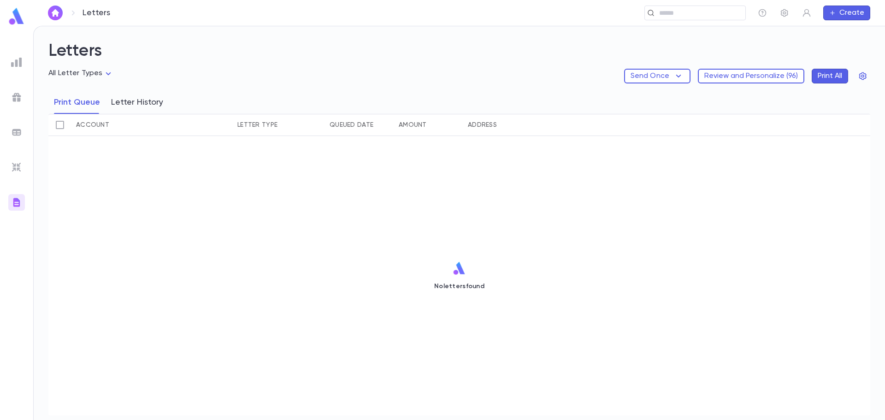
click at [114, 100] on button "Letter History" at bounding box center [137, 102] width 52 height 23
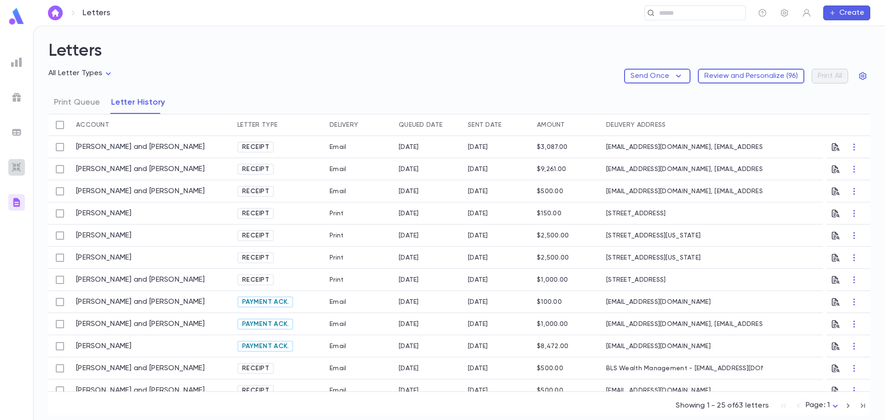
click at [12, 165] on img at bounding box center [16, 167] width 11 height 11
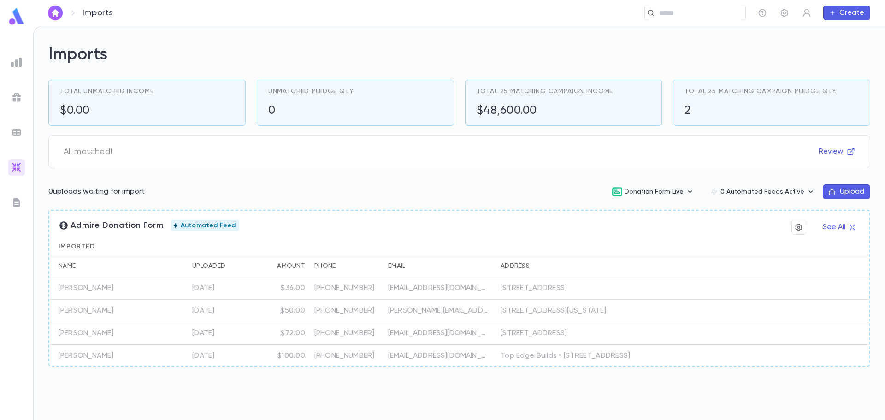
click at [17, 133] on img at bounding box center [16, 132] width 11 height 11
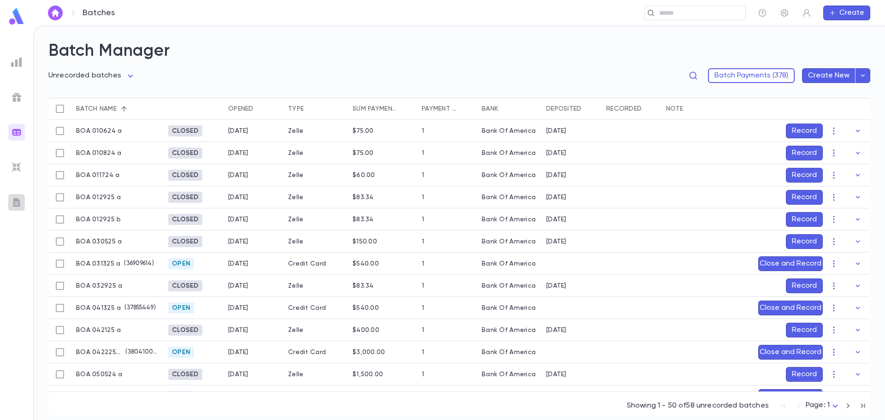
click at [15, 201] on img at bounding box center [16, 202] width 11 height 11
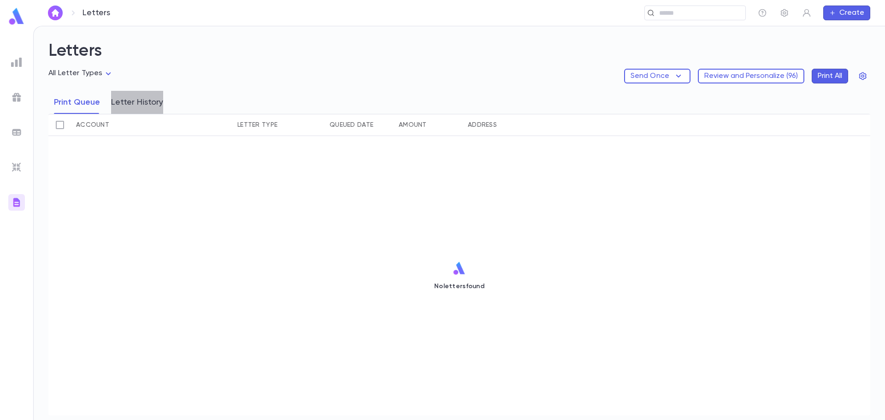
click at [142, 105] on button "Letter History" at bounding box center [137, 102] width 52 height 23
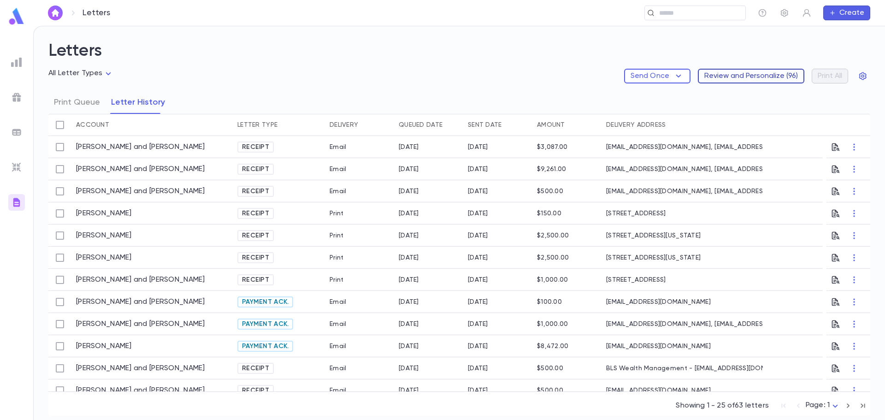
click at [796, 78] on button "Review and Personalize ( 96 )" at bounding box center [751, 76] width 106 height 15
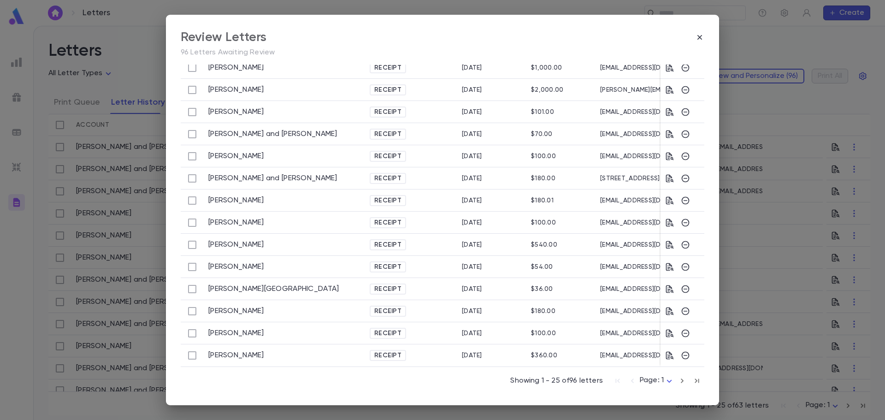
click at [664, 383] on body "Letters ​ Create Letters All Letter Types Send Once Review and Personalize ( 96…" at bounding box center [442, 223] width 885 height 394
click at [654, 405] on span "Page: 4" at bounding box center [655, 401] width 27 height 9
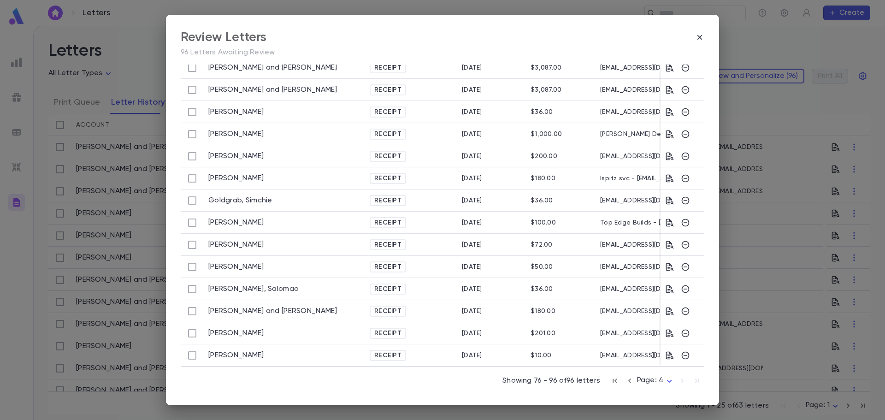
scroll to position [218, 0]
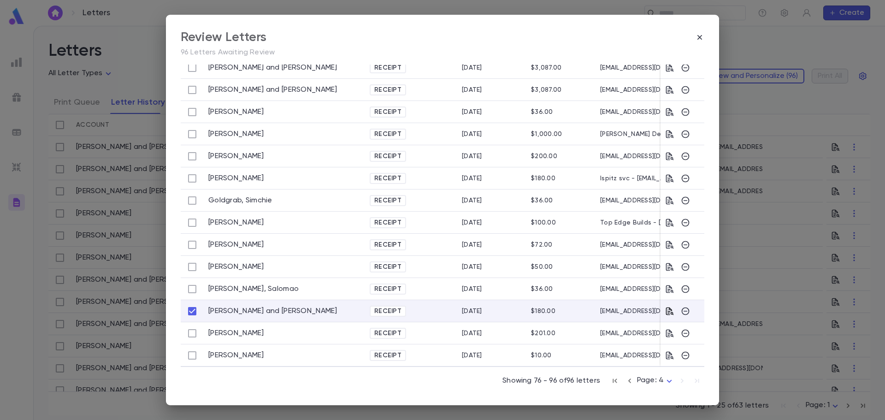
click at [667, 312] on icon "button" at bounding box center [669, 311] width 9 height 9
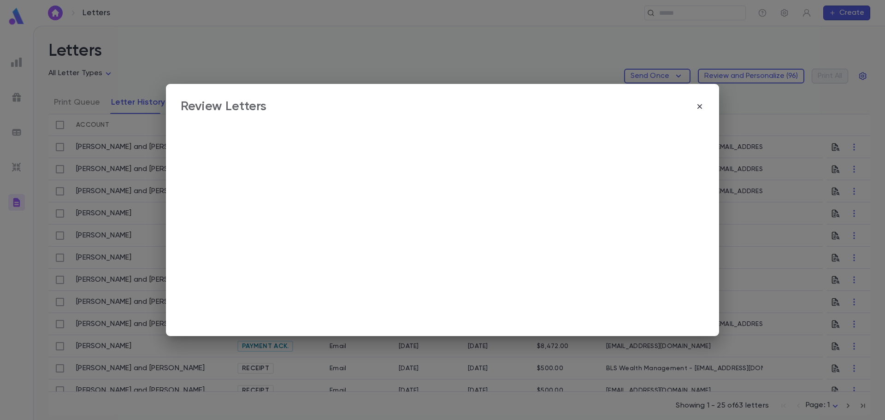
scroll to position [0, 0]
click at [667, 312] on div at bounding box center [443, 222] width 524 height 200
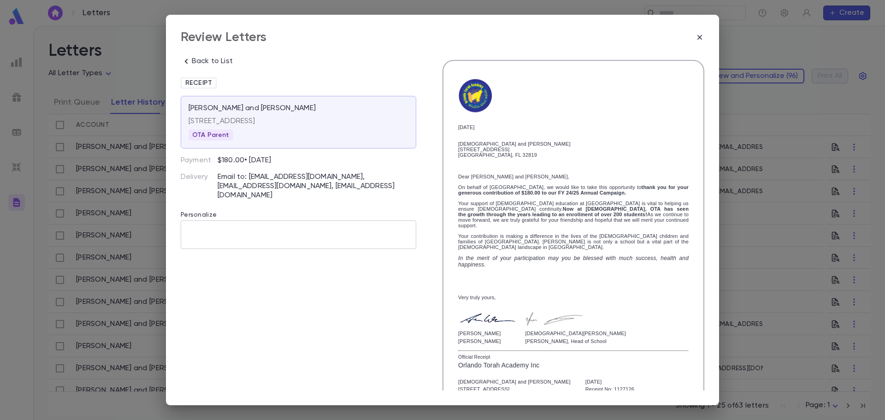
click at [239, 220] on textarea at bounding box center [298, 234] width 223 height 29
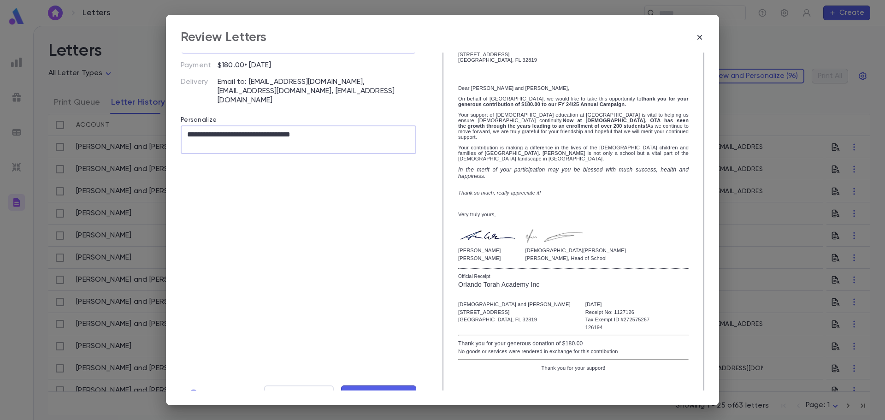
scroll to position [96, 0]
click at [238, 124] on textarea "**********" at bounding box center [297, 138] width 221 height 29
type textarea "**********"
click at [288, 245] on div "**********" at bounding box center [299, 116] width 236 height 305
click at [377, 387] on button "Mark Reviewed" at bounding box center [379, 393] width 76 height 18
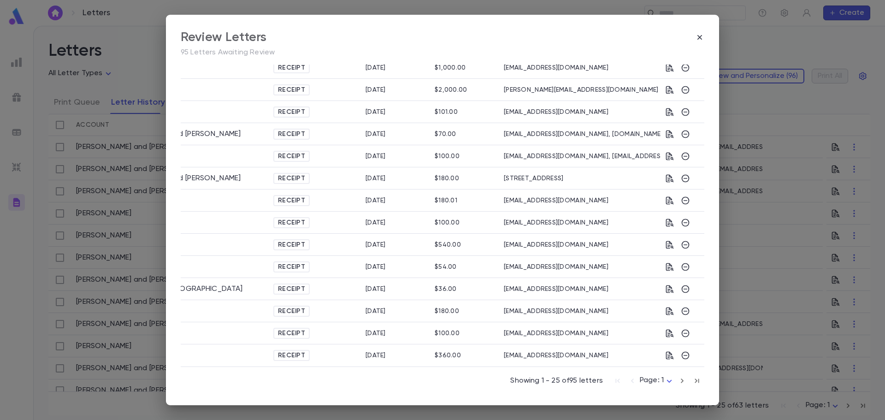
scroll to position [0, 0]
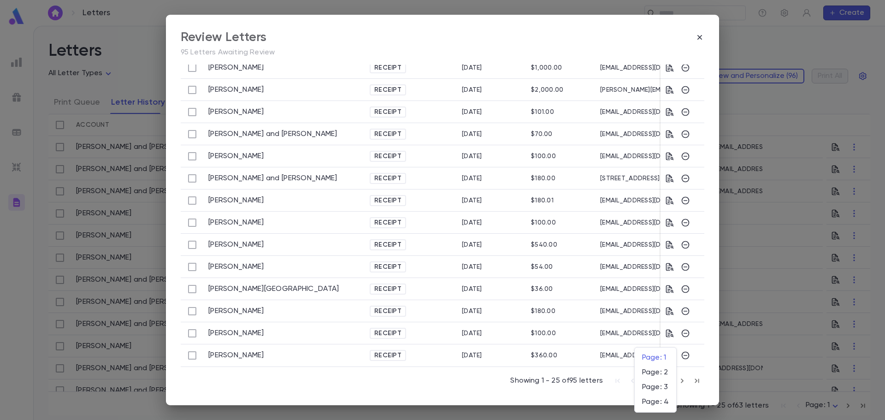
click at [666, 379] on body "Letters ​ Create Letters All Letter Types Send Once Review and Personalize ( 96…" at bounding box center [442, 223] width 885 height 394
click at [658, 401] on span "Page: 4" at bounding box center [655, 401] width 27 height 9
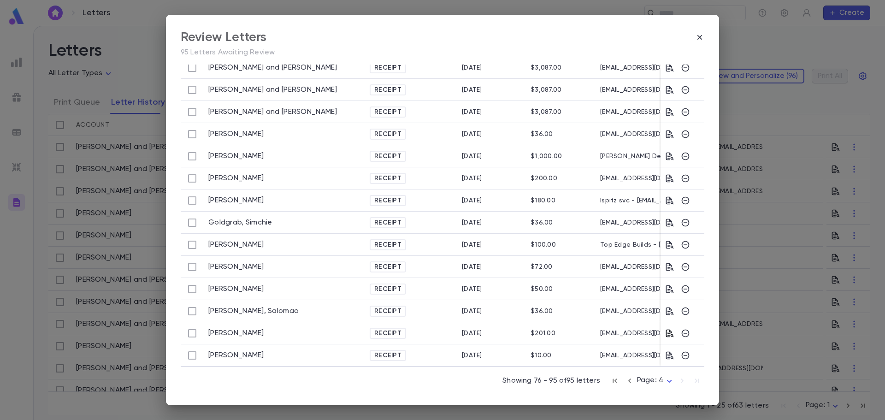
click at [666, 329] on icon "button" at bounding box center [669, 333] width 9 height 9
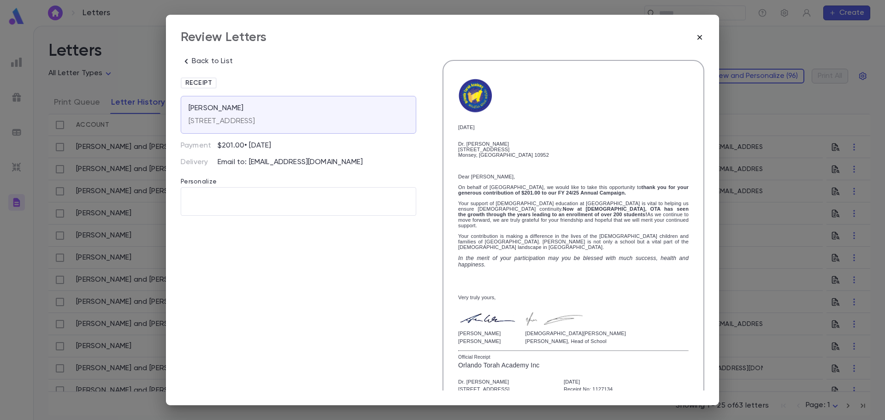
click at [703, 37] on icon "button" at bounding box center [699, 37] width 9 height 9
